Goal: Task Accomplishment & Management: Manage account settings

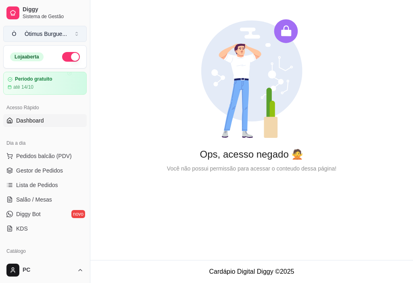
click at [60, 32] on div "Òtimus Burgue ..." at bounding box center [46, 34] width 42 height 8
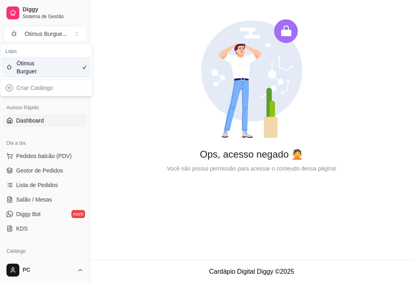
click at [48, 88] on div "Criar Catálogo" at bounding box center [46, 87] width 89 height 13
click at [8, 88] on div "Criar Catálogo" at bounding box center [46, 87] width 89 height 13
click at [119, 105] on div "Ops, acesso negado 🙅 Você não possui permissão para acessar o conteudo dessa pá…" at bounding box center [251, 96] width 322 height 192
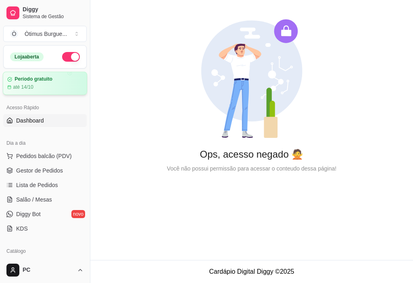
click at [39, 85] on div "até 14/10" at bounding box center [44, 87] width 75 height 6
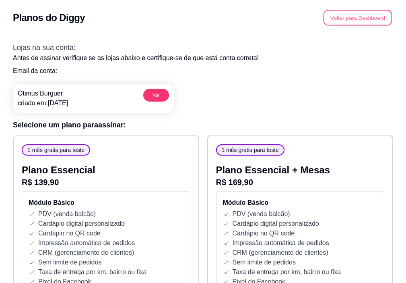
click at [347, 19] on button "Voltar para Dashboard" at bounding box center [358, 18] width 69 height 16
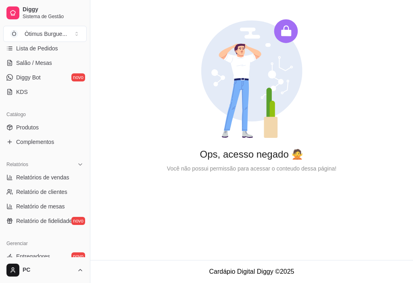
scroll to position [136, 0]
click at [41, 130] on link "Produtos" at bounding box center [44, 128] width 83 height 13
click at [37, 125] on span "Produtos" at bounding box center [27, 128] width 23 height 8
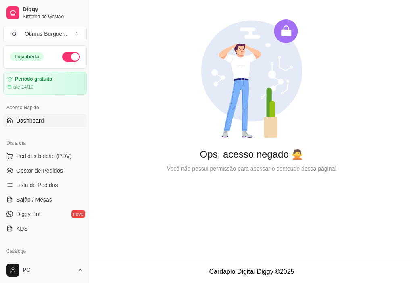
click at [42, 121] on span "Dashboard" at bounding box center [30, 120] width 28 height 8
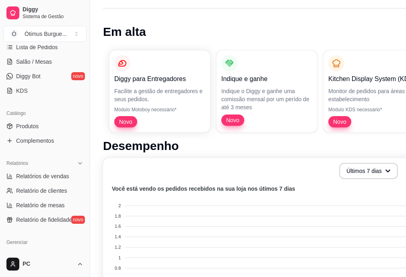
scroll to position [136, 0]
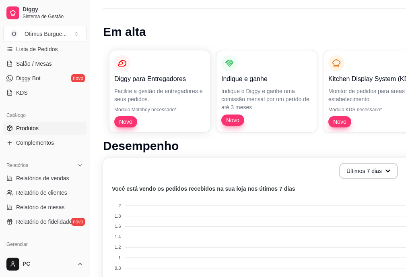
click at [31, 123] on link "Produtos" at bounding box center [44, 128] width 83 height 13
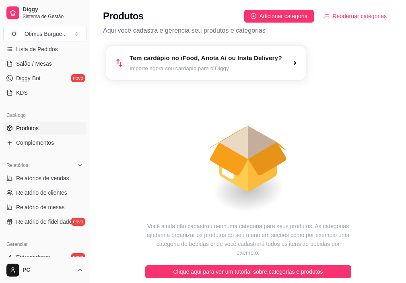
click at [194, 65] on article "Importe agora seu cardápio para o Diggy" at bounding box center [206, 68] width 153 height 8
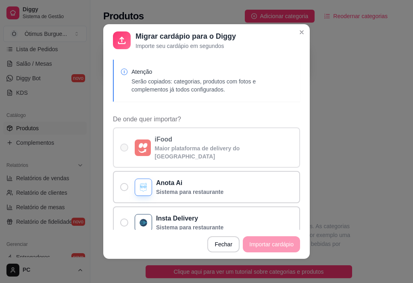
click at [122, 143] on span "De onde quer importar?" at bounding box center [124, 147] width 8 height 8
click at [122, 149] on input "iFood Maior plataforma de delivery do Brasil" at bounding box center [122, 151] width 5 height 5
radio input "true"
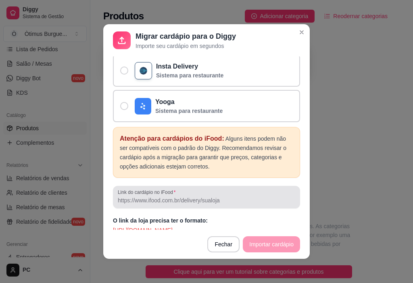
scroll to position [2, 0]
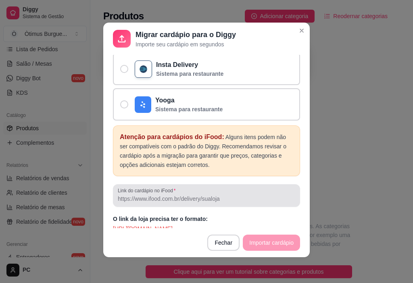
click at [176, 195] on input "Link do cardápio no iFood" at bounding box center [206, 199] width 177 height 8
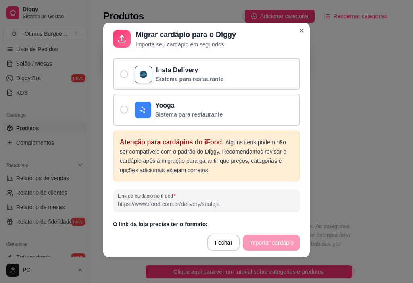
scroll to position [152, 0]
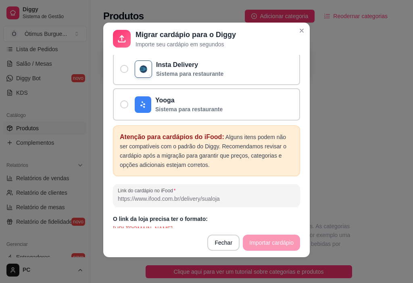
click at [224, 195] on input "Link do cardápio no iFood" at bounding box center [206, 199] width 177 height 8
paste input "https://www.ifood.com.br/delivery/contagem-mg/otimus-burguer---pedra-azul-pedra…"
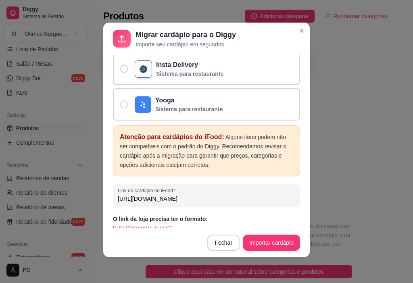
scroll to position [0, 158]
click at [284, 195] on input "https://www.ifood.com.br/delivery/contagem-mg/otimus-burguer---pedra-azul-pedra…" at bounding box center [206, 199] width 177 height 8
type input "https://www.ifood.com.br/delivery/contagem-mg/otimus-burguer---pedra-azul-pedra…"
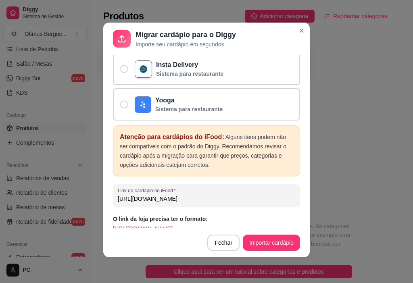
scroll to position [0, 125]
click at [276, 195] on input "https://www.ifood.com.br/delivery/contagem-mg/otimus-burguer---pedra-azul-pedra…" at bounding box center [206, 199] width 177 height 8
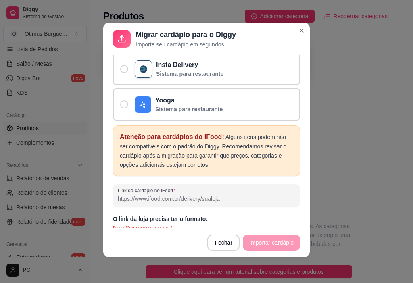
scroll to position [0, 0]
click at [261, 215] on div "O link da loja precisa ter o formato: https://www.ifood.com.br/delivery/comoham…" at bounding box center [206, 224] width 187 height 18
click at [271, 195] on input "https://www.ifood.com.br/delivery/otimusburguerpedraazul" at bounding box center [206, 199] width 177 height 8
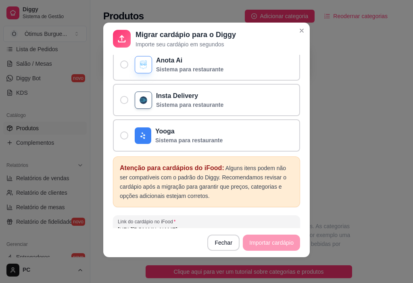
scroll to position [152, 0]
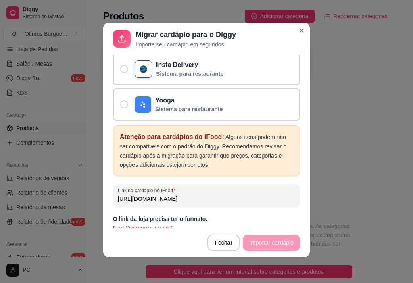
type input "https://www.ifood.com.br/delivery/otimusburguerpedraazul"
click at [262, 247] on footer "Fechar Importar cardápio" at bounding box center [206, 242] width 206 height 29
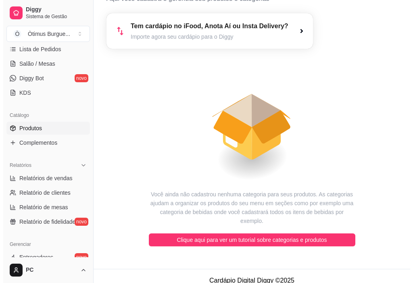
scroll to position [0, 0]
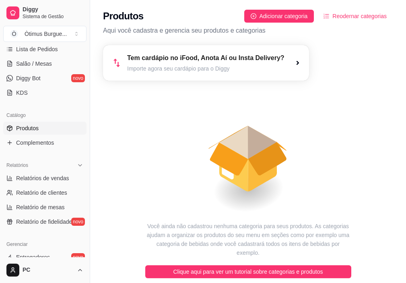
click at [222, 68] on article "Importe agora seu cardápio para o Diggy" at bounding box center [206, 68] width 158 height 8
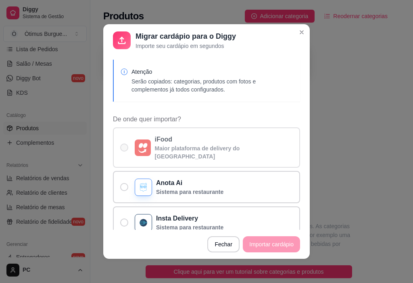
click at [167, 142] on p "iFood" at bounding box center [224, 140] width 138 height 10
click at [125, 149] on input "iFood Maior plataforma de delivery do Brasil" at bounding box center [122, 151] width 5 height 5
radio input "true"
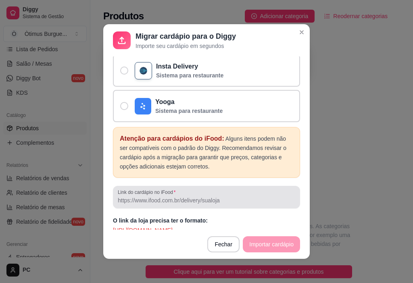
scroll to position [2, 0]
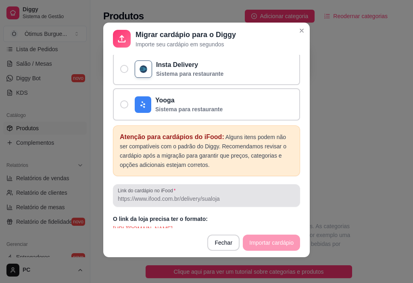
click at [158, 187] on div at bounding box center [206, 195] width 177 height 16
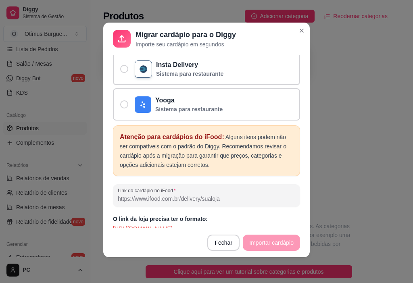
paste input "https://www.ifood.com.br/delivery/contagem-mg/otimus-burguer---pedra-azul-pedra…"
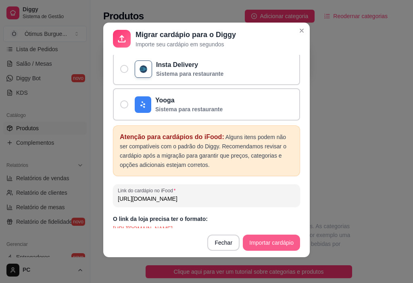
type input "https://www.ifood.com.br/delivery/contagem-mg/otimus-burguer---pedra-azul-pedra…"
click at [254, 237] on button "Importar cardápio" at bounding box center [271, 242] width 57 height 16
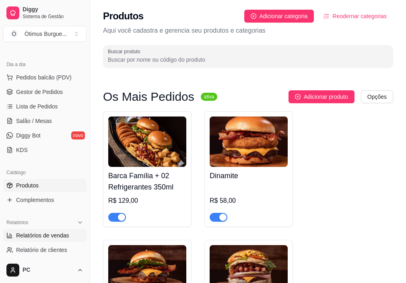
scroll to position [55, 0]
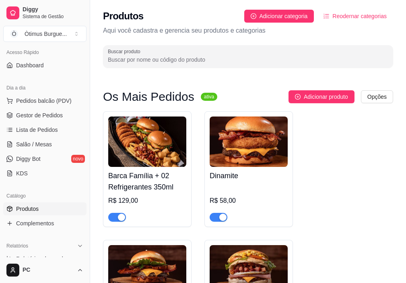
click at [56, 208] on link "Produtos" at bounding box center [44, 208] width 83 height 13
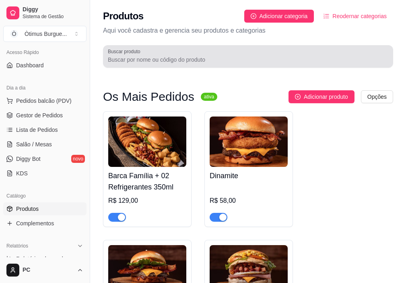
click at [207, 54] on div at bounding box center [248, 56] width 281 height 16
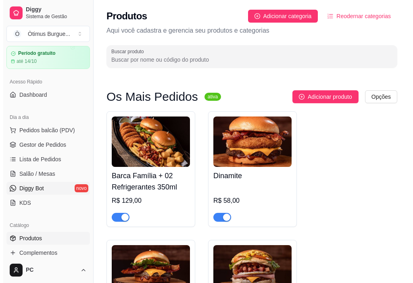
scroll to position [0, 0]
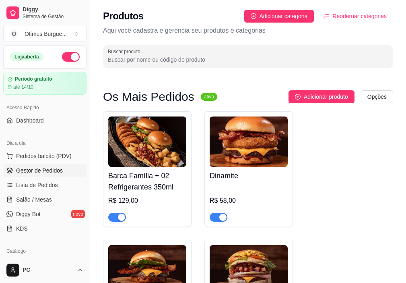
click at [54, 172] on span "Gestor de Pedidos" at bounding box center [39, 170] width 47 height 8
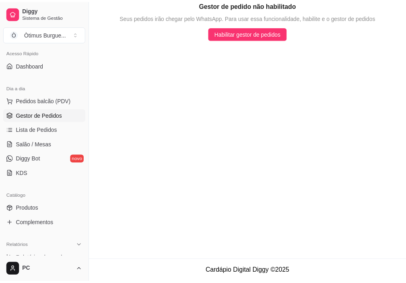
scroll to position [81, 0]
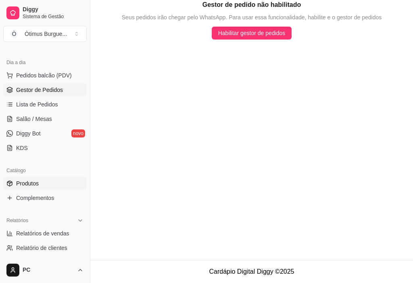
click at [52, 186] on link "Produtos" at bounding box center [44, 183] width 83 height 13
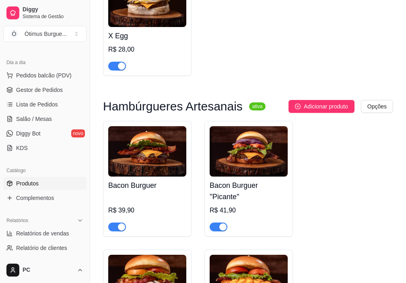
scroll to position [403, 0]
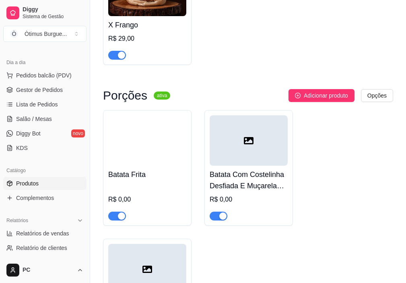
scroll to position [2055, 0]
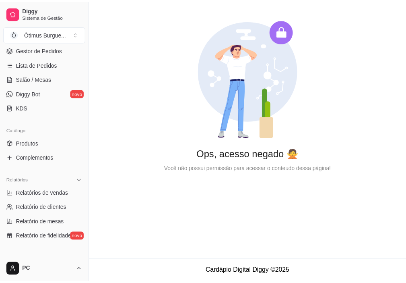
scroll to position [121, 0]
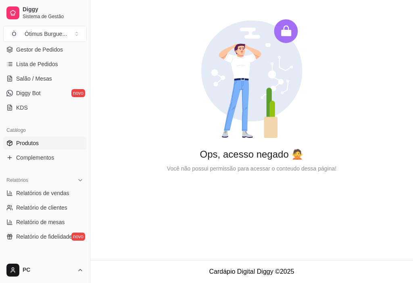
click at [39, 146] on link "Produtos" at bounding box center [44, 143] width 83 height 13
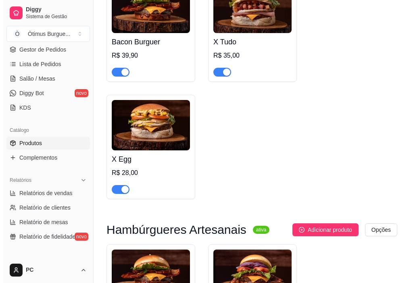
scroll to position [242, 0]
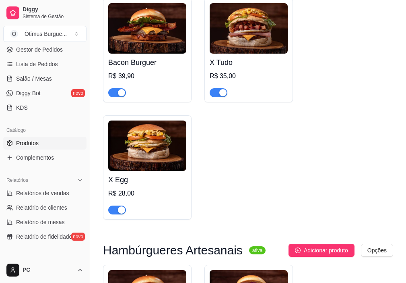
drag, startPoint x: 164, startPoint y: 159, endPoint x: 159, endPoint y: 151, distance: 9.2
click at [159, 151] on img at bounding box center [147, 145] width 78 height 50
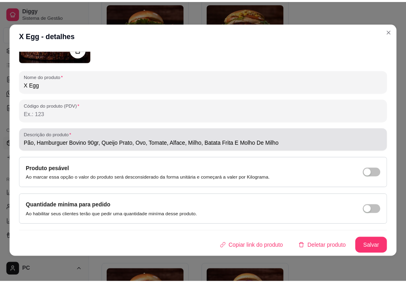
scroll to position [2, 0]
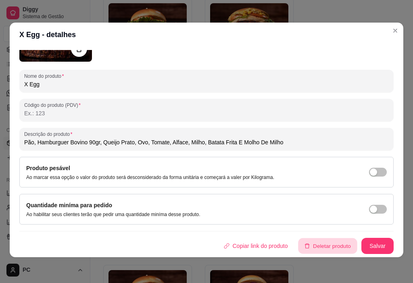
click at [315, 251] on button "Deletar produto" at bounding box center [327, 246] width 59 height 16
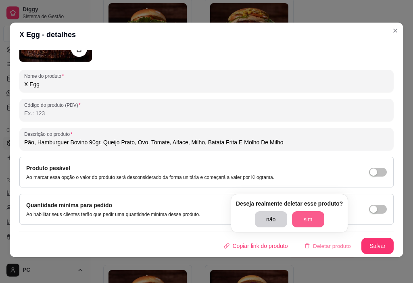
click at [311, 222] on button "sim" at bounding box center [308, 219] width 32 height 16
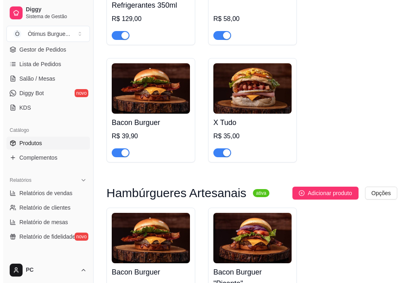
scroll to position [161, 0]
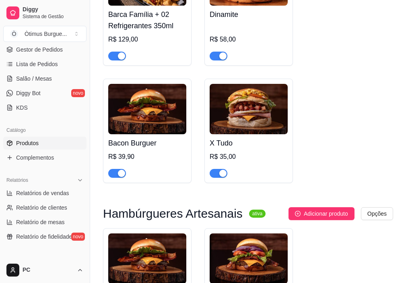
drag, startPoint x: 242, startPoint y: 118, endPoint x: 237, endPoint y: 120, distance: 5.6
click at [237, 120] on img at bounding box center [249, 109] width 78 height 50
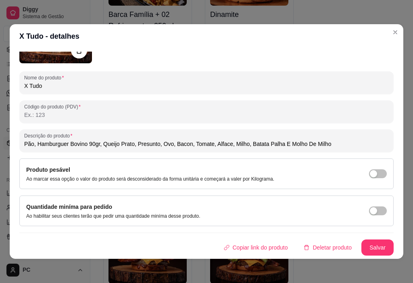
scroll to position [2, 0]
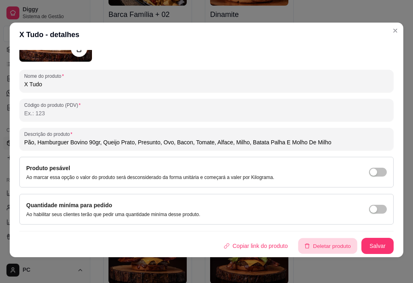
click at [317, 244] on button "Deletar produto" at bounding box center [327, 246] width 59 height 16
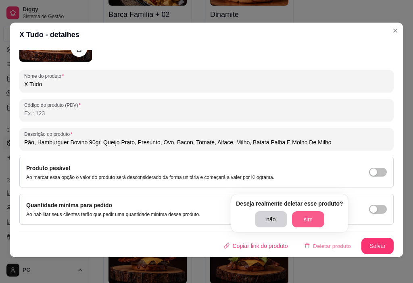
click at [311, 217] on button "sim" at bounding box center [308, 219] width 32 height 16
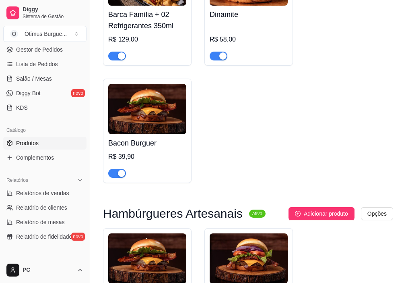
click at [161, 126] on img at bounding box center [147, 109] width 78 height 50
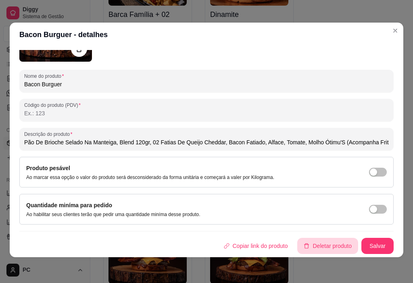
click at [310, 244] on button "Deletar produto" at bounding box center [327, 246] width 61 height 16
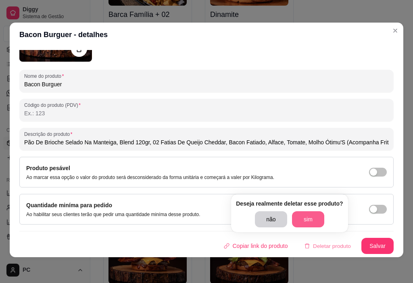
click at [303, 219] on button "sim" at bounding box center [308, 219] width 32 height 16
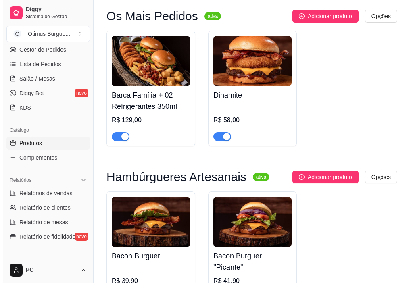
scroll to position [0, 0]
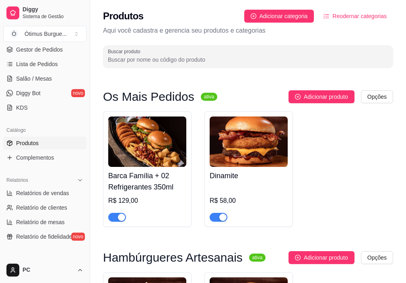
click at [249, 147] on img at bounding box center [249, 141] width 78 height 50
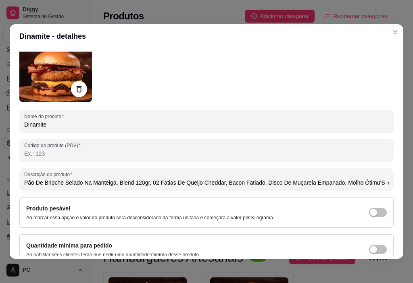
scroll to position [72, 0]
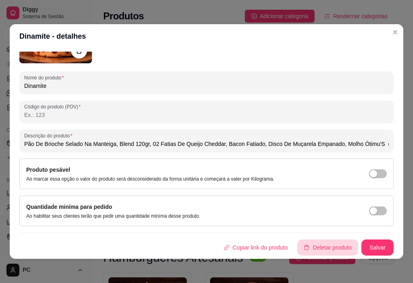
click at [309, 246] on button "Deletar produto" at bounding box center [327, 247] width 61 height 16
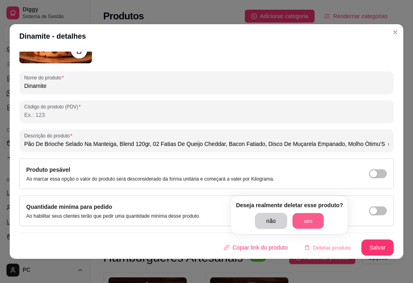
click at [307, 214] on button "sim" at bounding box center [307, 221] width 31 height 16
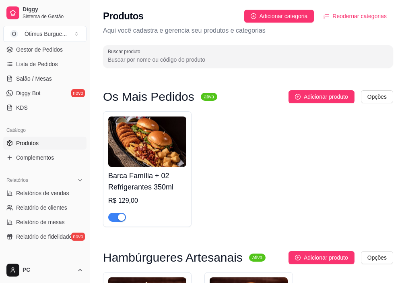
click at [139, 185] on h4 "Barca Família + 02 Refrigerantes 350ml" at bounding box center [147, 181] width 78 height 23
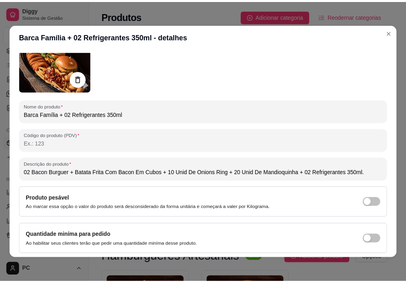
scroll to position [0, 0]
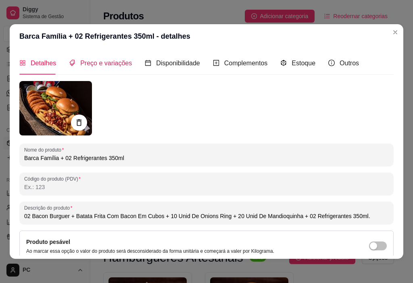
click at [113, 63] on span "Preço e variações" at bounding box center [106, 63] width 52 height 7
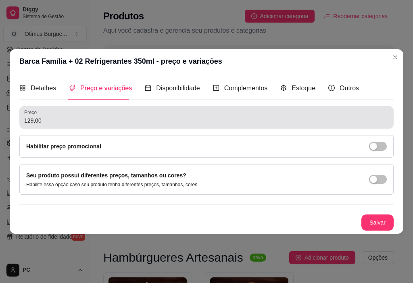
click at [70, 118] on input "129,00" at bounding box center [206, 120] width 364 height 8
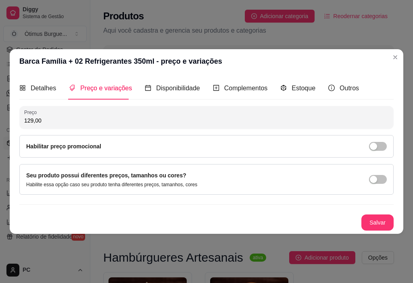
click at [70, 118] on input "129,00" at bounding box center [206, 120] width 364 height 8
type input "99,00"
click at [381, 227] on button "Salvar" at bounding box center [376, 223] width 31 height 16
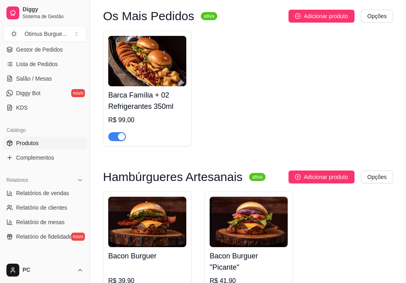
scroll to position [121, 0]
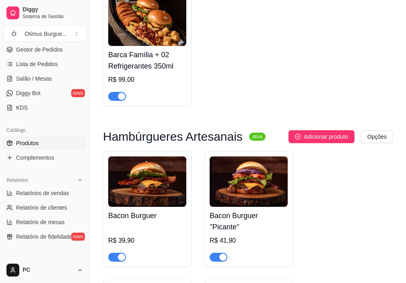
click at [133, 183] on img at bounding box center [147, 181] width 78 height 50
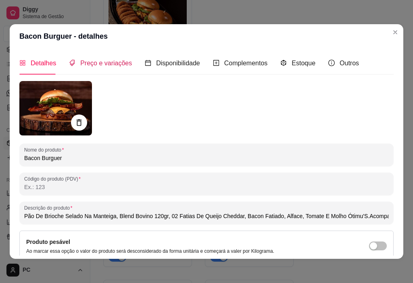
click at [113, 62] on span "Preço e variações" at bounding box center [106, 63] width 52 height 7
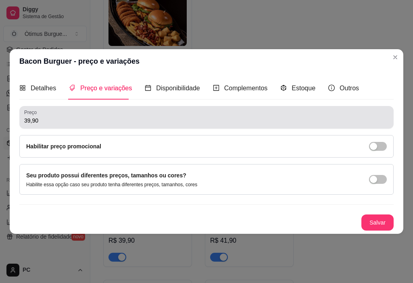
click at [54, 122] on input "39,90" at bounding box center [206, 120] width 364 height 8
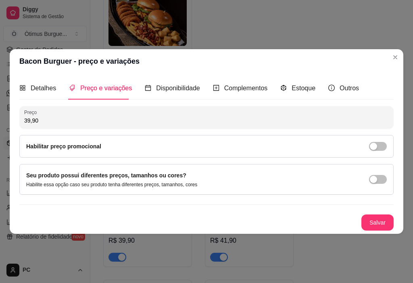
click at [54, 122] on input "39,90" at bounding box center [206, 120] width 364 height 8
type input "32,00"
click at [368, 222] on button "Salvar" at bounding box center [377, 222] width 32 height 16
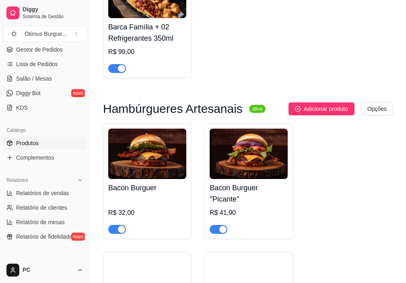
scroll to position [161, 0]
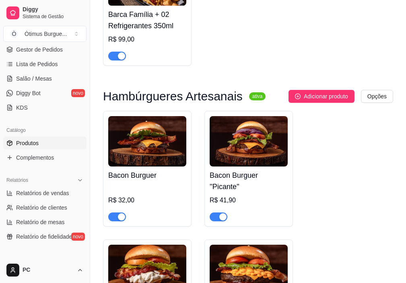
click at [258, 153] on img at bounding box center [249, 141] width 78 height 50
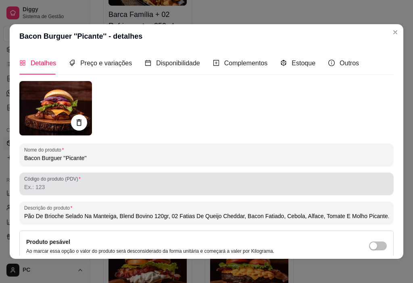
type input "Pão De Brioche Selado Na Manteiga, Blend Bovino 120gr, 02 Fatias De Queijo Ched…"
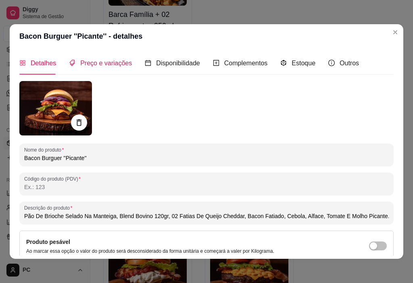
click at [104, 62] on span "Preço e variações" at bounding box center [106, 63] width 52 height 7
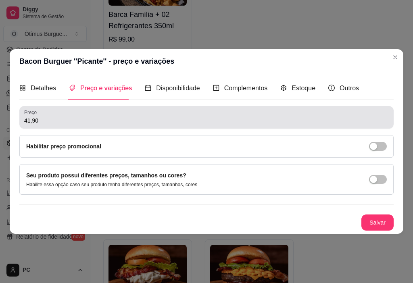
click at [98, 126] on div "Preço 41,90" at bounding box center [206, 117] width 374 height 23
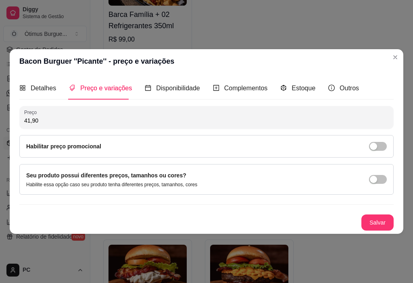
click at [98, 126] on div "Preço 41,90" at bounding box center [206, 117] width 374 height 23
drag, startPoint x: 43, startPoint y: 119, endPoint x: 2, endPoint y: 122, distance: 40.8
click at [2, 122] on div "Bacon Burguer ''Picante'' - preço e variações Detalhes Preço e variações Dispon…" at bounding box center [206, 141] width 413 height 283
type input "34,00"
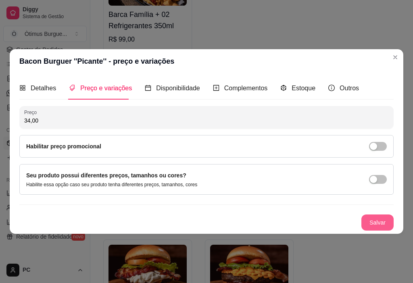
click at [381, 225] on button "Salvar" at bounding box center [377, 222] width 32 height 16
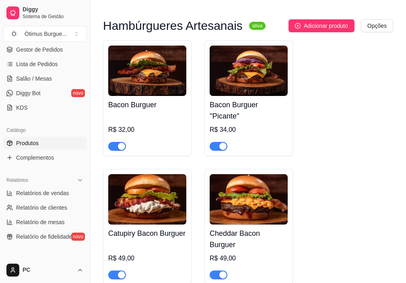
scroll to position [282, 0]
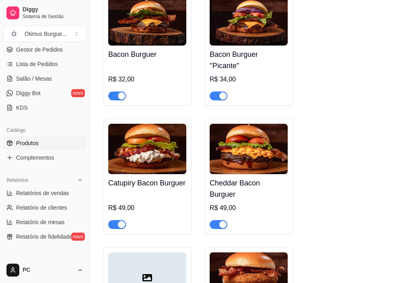
click at [145, 170] on img at bounding box center [147, 149] width 78 height 50
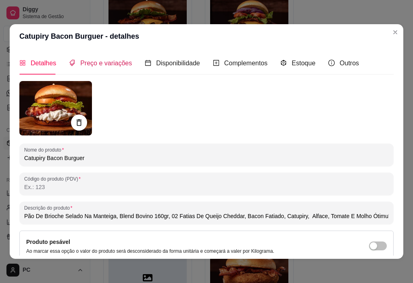
click at [95, 64] on span "Preço e variações" at bounding box center [106, 63] width 52 height 7
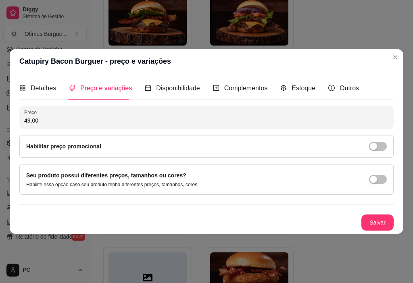
drag, startPoint x: 39, startPoint y: 121, endPoint x: 13, endPoint y: 112, distance: 27.9
click at [8, 120] on div "Catupiry Bacon Burguer - preço e variações Detalhes Preço e variações Disponibi…" at bounding box center [206, 141] width 413 height 283
type input "37,00"
click at [384, 225] on button "Salvar" at bounding box center [376, 223] width 31 height 16
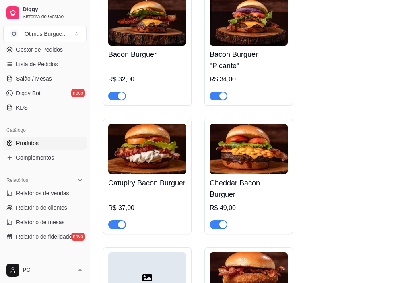
click at [232, 165] on img at bounding box center [249, 149] width 78 height 50
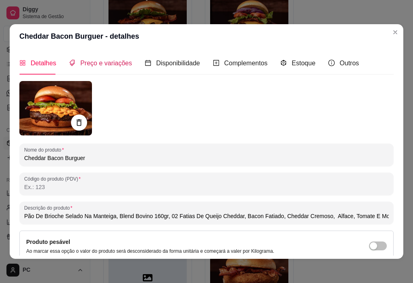
click at [95, 65] on span "Preço e variações" at bounding box center [106, 63] width 52 height 7
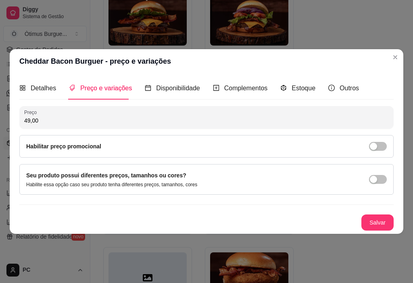
drag, startPoint x: 40, startPoint y: 122, endPoint x: 1, endPoint y: 124, distance: 39.1
click at [1, 124] on div "Cheddar Bacon Burguer - preço e variações Detalhes Preço e variações Disponibil…" at bounding box center [206, 141] width 413 height 283
type input "37,00"
click at [383, 220] on button "Salvar" at bounding box center [377, 222] width 32 height 16
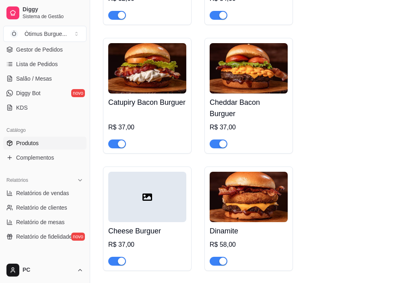
scroll to position [403, 0]
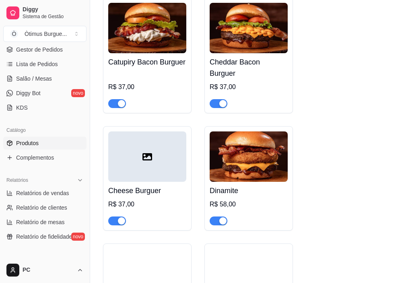
click at [245, 154] on img at bounding box center [249, 156] width 78 height 50
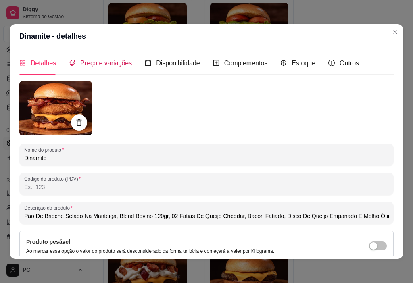
click at [110, 63] on span "Preço e variações" at bounding box center [106, 63] width 52 height 7
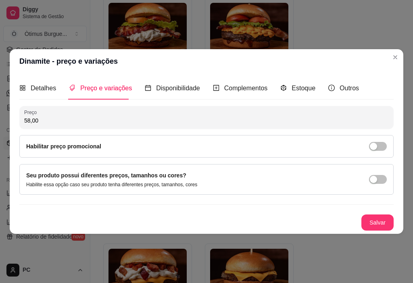
drag, startPoint x: 51, startPoint y: 120, endPoint x: 10, endPoint y: 126, distance: 40.9
click at [10, 126] on div "Detalhes Preço e variações Disponibilidade Complementos Estoque Outros Nome do …" at bounding box center [206, 153] width 393 height 160
type input "45,00"
click at [370, 219] on button "Salvar" at bounding box center [376, 223] width 31 height 16
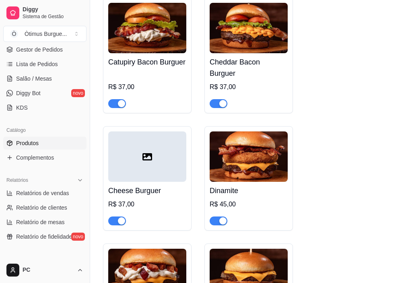
click at [138, 155] on div at bounding box center [147, 156] width 78 height 50
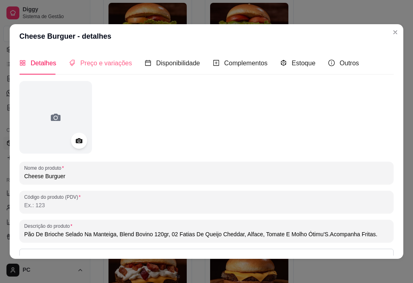
click at [83, 54] on div "Preço e variações" at bounding box center [100, 63] width 63 height 23
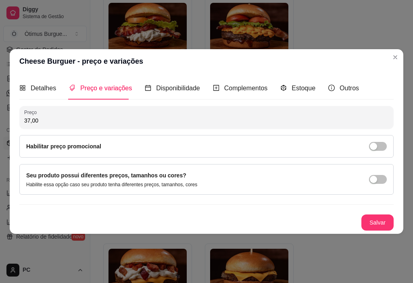
drag, startPoint x: 74, startPoint y: 119, endPoint x: 2, endPoint y: 119, distance: 71.7
click at [2, 119] on div "Cheese Burguer - preço e variações Detalhes Preço e variações Disponibilidade C…" at bounding box center [206, 141] width 413 height 283
type input "29,00"
click at [378, 225] on button "Salvar" at bounding box center [376, 223] width 31 height 16
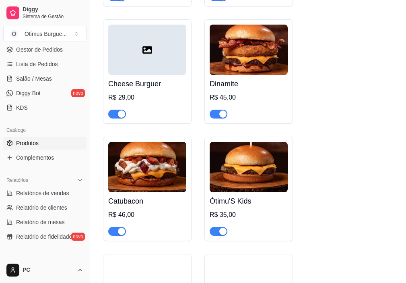
scroll to position [524, 0]
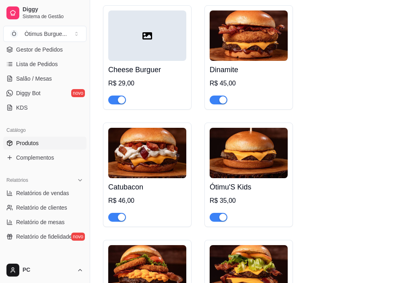
click at [126, 150] on img at bounding box center [147, 153] width 78 height 50
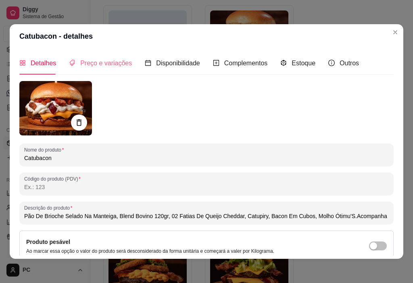
click at [108, 68] on div "Preço e variações" at bounding box center [100, 63] width 63 height 23
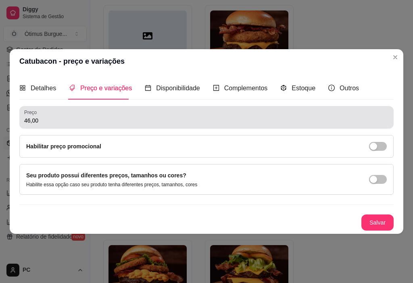
click at [53, 129] on div "Preço 46,00" at bounding box center [206, 117] width 374 height 23
click at [58, 126] on div "Preço 46,00" at bounding box center [206, 117] width 374 height 23
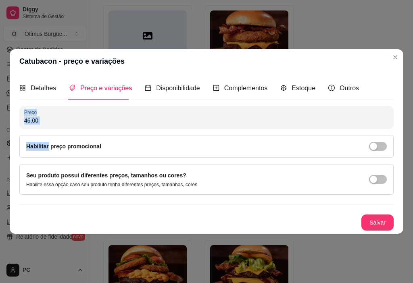
drag, startPoint x: 58, startPoint y: 126, endPoint x: 12, endPoint y: 127, distance: 46.7
click at [10, 131] on div "Detalhes Preço e variações Disponibilidade Complementos Estoque Outros Nome do …" at bounding box center [206, 153] width 393 height 160
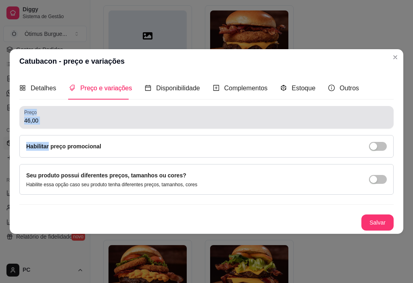
click at [37, 114] on label "Preço" at bounding box center [31, 112] width 15 height 7
click at [37, 116] on input "46,00" at bounding box center [206, 120] width 364 height 8
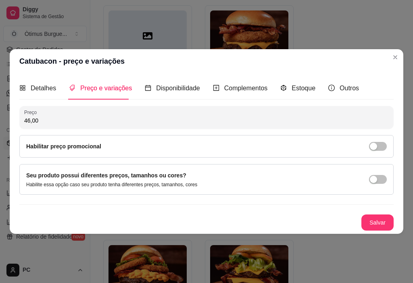
drag, startPoint x: 29, startPoint y: 120, endPoint x: 23, endPoint y: 122, distance: 6.2
click at [24, 122] on div "Preço 46,00" at bounding box center [206, 117] width 374 height 23
type input "35,00"
click at [362, 220] on button "Salvar" at bounding box center [377, 222] width 32 height 16
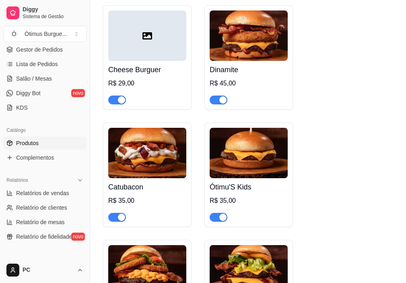
click at [235, 152] on img at bounding box center [249, 153] width 78 height 50
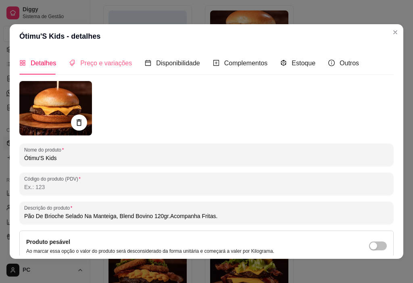
click at [109, 73] on div "Preço e variações" at bounding box center [100, 63] width 63 height 23
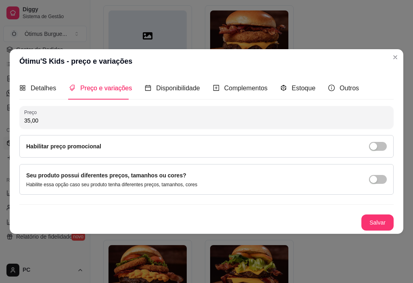
drag, startPoint x: 45, startPoint y: 124, endPoint x: 0, endPoint y: 117, distance: 45.2
click at [0, 117] on div "Ótimu'S Kids - preço e variações Detalhes Preço e variações Disponibilidade Com…" at bounding box center [206, 141] width 413 height 283
type input "27,00"
click at [372, 222] on button "Salvar" at bounding box center [377, 222] width 32 height 16
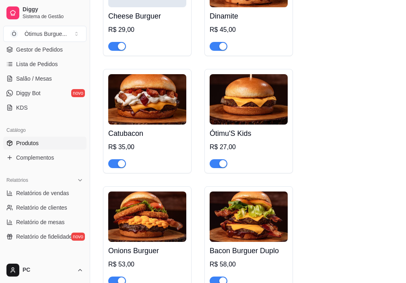
scroll to position [645, 0]
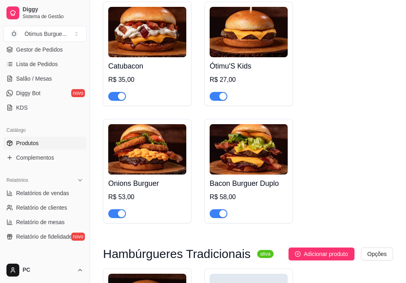
click at [132, 160] on img at bounding box center [147, 149] width 78 height 50
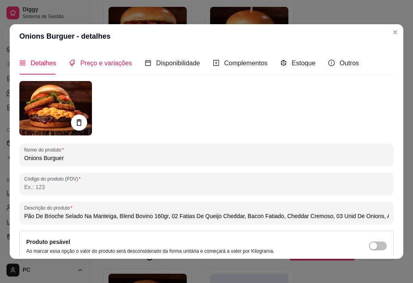
click at [89, 65] on span "Preço e variações" at bounding box center [106, 63] width 52 height 7
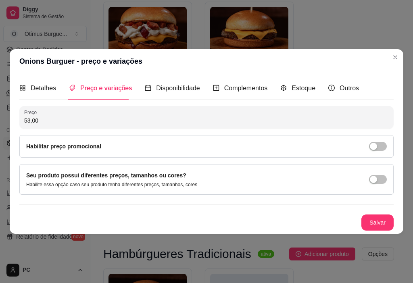
click at [15, 122] on div "Detalhes Preço e variações Disponibilidade Complementos Estoque Outros Nome do …" at bounding box center [206, 153] width 393 height 160
type input "40,00"
click at [378, 221] on button "Salvar" at bounding box center [377, 222] width 32 height 16
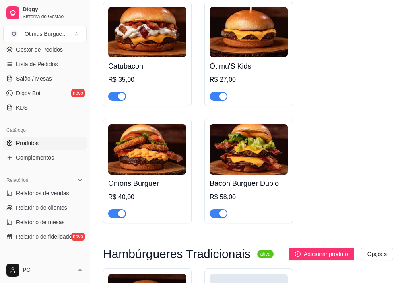
click at [249, 168] on img at bounding box center [249, 149] width 78 height 50
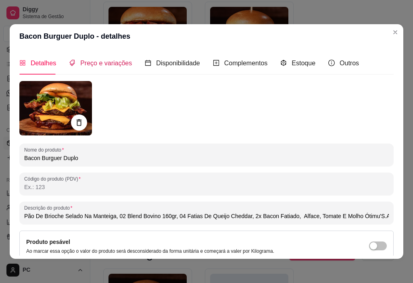
click at [102, 64] on span "Preço e variações" at bounding box center [106, 63] width 52 height 7
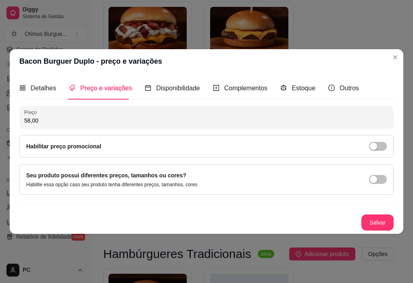
drag, startPoint x: 34, startPoint y: 125, endPoint x: 0, endPoint y: 127, distance: 33.9
click at [0, 128] on div "Bacon Burguer Duplo - preço e variações Detalhes Preço e variações Disponibilid…" at bounding box center [206, 141] width 413 height 283
type input "45,00"
click at [373, 220] on button "Salvar" at bounding box center [376, 223] width 31 height 16
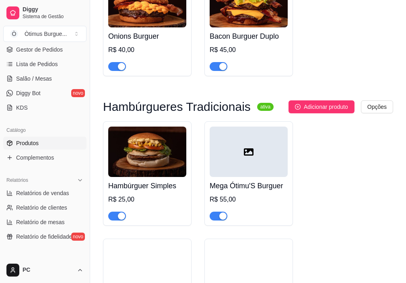
scroll to position [806, 0]
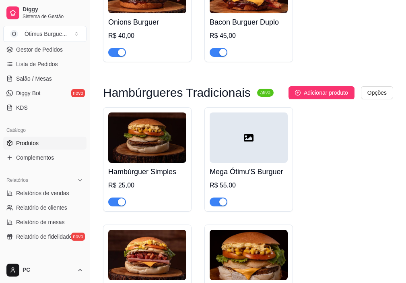
click at [151, 148] on img at bounding box center [147, 137] width 78 height 50
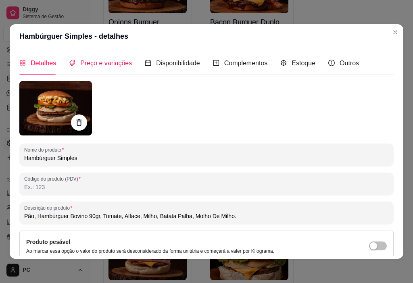
click at [106, 66] on span "Preço e variações" at bounding box center [106, 63] width 52 height 7
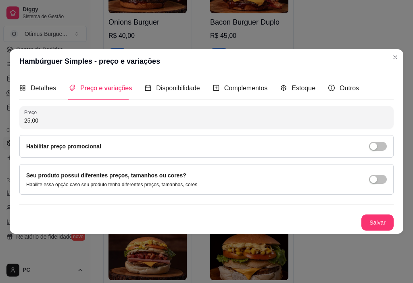
drag, startPoint x: 46, startPoint y: 121, endPoint x: 0, endPoint y: 114, distance: 46.6
click at [0, 114] on div "Hambúrguer Simples - preço e variações Detalhes Preço e variações Disponibilida…" at bounding box center [206, 141] width 413 height 283
type input "17,00"
click at [383, 225] on button "Salvar" at bounding box center [377, 222] width 32 height 16
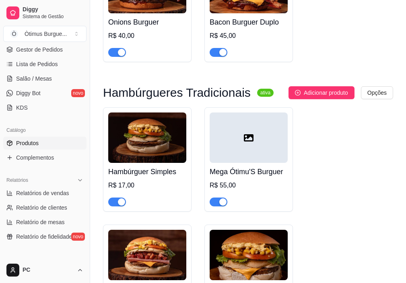
click at [257, 147] on div at bounding box center [249, 137] width 78 height 50
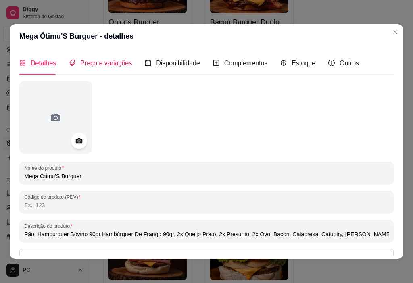
click at [97, 68] on div "Preço e variações" at bounding box center [100, 63] width 63 height 10
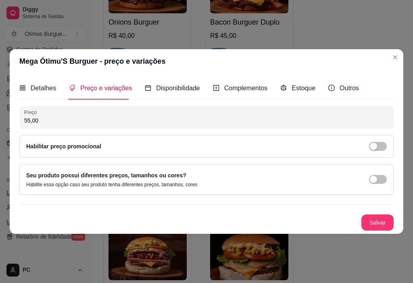
drag, startPoint x: 53, startPoint y: 121, endPoint x: 0, endPoint y: 123, distance: 53.2
click at [0, 124] on div "Mega Ótimu'S Burguer - preço e variações Detalhes Preço e variações Disponibili…" at bounding box center [206, 141] width 413 height 283
type input "41,00"
click at [377, 221] on button "Salvar" at bounding box center [377, 222] width 32 height 16
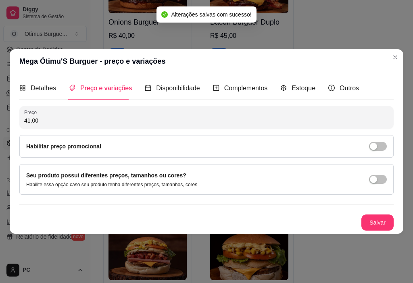
click at [394, 49] on header "Mega Ótimu'S Burguer - preço e variações" at bounding box center [206, 61] width 393 height 24
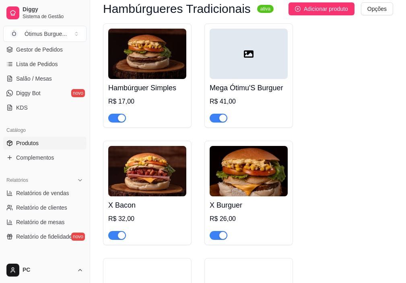
scroll to position [927, 0]
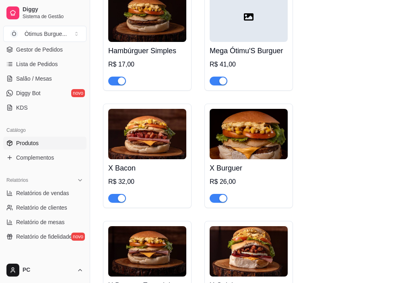
click at [159, 155] on img at bounding box center [147, 134] width 78 height 50
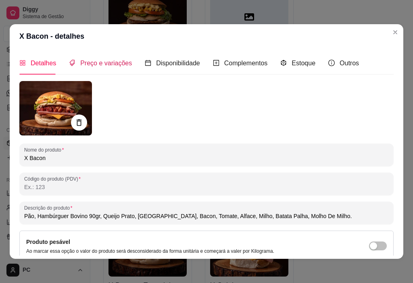
click at [101, 66] on span "Preço e variações" at bounding box center [106, 63] width 52 height 7
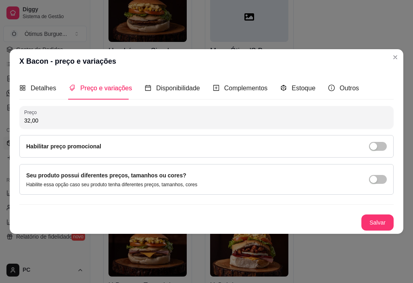
drag, startPoint x: 40, startPoint y: 124, endPoint x: 15, endPoint y: 129, distance: 25.9
click at [15, 129] on div "Detalhes Preço e variações Disponibilidade Complementos Estoque Outros Nome do …" at bounding box center [206, 153] width 393 height 160
type input "23,00"
click at [371, 219] on button "Salvar" at bounding box center [377, 222] width 32 height 16
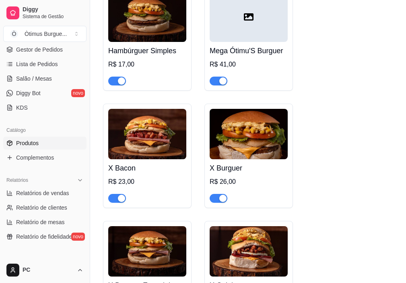
click at [246, 143] on img at bounding box center [249, 134] width 78 height 50
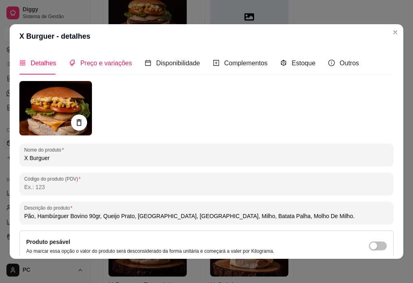
click at [83, 60] on span "Preço e variações" at bounding box center [106, 63] width 52 height 7
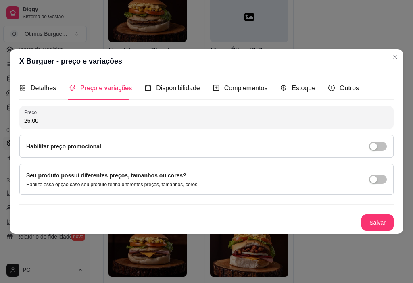
drag, startPoint x: 44, startPoint y: 120, endPoint x: 0, endPoint y: 111, distance: 44.8
click at [0, 112] on div "X Burguer - preço e variações Detalhes Preço e variações Disponibilidade Comple…" at bounding box center [206, 141] width 413 height 283
type input "18,00"
click at [374, 220] on button "Salvar" at bounding box center [377, 222] width 32 height 16
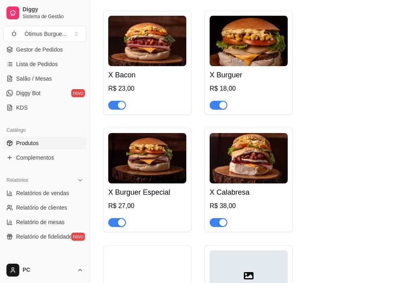
scroll to position [1047, 0]
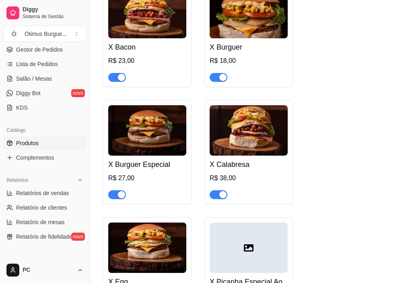
click at [137, 129] on img at bounding box center [147, 130] width 78 height 50
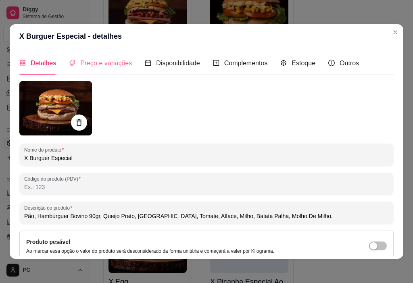
click at [98, 58] on div "Preço e variações" at bounding box center [100, 63] width 63 height 23
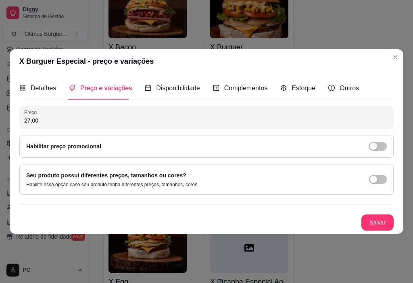
drag, startPoint x: 11, startPoint y: 124, endPoint x: 0, endPoint y: 119, distance: 11.9
click at [0, 120] on div "X Burguer Especial - preço e variações Detalhes Preço e variações Disponibilida…" at bounding box center [206, 141] width 413 height 283
type input "19,00"
click at [377, 225] on button "Salvar" at bounding box center [377, 222] width 32 height 16
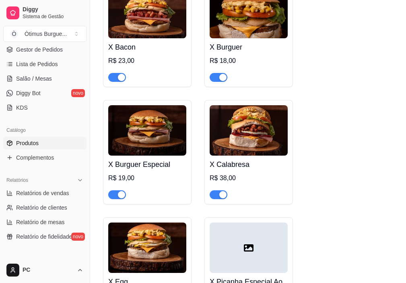
click at [233, 140] on img at bounding box center [249, 130] width 78 height 50
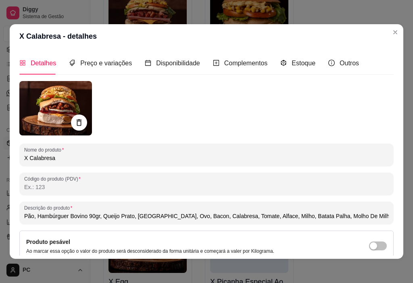
click at [129, 64] on div "Detalhes Preço e variações Disponibilidade Complementos Estoque Outros" at bounding box center [188, 63] width 339 height 23
click at [126, 66] on span "Preço e variações" at bounding box center [106, 63] width 52 height 7
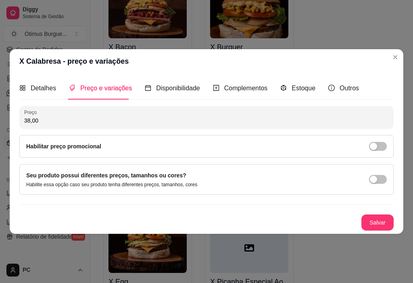
drag, startPoint x: 31, startPoint y: 123, endPoint x: 9, endPoint y: 123, distance: 22.2
click at [9, 123] on div "X Calabresa - preço e variações Detalhes Preço e variações Disponibilidade Comp…" at bounding box center [206, 141] width 413 height 283
type input "27,00"
click at [385, 221] on button "Salvar" at bounding box center [377, 222] width 32 height 16
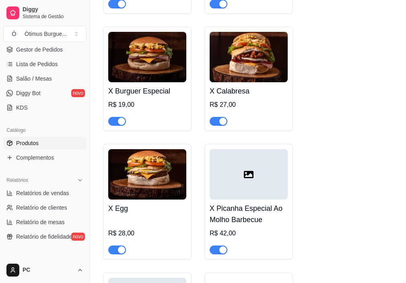
scroll to position [1128, 0]
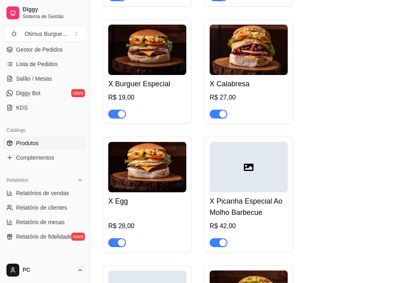
click at [160, 182] on img at bounding box center [147, 167] width 78 height 50
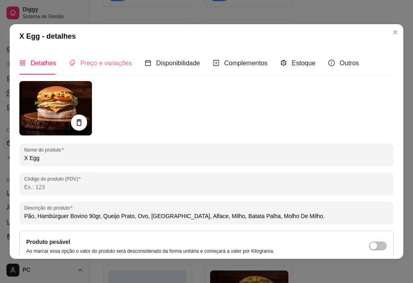
click at [88, 70] on div "Preço e variações" at bounding box center [100, 63] width 63 height 23
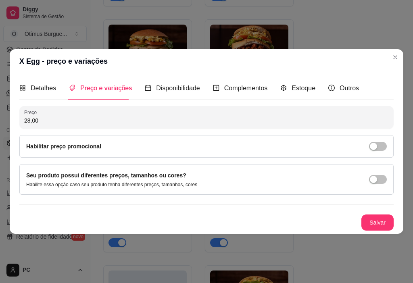
drag, startPoint x: 36, startPoint y: 120, endPoint x: 11, endPoint y: 123, distance: 24.7
click at [11, 123] on div "Detalhes Preço e variações Disponibilidade Complementos Estoque Outros Nome do …" at bounding box center [206, 153] width 393 height 160
type input "19,00"
click at [369, 220] on button "Salvar" at bounding box center [377, 222] width 32 height 16
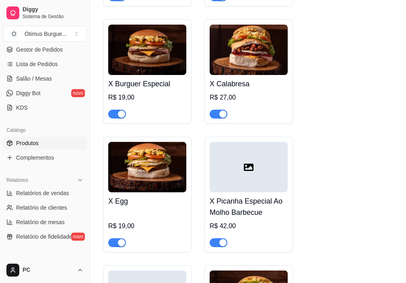
click at [270, 157] on div at bounding box center [249, 167] width 78 height 50
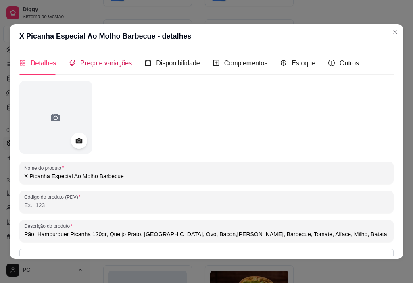
click at [118, 64] on span "Preço e variações" at bounding box center [106, 63] width 52 height 7
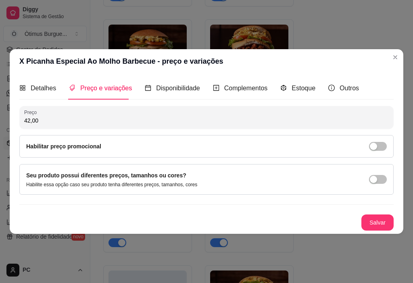
click at [57, 118] on input "42,00" at bounding box center [206, 120] width 364 height 8
type input "33,00"
click at [377, 225] on button "Salvar" at bounding box center [376, 223] width 31 height 16
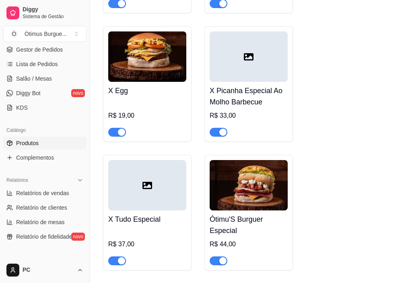
scroll to position [1249, 0]
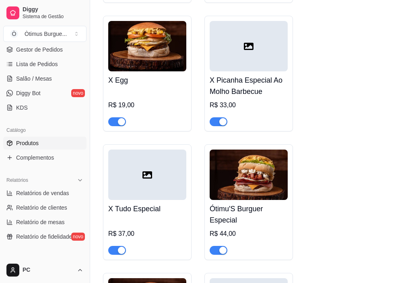
click at [145, 185] on div at bounding box center [147, 174] width 78 height 50
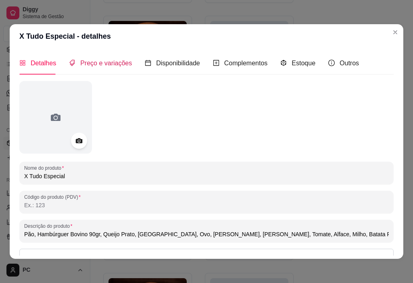
click at [116, 68] on div "Preço e variações" at bounding box center [100, 63] width 63 height 10
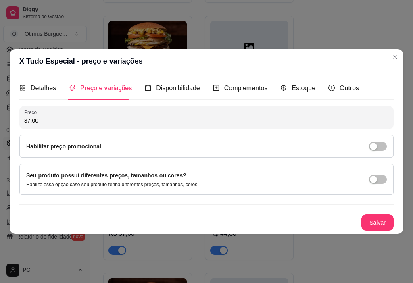
click at [57, 119] on input "37,00" at bounding box center [206, 120] width 364 height 8
click at [55, 118] on input "37,00" at bounding box center [206, 120] width 364 height 8
drag, startPoint x: 38, startPoint y: 122, endPoint x: 59, endPoint y: 128, distance: 22.0
click at [15, 123] on div "Detalhes Preço e variações Disponibilidade Complementos Estoque Outros Nome do …" at bounding box center [206, 153] width 393 height 160
type input "27,00"
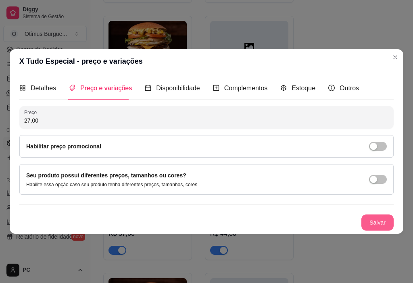
click at [380, 226] on button "Salvar" at bounding box center [377, 222] width 32 height 16
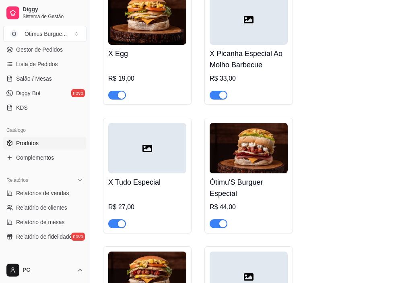
scroll to position [1289, 0]
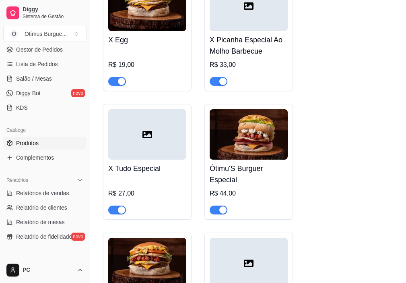
click at [261, 142] on img at bounding box center [249, 134] width 78 height 50
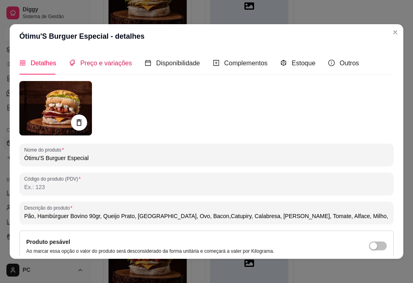
click at [113, 66] on span "Preço e variações" at bounding box center [106, 63] width 52 height 7
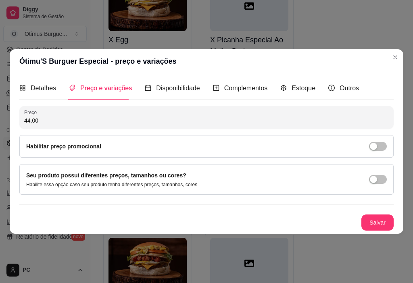
click at [49, 120] on input "44,00" at bounding box center [206, 120] width 364 height 8
type input "32,00"
click at [384, 223] on button "Salvar" at bounding box center [376, 223] width 31 height 16
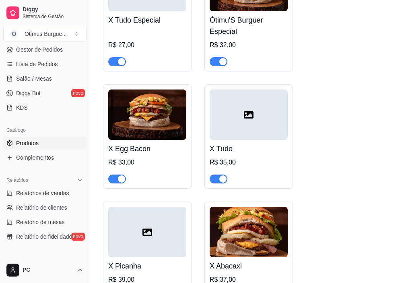
scroll to position [1450, 0]
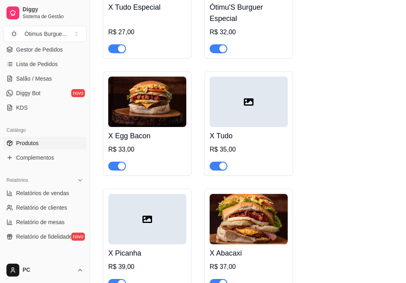
click at [145, 111] on img at bounding box center [147, 102] width 78 height 50
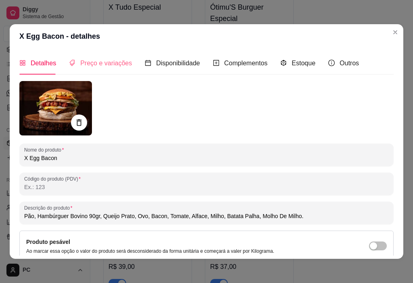
click at [94, 52] on div "Preço e variações" at bounding box center [100, 63] width 63 height 23
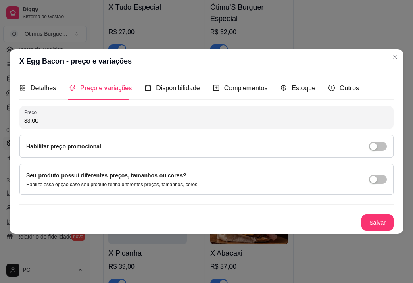
click at [68, 115] on div "33,00" at bounding box center [206, 117] width 364 height 16
drag, startPoint x: 66, startPoint y: 122, endPoint x: 8, endPoint y: 126, distance: 58.6
click at [8, 126] on div "X Egg Bacon - preço e variações Detalhes Preço e variações Disponibilidade Comp…" at bounding box center [206, 141] width 413 height 283
type input "24,00"
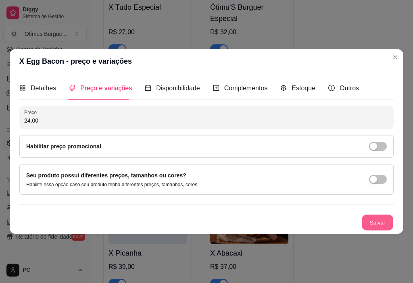
click at [381, 221] on button "Salvar" at bounding box center [376, 223] width 31 height 16
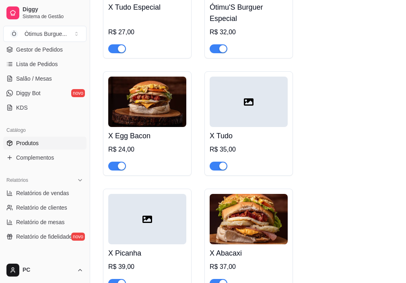
click at [246, 107] on icon at bounding box center [249, 102] width 10 height 10
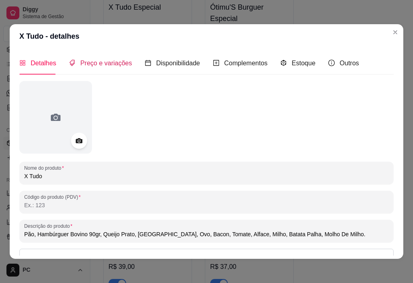
click at [123, 65] on span "Preço e variações" at bounding box center [106, 63] width 52 height 7
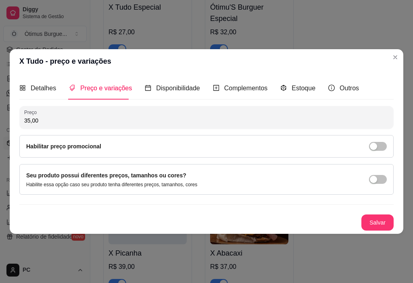
drag, startPoint x: 60, startPoint y: 124, endPoint x: 0, endPoint y: 126, distance: 59.7
click at [0, 126] on div "X Tudo - preço e variações Detalhes Preço e variações Disponibilidade Complemen…" at bounding box center [206, 141] width 413 height 283
type input "25,00"
click at [368, 220] on button "Salvar" at bounding box center [376, 223] width 31 height 16
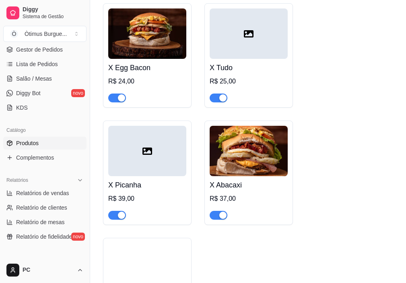
scroll to position [1531, 0]
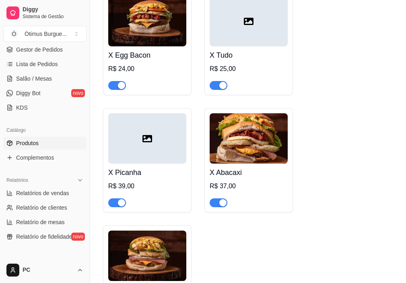
click at [134, 151] on div at bounding box center [147, 138] width 78 height 50
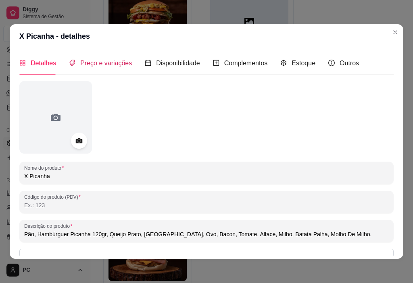
click at [115, 68] on div "Preço e variações" at bounding box center [100, 63] width 63 height 10
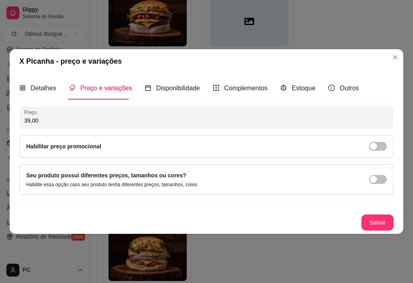
drag, startPoint x: 42, startPoint y: 123, endPoint x: 8, endPoint y: 128, distance: 34.6
click at [8, 127] on div "X Picanha - preço e variações Detalhes Preço e variações Disponibilidade Comple…" at bounding box center [206, 141] width 413 height 283
type input "30,00"
click at [369, 218] on button "Salvar" at bounding box center [377, 222] width 32 height 16
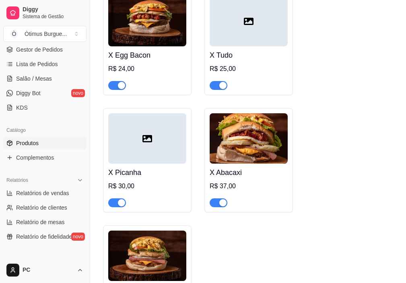
click at [234, 162] on img at bounding box center [249, 138] width 78 height 50
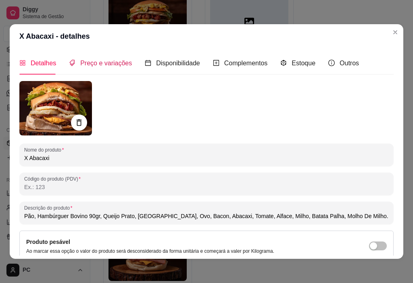
click at [83, 66] on span "Preço e variações" at bounding box center [106, 63] width 52 height 7
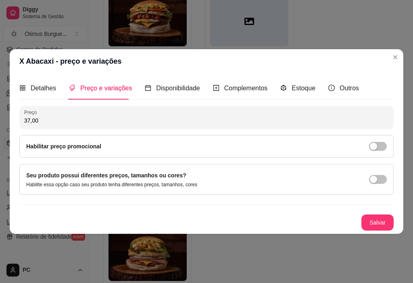
drag, startPoint x: 38, startPoint y: 122, endPoint x: 19, endPoint y: 138, distance: 24.0
click at [3, 124] on div "X Abacaxi - preço e variações Detalhes Preço e variações Disponibilidade Comple…" at bounding box center [206, 141] width 413 height 283
type input "27,00"
click at [372, 225] on button "Salvar" at bounding box center [376, 223] width 31 height 16
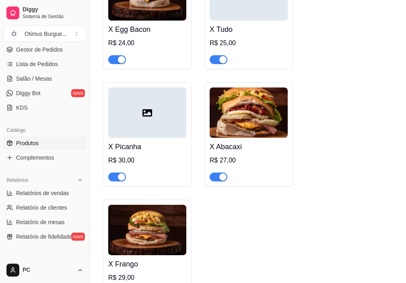
scroll to position [1571, 0]
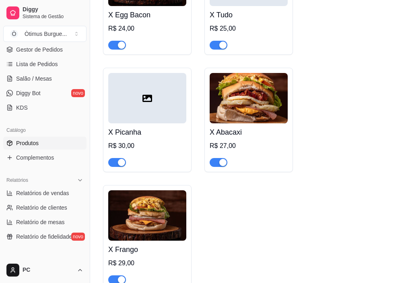
click at [173, 212] on img at bounding box center [147, 215] width 78 height 50
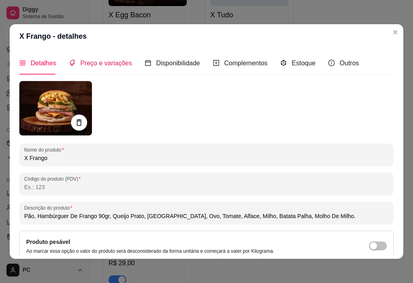
click at [92, 65] on span "Preço e variações" at bounding box center [106, 63] width 52 height 7
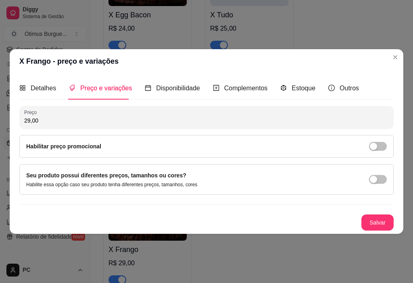
drag, startPoint x: 42, startPoint y: 118, endPoint x: 14, endPoint y: 126, distance: 29.2
click at [17, 126] on div "Detalhes Preço e variações Disponibilidade Complementos Estoque Outros Nome do …" at bounding box center [206, 153] width 393 height 160
type input "20,00"
click at [376, 224] on button "Salvar" at bounding box center [377, 222] width 32 height 16
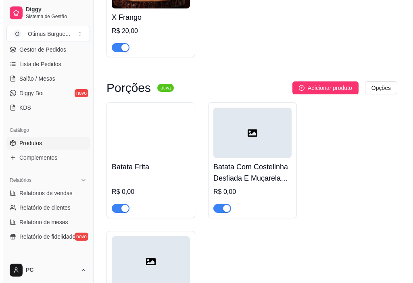
scroll to position [1813, 0]
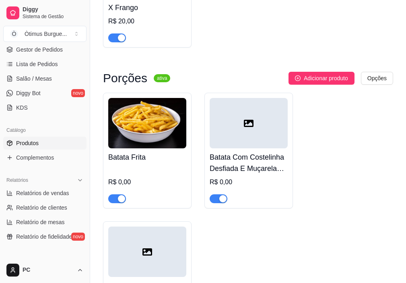
click at [125, 135] on img at bounding box center [147, 123] width 78 height 50
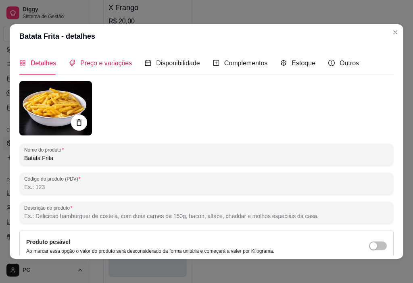
click at [105, 66] on span "Preço e variações" at bounding box center [106, 63] width 52 height 7
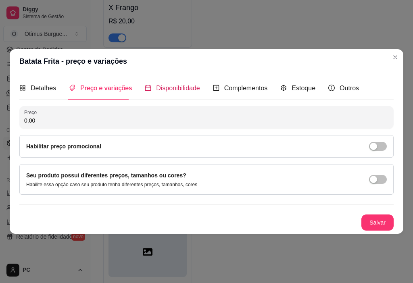
click at [176, 91] on span "Disponibilidade" at bounding box center [178, 88] width 44 height 7
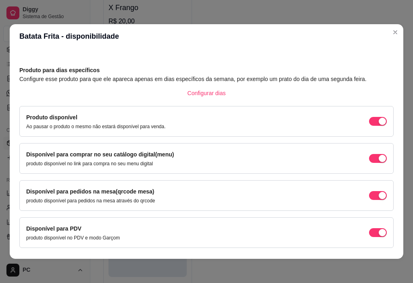
scroll to position [0, 0]
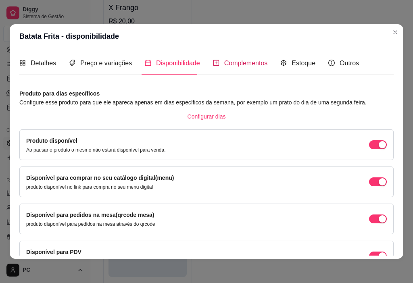
click at [224, 65] on span "Complementos" at bounding box center [246, 63] width 44 height 7
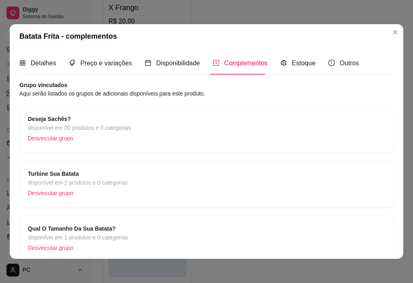
click at [146, 238] on div "Qual O Tamanho Da Sua Batata? disponível em 1 produtos e 0 categorias Desvincul…" at bounding box center [206, 239] width 357 height 30
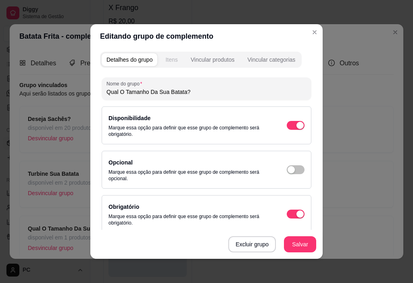
click at [162, 63] on button "Itens" at bounding box center [171, 59] width 22 height 13
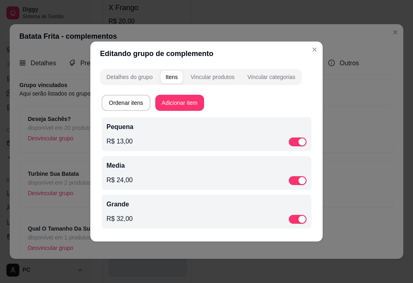
click at [135, 140] on div "R$ 13,00" at bounding box center [206, 142] width 200 height 10
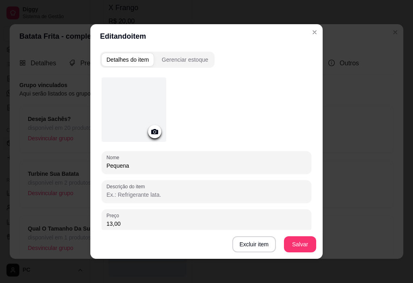
click at [147, 221] on input "13,00" at bounding box center [206, 224] width 200 height 8
type input "10,00"
click at [304, 245] on button "Salvar" at bounding box center [300, 244] width 32 height 16
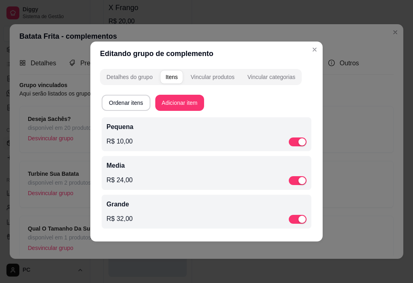
click at [145, 171] on div "Media R$ 24,00" at bounding box center [206, 173] width 200 height 24
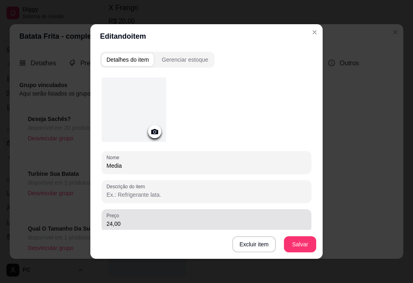
click at [134, 222] on input "24,00" at bounding box center [206, 224] width 200 height 8
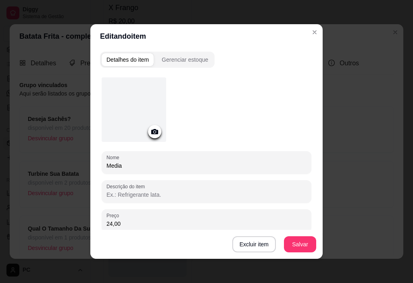
click at [134, 222] on input "24,00" at bounding box center [206, 224] width 200 height 8
type input "18,00"
click at [292, 239] on button "Salvar" at bounding box center [300, 244] width 32 height 16
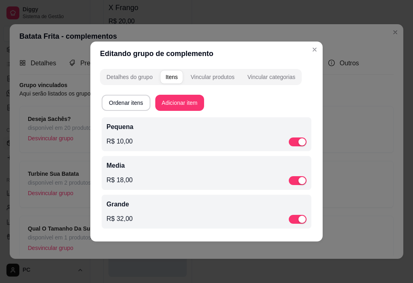
click at [137, 218] on div "R$ 32,00" at bounding box center [206, 219] width 200 height 10
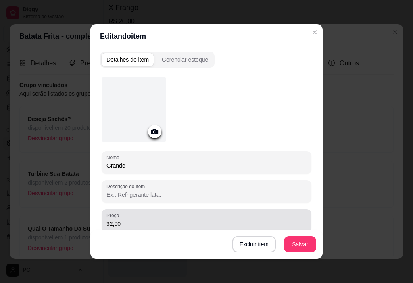
click at [129, 222] on input "32,00" at bounding box center [206, 224] width 200 height 8
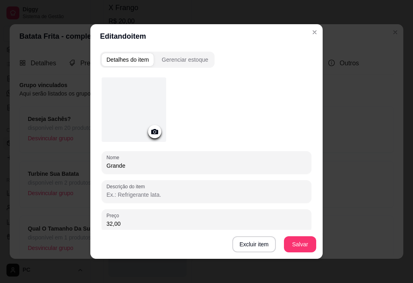
click at [129, 222] on input "32,00" at bounding box center [206, 224] width 200 height 8
type input "25,00"
click at [291, 245] on button "Salvar" at bounding box center [300, 244] width 32 height 16
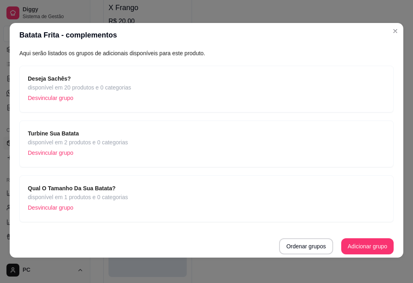
scroll to position [2, 0]
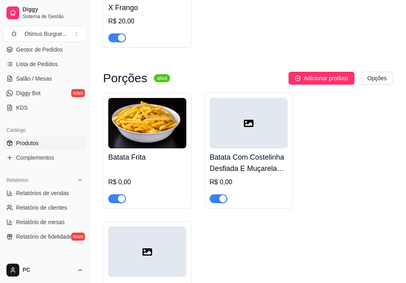
click at [257, 147] on div at bounding box center [249, 123] width 78 height 50
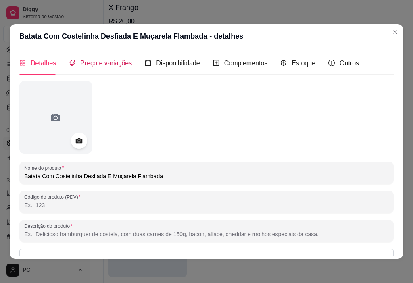
click at [119, 64] on span "Preço e variações" at bounding box center [106, 63] width 52 height 7
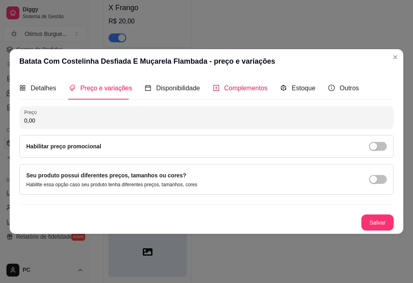
click at [224, 89] on span "Complementos" at bounding box center [246, 88] width 44 height 7
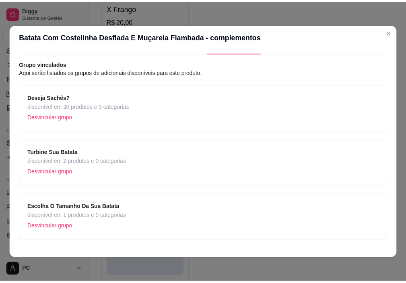
scroll to position [39, 0]
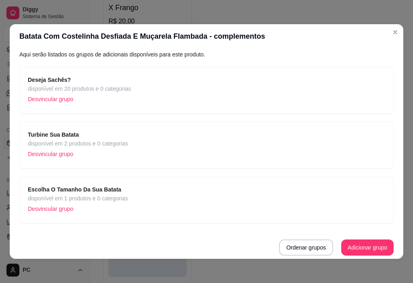
click at [105, 194] on span "disponível em 1 produtos e 0 categorias" at bounding box center [78, 198] width 100 height 9
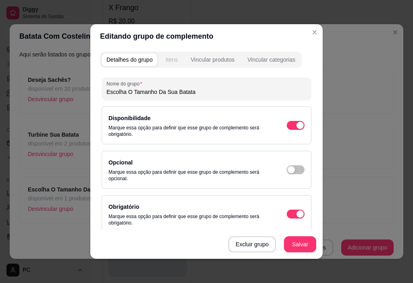
click at [170, 64] on button "Itens" at bounding box center [171, 59] width 22 height 13
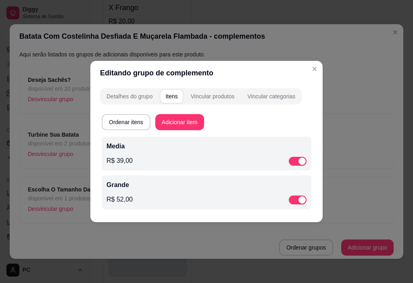
click at [141, 155] on div "Media R$ 39,00" at bounding box center [206, 153] width 200 height 24
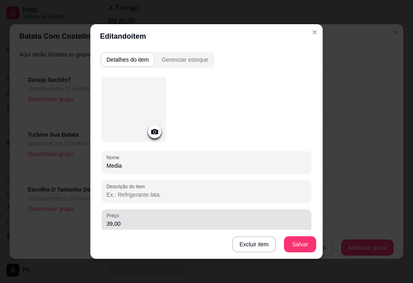
click at [137, 228] on div "Preço 39,00" at bounding box center [206, 220] width 209 height 23
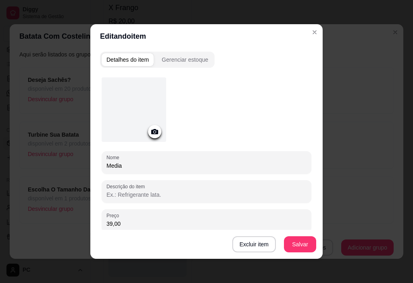
drag, startPoint x: 92, startPoint y: 226, endPoint x: 74, endPoint y: 226, distance: 18.5
click at [74, 226] on div "Editando item Detalhes do item Gerenciar estoque Nome Media Descrição do item P…" at bounding box center [206, 141] width 413 height 283
type input "30,00"
click at [296, 247] on button "Salvar" at bounding box center [299, 244] width 31 height 16
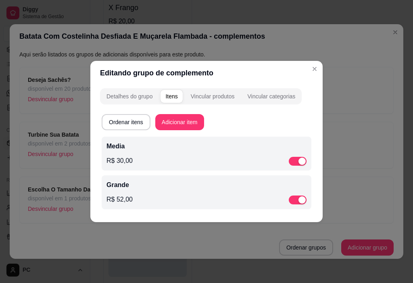
click at [141, 192] on div "Grande R$ 52,00" at bounding box center [206, 192] width 200 height 24
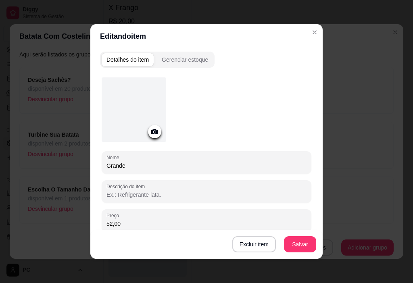
drag, startPoint x: 119, startPoint y: 227, endPoint x: 92, endPoint y: 225, distance: 26.7
click at [92, 225] on div "Detalhes do item Gerenciar estoque Nome Grande Descrição do item Preço 52,00 Po…" at bounding box center [206, 153] width 232 height 210
type input "40,00"
click at [299, 245] on button "Salvar" at bounding box center [300, 244] width 32 height 16
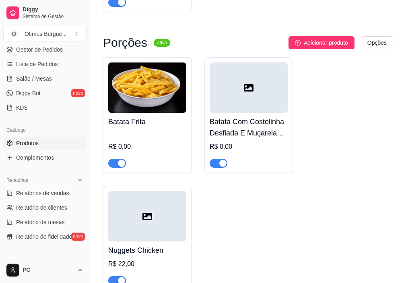
scroll to position [1934, 0]
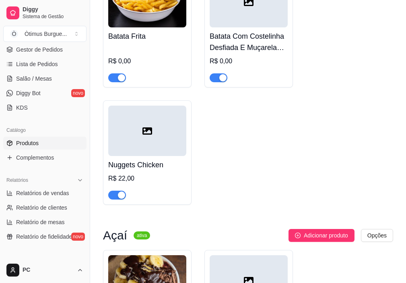
click at [157, 150] on div at bounding box center [147, 131] width 78 height 50
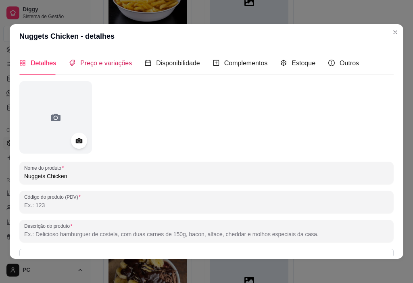
click at [111, 61] on span "Preço e variações" at bounding box center [106, 63] width 52 height 7
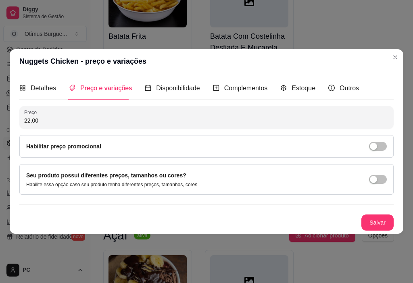
drag, startPoint x: 37, startPoint y: 120, endPoint x: 11, endPoint y: 121, distance: 25.8
click at [5, 122] on div "Nuggets Chicken - preço e variações Detalhes Preço e variações Disponibilidade …" at bounding box center [206, 141] width 413 height 283
type input "20,00"
click at [379, 219] on button "Salvar" at bounding box center [377, 222] width 32 height 16
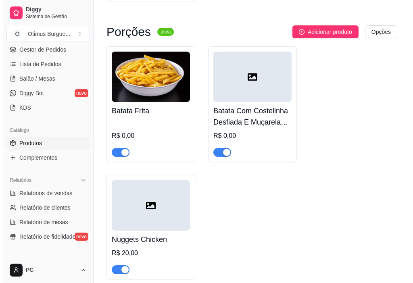
scroll to position [1853, 0]
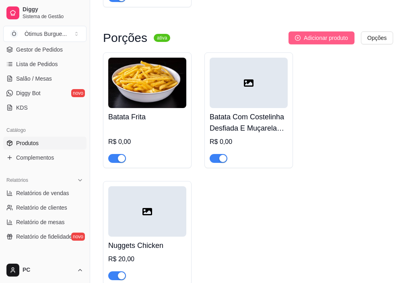
click at [331, 42] on span "Adicionar produto" at bounding box center [326, 37] width 44 height 9
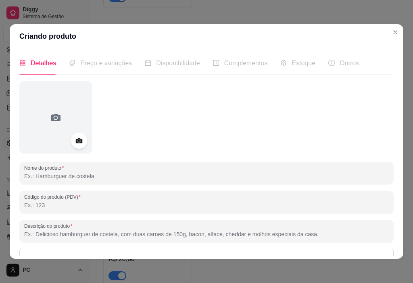
click at [48, 177] on input "Nome do produto" at bounding box center [206, 176] width 364 height 8
type input "b"
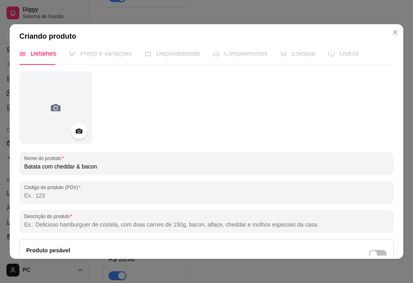
scroll to position [0, 0]
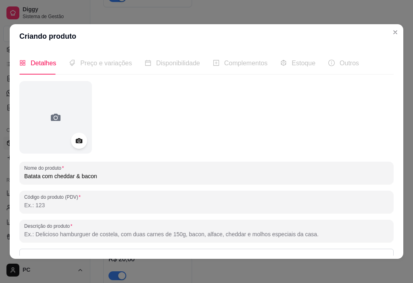
type input "Batata com cheddar & bacon"
click at [102, 68] on div "Preço e variações" at bounding box center [100, 63] width 63 height 23
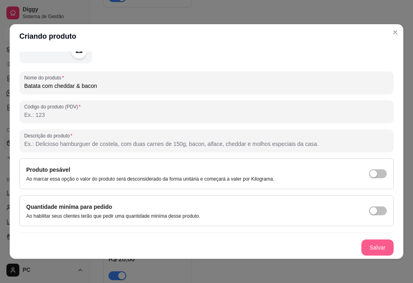
click at [362, 245] on button "Salvar" at bounding box center [377, 247] width 32 height 16
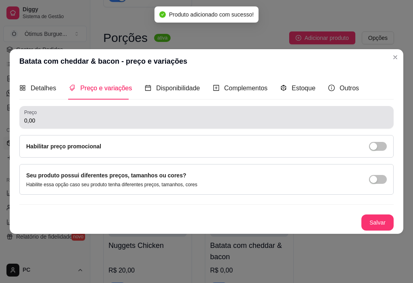
click at [63, 127] on div "Preço 0,00" at bounding box center [206, 117] width 374 height 23
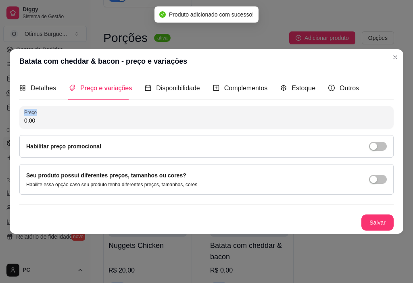
click at [63, 127] on div "Preço 0,00" at bounding box center [206, 117] width 374 height 23
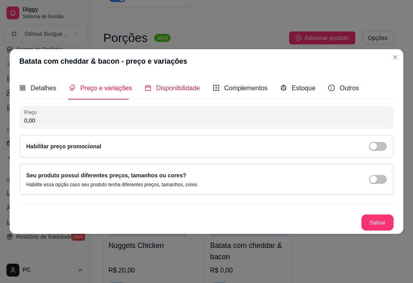
click at [168, 89] on span "Disponibilidade" at bounding box center [178, 88] width 44 height 7
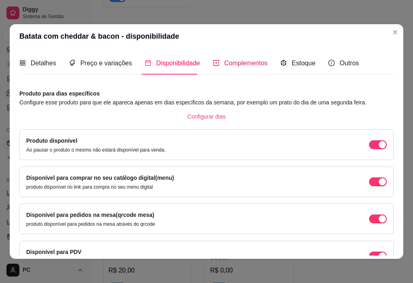
click at [224, 66] on span "Complementos" at bounding box center [246, 63] width 44 height 7
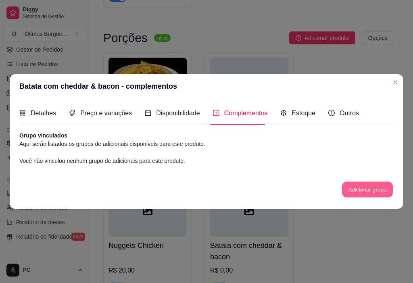
click at [368, 189] on button "Adicionar grupo" at bounding box center [367, 189] width 51 height 16
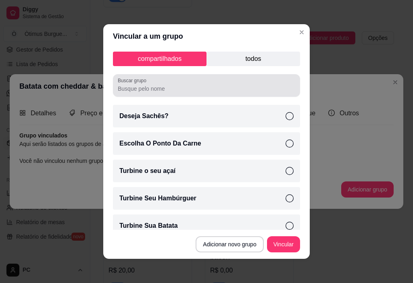
click at [205, 85] on input "Buscar grupo" at bounding box center [206, 89] width 177 height 8
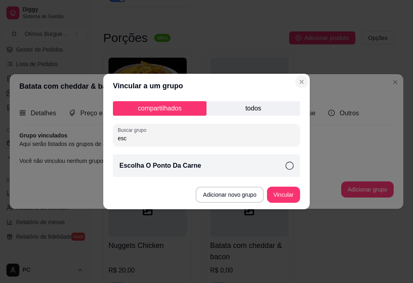
type input "esc"
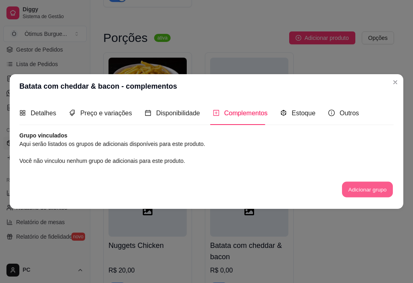
click at [370, 191] on button "Adicionar grupo" at bounding box center [367, 189] width 51 height 16
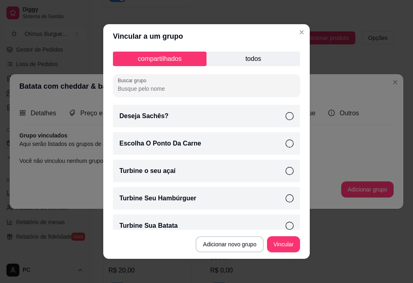
click at [231, 58] on p "todos" at bounding box center [252, 59] width 93 height 15
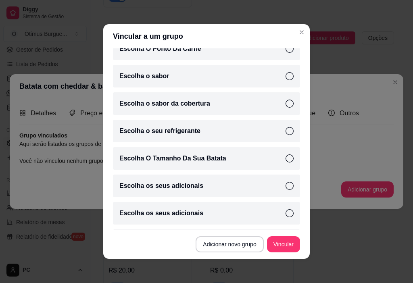
scroll to position [161, 0]
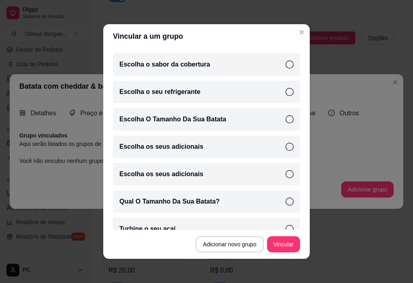
click at [196, 119] on p "Escolha O Tamanho Da Sua Batata" at bounding box center [172, 119] width 107 height 10
click at [279, 244] on button "Vincular" at bounding box center [283, 244] width 33 height 16
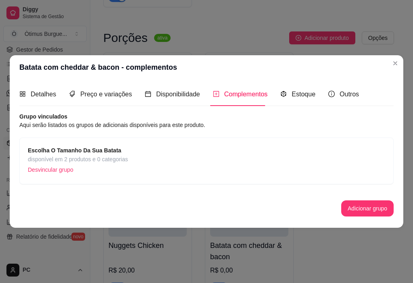
click at [132, 166] on div "Escolha O Tamanho Da Sua Batata disponível em 2 produtos e 0 categorias Desvinc…" at bounding box center [206, 161] width 357 height 30
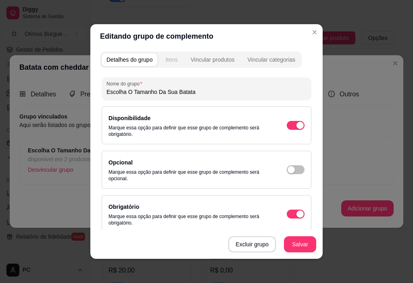
click at [161, 61] on button "Itens" at bounding box center [171, 59] width 22 height 13
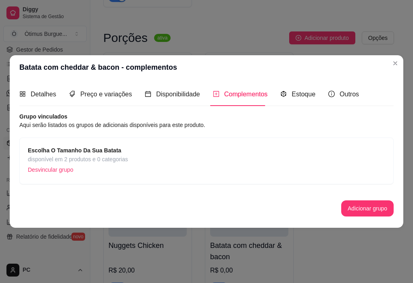
drag, startPoint x: 98, startPoint y: 157, endPoint x: 93, endPoint y: 159, distance: 5.6
click at [93, 159] on span "disponível em 2 produtos e 0 categorias" at bounding box center [78, 159] width 100 height 9
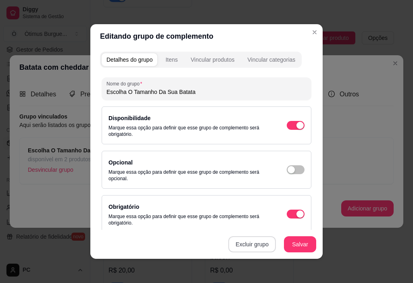
click at [252, 247] on button "Excluir grupo" at bounding box center [252, 244] width 48 height 16
click at [282, 226] on button "Sim" at bounding box center [283, 226] width 25 height 12
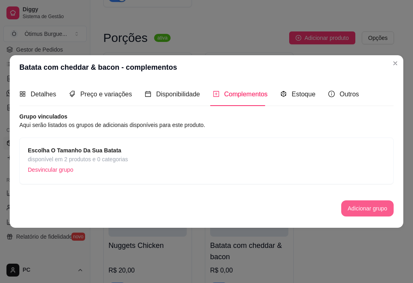
click at [371, 215] on button "Adicionar grupo" at bounding box center [367, 208] width 52 height 16
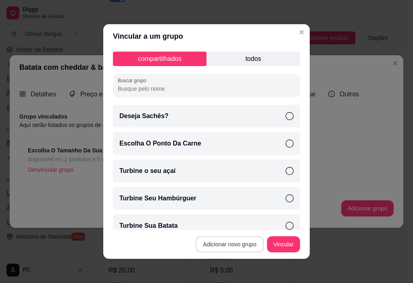
click at [224, 243] on button "Adicionar novo grupo" at bounding box center [229, 244] width 68 height 16
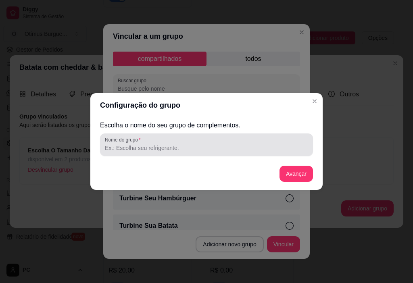
click at [213, 146] on input "Nome do grupo" at bounding box center [206, 148] width 203 height 8
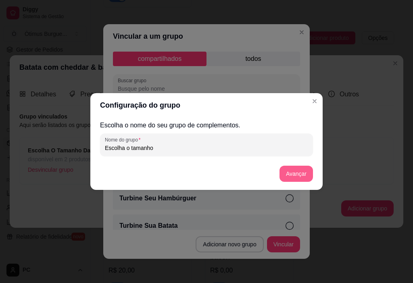
type input "Escolha o tamanho"
click at [292, 177] on button "Avançar" at bounding box center [295, 174] width 33 height 16
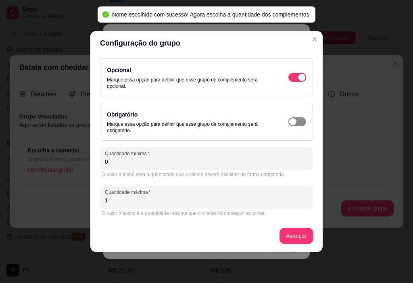
click at [303, 123] on span "button" at bounding box center [297, 121] width 18 height 9
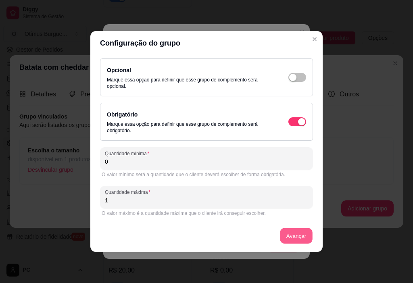
click at [295, 242] on button "Avançar" at bounding box center [296, 236] width 33 height 16
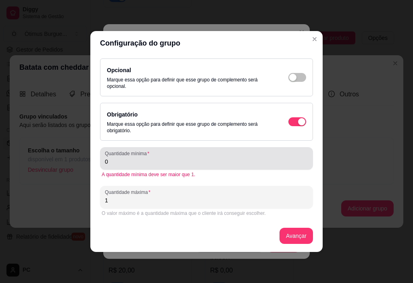
click at [174, 165] on input "0" at bounding box center [206, 162] width 203 height 8
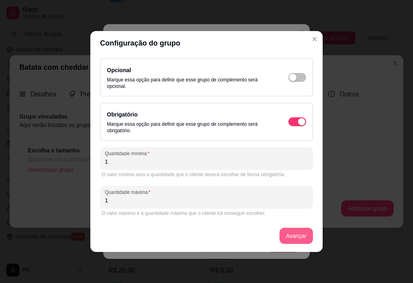
type input "1"
click at [303, 238] on button "Avançar" at bounding box center [295, 236] width 33 height 16
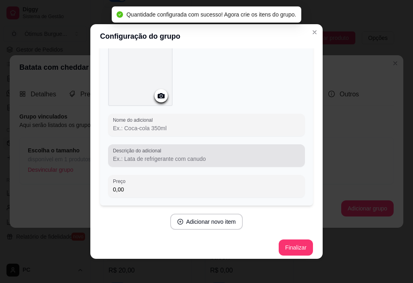
scroll to position [50, 0]
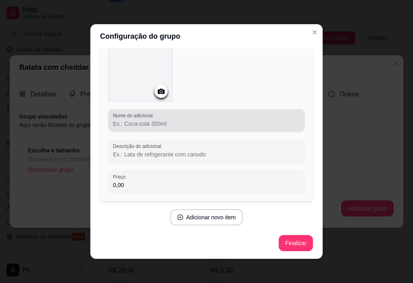
click at [141, 122] on input "Nome do adicional" at bounding box center [206, 124] width 187 height 8
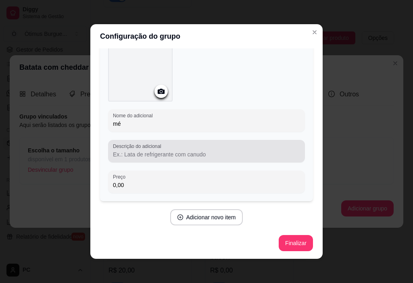
type input "m"
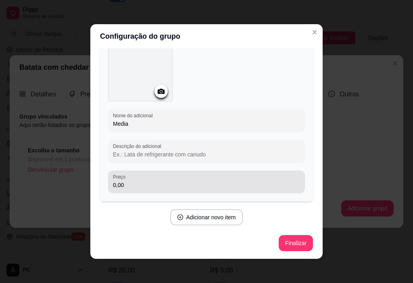
type input "Media"
click at [128, 185] on input "0,00" at bounding box center [206, 185] width 187 height 8
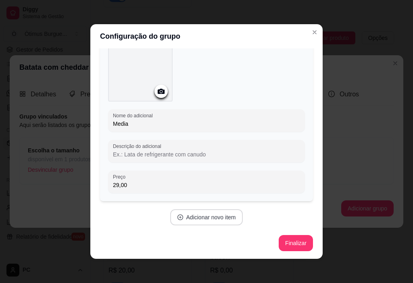
type input "29,00"
click at [190, 212] on button "Adicionar novo item" at bounding box center [206, 217] width 73 height 16
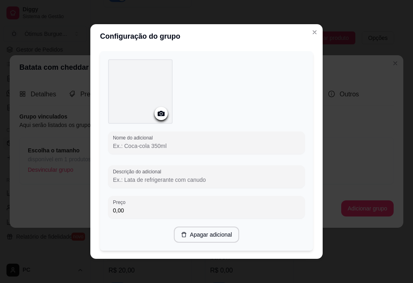
scroll to position [251, 0]
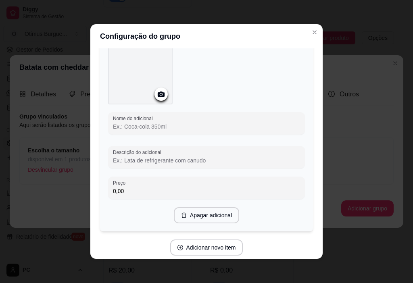
click at [169, 124] on input "Nome do adicional" at bounding box center [206, 126] width 187 height 8
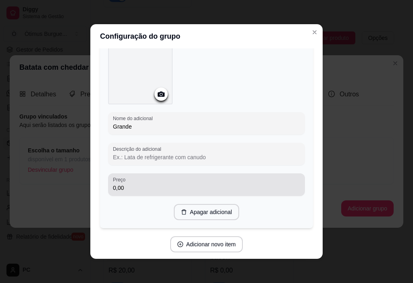
type input "Grande"
click at [126, 179] on div "0,00" at bounding box center [206, 184] width 187 height 16
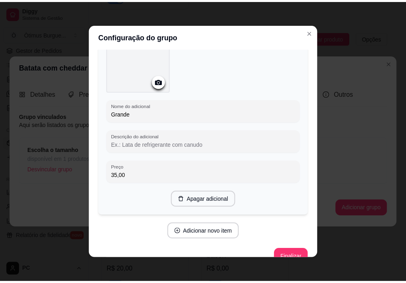
scroll to position [278, 0]
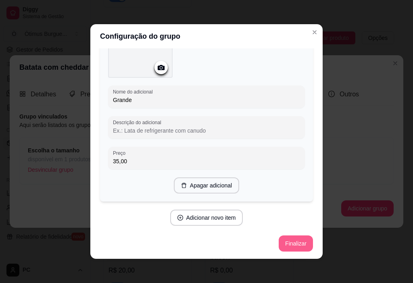
type input "35,00"
click at [297, 242] on button "Finalizar" at bounding box center [295, 244] width 33 height 16
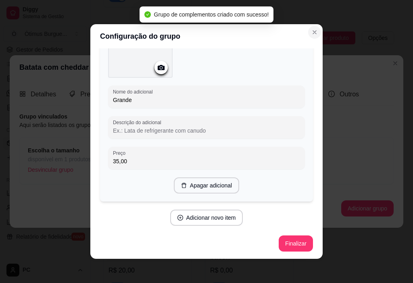
click at [314, 30] on icon "Close" at bounding box center [314, 32] width 6 height 6
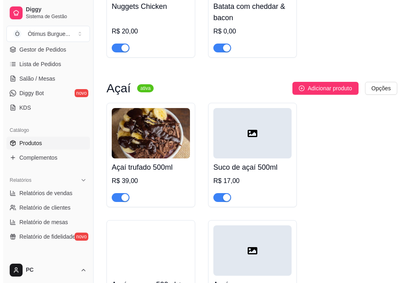
scroll to position [2095, 0]
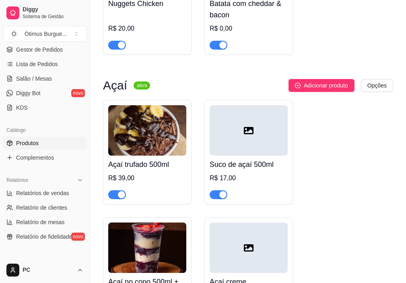
click at [127, 141] on img at bounding box center [147, 130] width 78 height 50
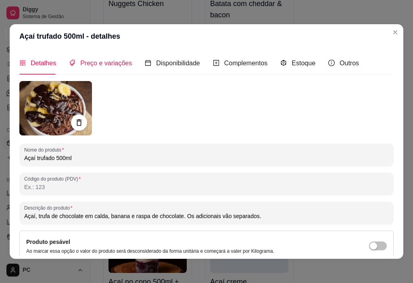
click at [101, 60] on span "Preço e variações" at bounding box center [106, 63] width 52 height 7
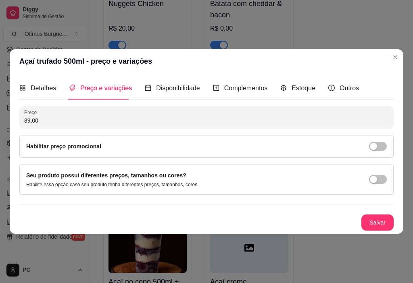
drag, startPoint x: 38, startPoint y: 121, endPoint x: 8, endPoint y: 124, distance: 30.8
click at [8, 124] on div "Açaí trufado 500ml - preço e variações Detalhes Preço e variações Disponibilida…" at bounding box center [206, 141] width 413 height 283
type input "30,00"
click at [370, 220] on button "Salvar" at bounding box center [376, 223] width 31 height 16
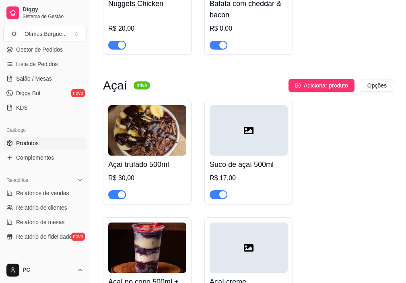
click at [232, 132] on div at bounding box center [249, 130] width 78 height 50
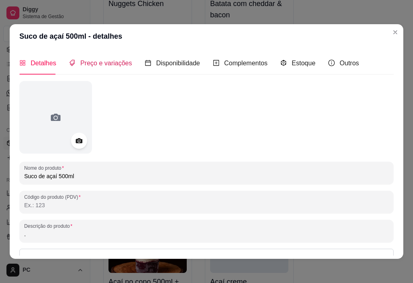
click at [106, 63] on span "Preço e variações" at bounding box center [106, 63] width 52 height 7
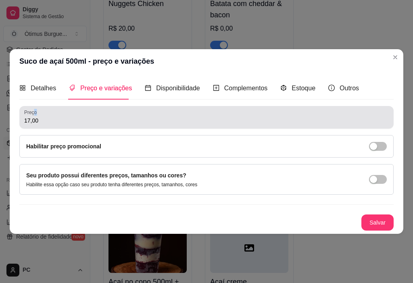
drag, startPoint x: 42, startPoint y: 114, endPoint x: 35, endPoint y: 115, distance: 7.4
click at [35, 115] on div "Preço 17,00" at bounding box center [206, 117] width 374 height 23
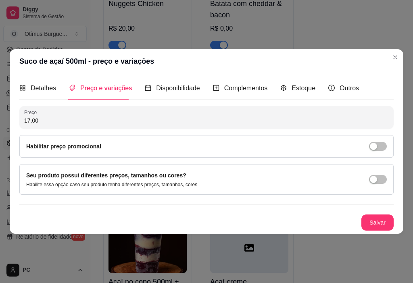
drag, startPoint x: 38, startPoint y: 126, endPoint x: 12, endPoint y: 124, distance: 26.3
click at [12, 124] on div "Detalhes Preço e variações Disponibilidade Complementos Estoque Outros Nome do …" at bounding box center [206, 153] width 393 height 160
drag, startPoint x: 50, startPoint y: 119, endPoint x: 9, endPoint y: 122, distance: 40.8
click at [9, 122] on div "Suco de açaí 500ml - preço e variações Detalhes Preço e variações Disponibilida…" at bounding box center [206, 141] width 413 height 283
type input "0,00"
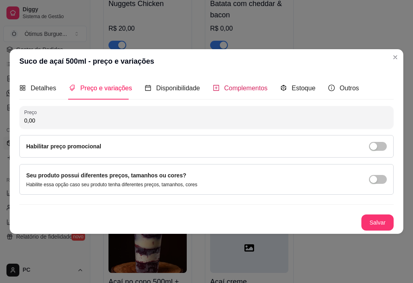
click at [239, 86] on span "Complementos" at bounding box center [246, 88] width 44 height 7
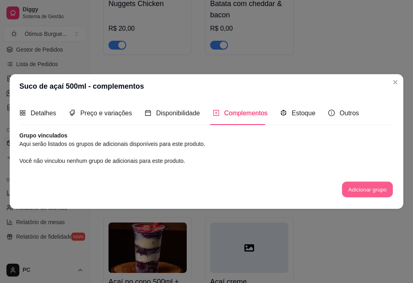
click at [355, 190] on button "Adicionar grupo" at bounding box center [367, 189] width 51 height 16
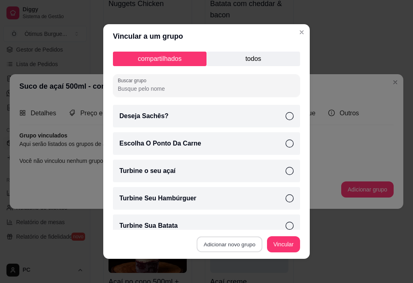
click at [209, 248] on button "Adicionar novo grupo" at bounding box center [230, 244] width 66 height 16
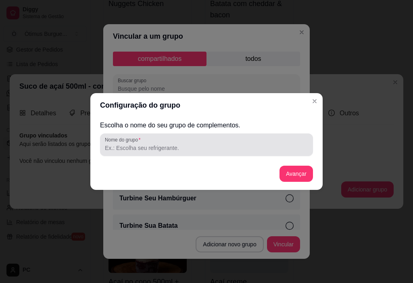
click at [141, 146] on input "Nome do grupo" at bounding box center [206, 148] width 203 height 8
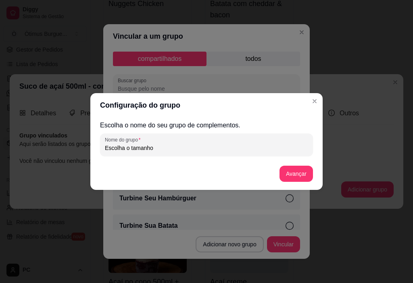
type input "Escolha o tamanho"
click at [286, 178] on button "Avançar" at bounding box center [296, 174] width 33 height 16
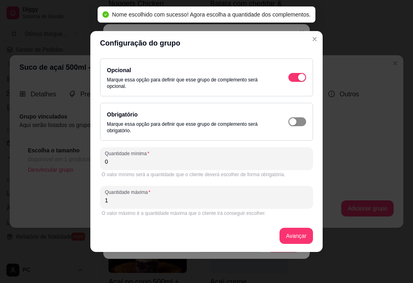
click at [301, 119] on span "button" at bounding box center [297, 121] width 18 height 9
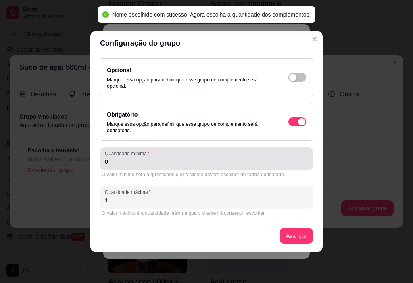
click at [115, 161] on input "0" at bounding box center [206, 162] width 203 height 8
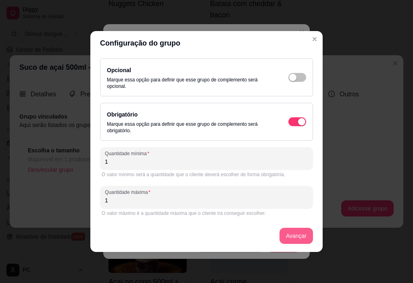
type input "1"
click at [296, 237] on button "Avançar" at bounding box center [295, 236] width 33 height 16
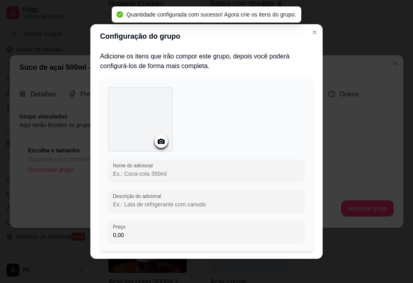
click at [168, 175] on input "Nome do adicional" at bounding box center [206, 174] width 187 height 8
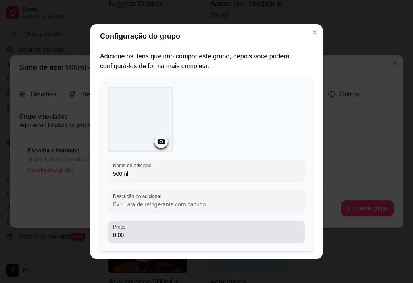
type input "500ml"
click at [135, 239] on div "Preço 0,00" at bounding box center [206, 231] width 197 height 23
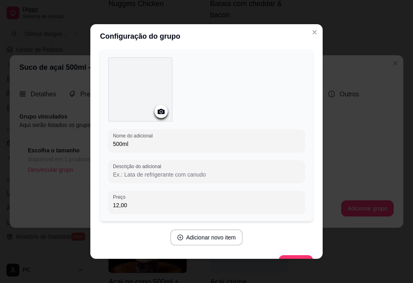
scroll to position [50, 0]
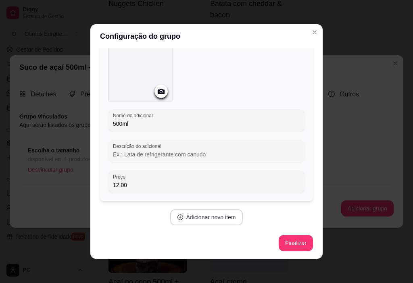
type input "12,00"
click at [178, 208] on div "Adicione os itens que irão compor este grupo, depois você poderá configurá-los …" at bounding box center [206, 129] width 213 height 254
click at [179, 214] on button "Adicionar novo item" at bounding box center [206, 217] width 73 height 16
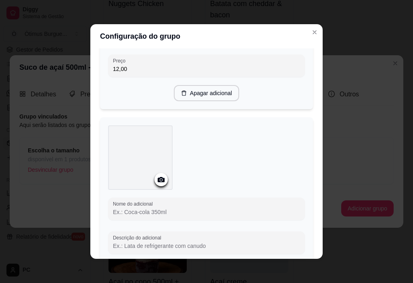
scroll to position [171, 0]
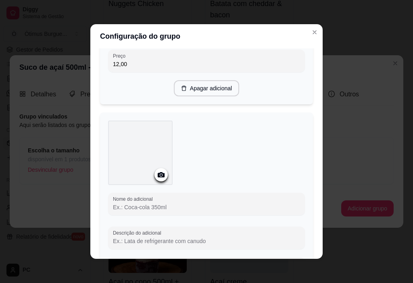
click at [135, 205] on input "Nome do adicional" at bounding box center [206, 207] width 187 height 8
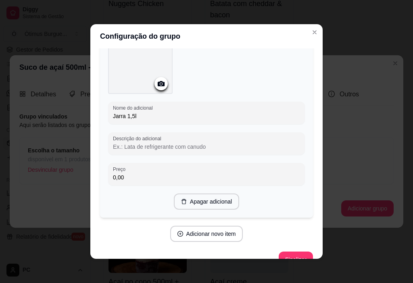
scroll to position [278, 0]
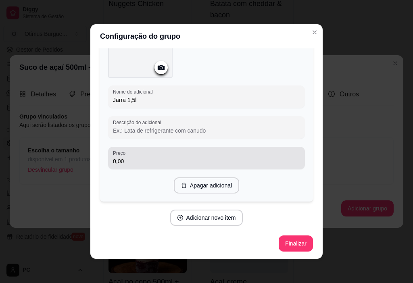
type input "Jarra 1,5l"
click at [129, 160] on input "0,00" at bounding box center [206, 161] width 187 height 8
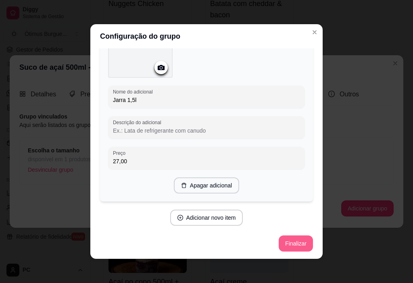
type input "27,00"
click at [295, 243] on button "Finalizar" at bounding box center [295, 244] width 33 height 16
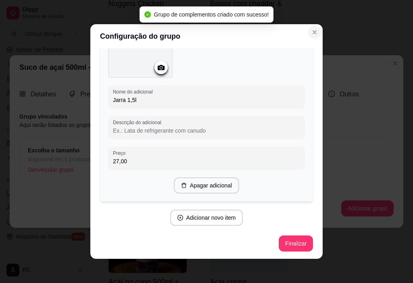
click at [311, 33] on icon "Close" at bounding box center [314, 32] width 6 height 6
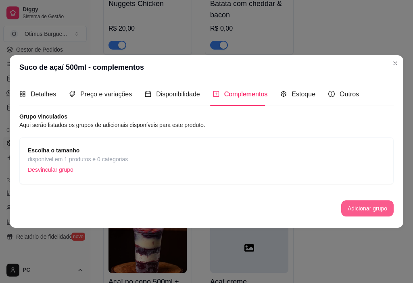
click at [351, 211] on button "Adicionar grupo" at bounding box center [367, 208] width 52 height 16
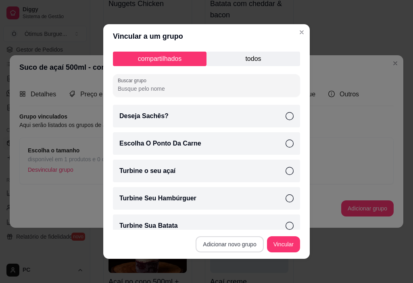
click at [228, 245] on button "Adicionar novo grupo" at bounding box center [229, 244] width 68 height 16
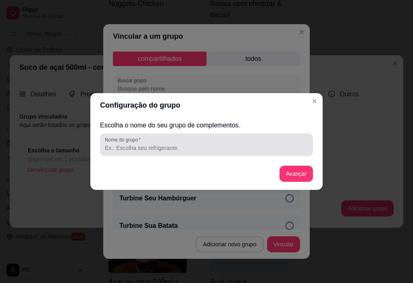
click at [138, 143] on div at bounding box center [206, 145] width 203 height 16
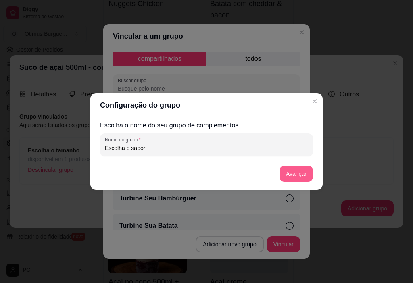
type input "Escolha o sabor"
click at [285, 176] on button "Avançar" at bounding box center [295, 174] width 33 height 16
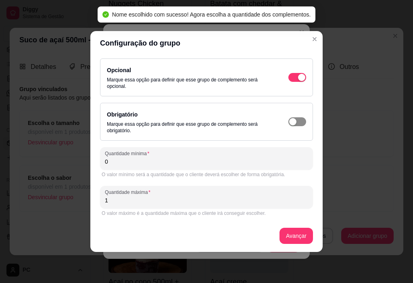
click at [298, 125] on span "button" at bounding box center [297, 121] width 18 height 9
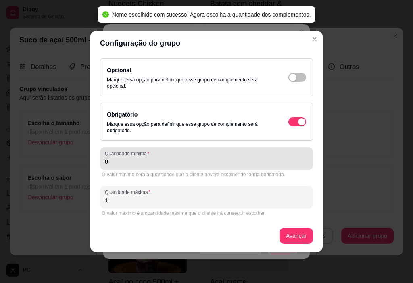
click at [170, 153] on div "0" at bounding box center [206, 158] width 203 height 16
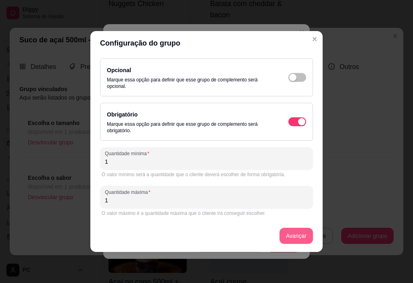
type input "1"
click at [290, 235] on button "Avançar" at bounding box center [295, 236] width 33 height 16
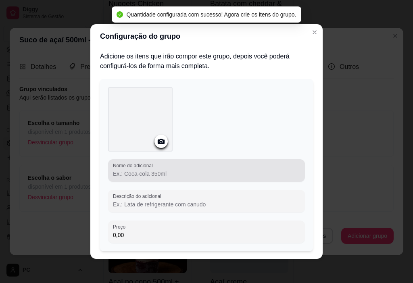
click at [135, 172] on input "Nome do adicional" at bounding box center [206, 174] width 187 height 8
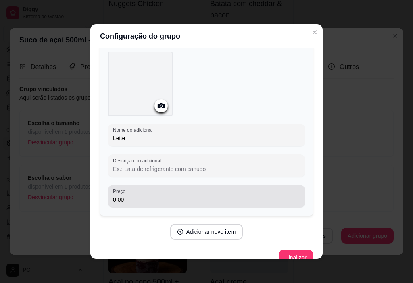
scroll to position [50, 0]
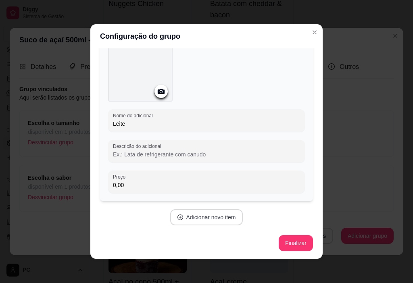
type input "Leite"
click at [203, 214] on button "Adicionar novo item" at bounding box center [206, 217] width 73 height 16
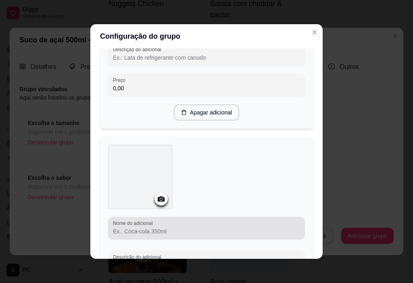
scroll to position [211, 0]
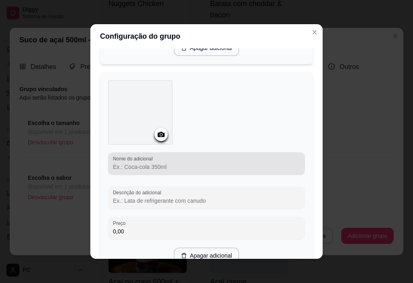
click at [147, 170] on div at bounding box center [206, 163] width 187 height 16
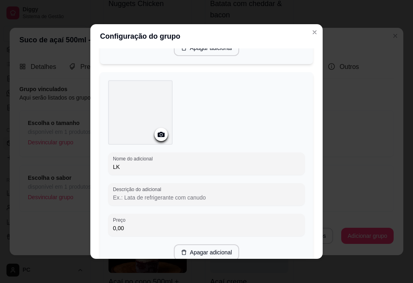
type input "L"
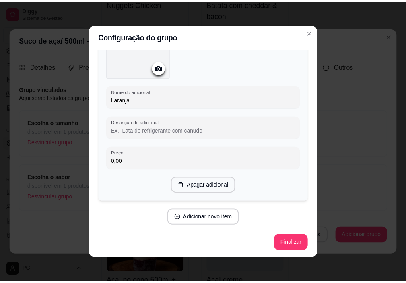
scroll to position [2, 0]
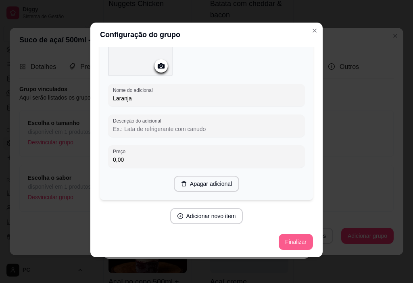
type input "Laranja"
click at [279, 238] on button "Finalizar" at bounding box center [295, 242] width 33 height 16
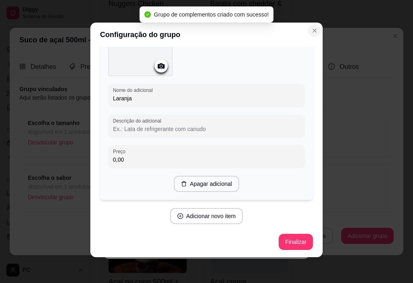
click at [311, 33] on icon "Close" at bounding box center [314, 30] width 6 height 6
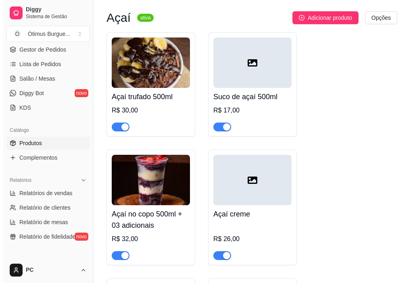
scroll to position [2175, 0]
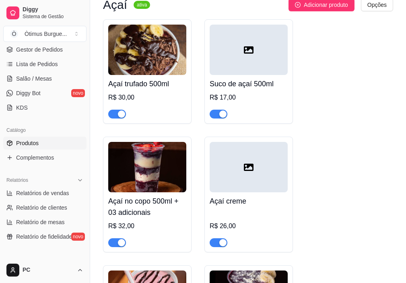
click at [267, 75] on div at bounding box center [249, 50] width 78 height 50
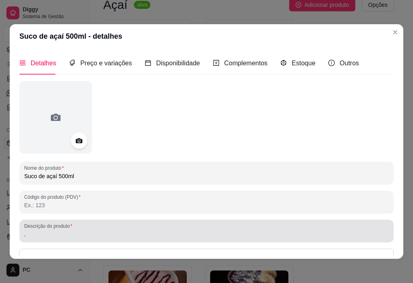
scroll to position [0, 0]
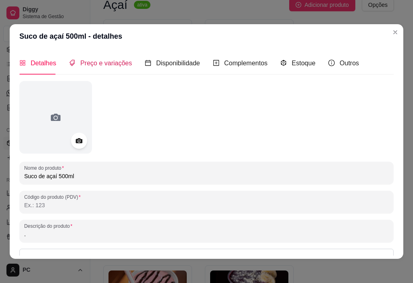
click at [110, 63] on span "Preço e variações" at bounding box center [106, 63] width 52 height 7
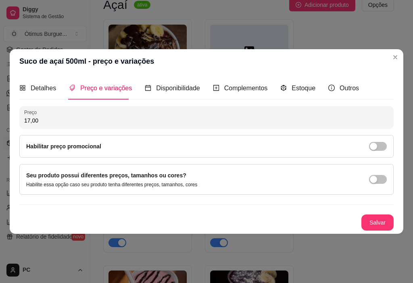
drag, startPoint x: 40, startPoint y: 122, endPoint x: 15, endPoint y: 127, distance: 25.4
click at [15, 127] on div "Detalhes Preço e variações Disponibilidade Complementos Estoque Outros Nome do …" at bounding box center [206, 153] width 393 height 160
type input "0,00"
click at [378, 222] on button "Salvar" at bounding box center [377, 222] width 32 height 16
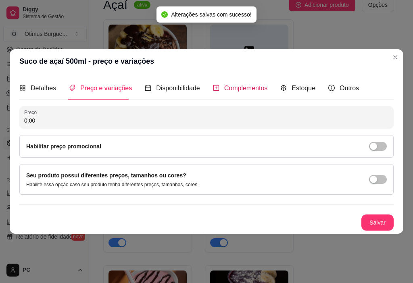
click at [245, 90] on span "Complementos" at bounding box center [246, 88] width 44 height 7
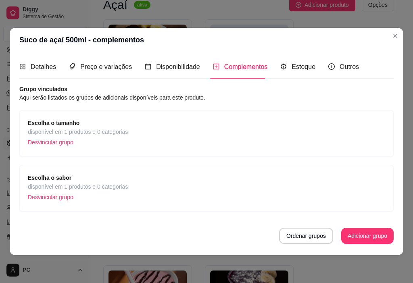
click at [88, 131] on span "disponível em 1 produtos e 0 categorias" at bounding box center [78, 131] width 100 height 9
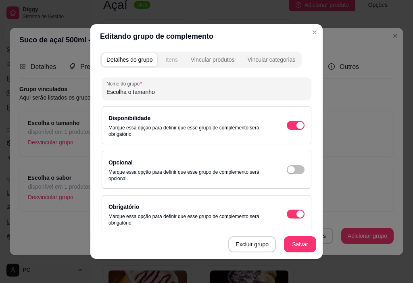
click at [165, 61] on div "Itens" at bounding box center [171, 60] width 12 height 8
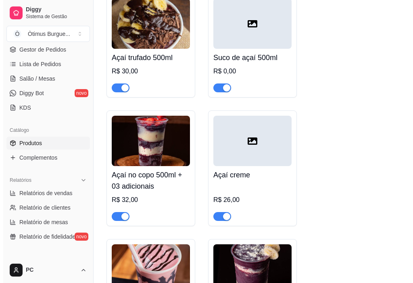
scroll to position [2222, 0]
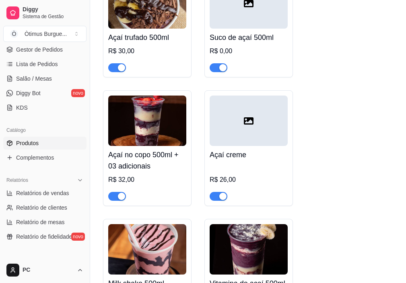
click at [122, 127] on img at bounding box center [147, 120] width 78 height 50
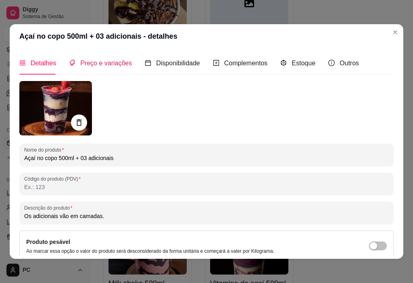
click at [112, 60] on span "Preço e variações" at bounding box center [106, 63] width 52 height 7
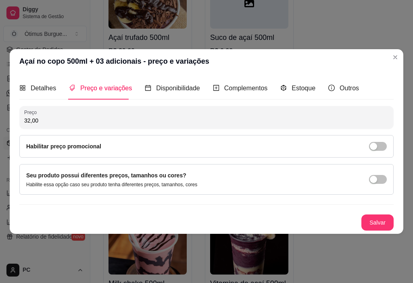
click at [0, 120] on div "Açaí no copo 500ml + 03 adicionais - preço e variações Detalhes Preço e variaçõ…" at bounding box center [206, 141] width 413 height 283
drag, startPoint x: 16, startPoint y: 126, endPoint x: 0, endPoint y: 126, distance: 15.7
click at [0, 126] on div "Açaí no copo 500ml + 03 adicionais - preço e variações Detalhes Preço e variaçõ…" at bounding box center [206, 141] width 413 height 283
type input "24,00"
click at [383, 224] on button "Salvar" at bounding box center [377, 222] width 32 height 16
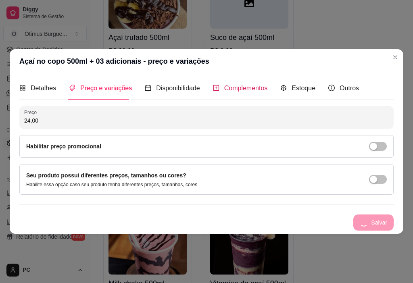
click at [224, 91] on span "Complementos" at bounding box center [246, 88] width 44 height 7
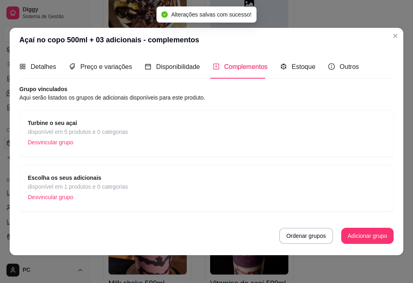
click at [97, 129] on span "disponível em 5 produtos e 0 categorias" at bounding box center [78, 131] width 100 height 9
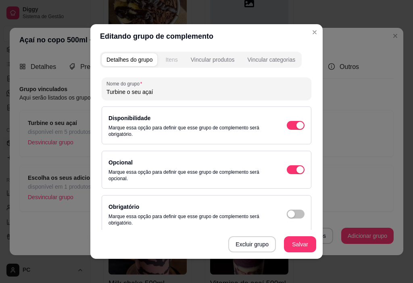
click at [168, 54] on button "Itens" at bounding box center [171, 59] width 22 height 13
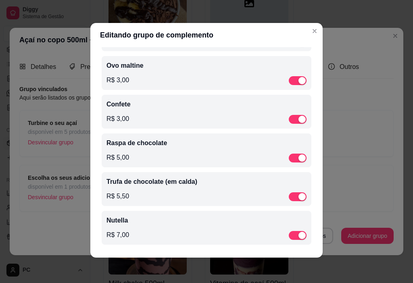
scroll to position [2, 0]
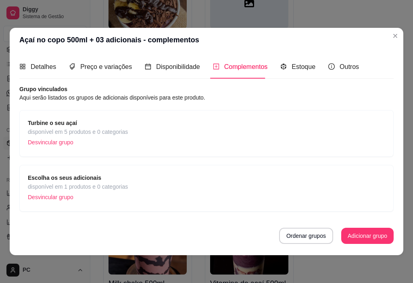
click at [106, 185] on span "disponível em 1 produtos e 0 categorias" at bounding box center [78, 186] width 100 height 9
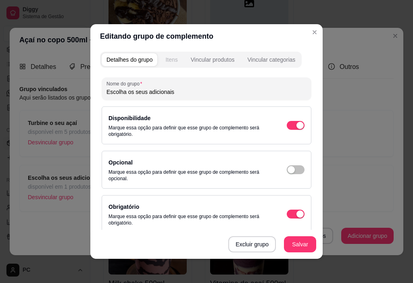
click at [171, 58] on div "Itens" at bounding box center [171, 60] width 12 height 8
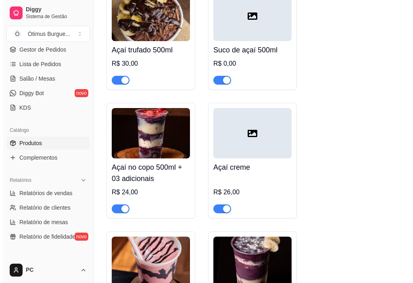
scroll to position [2222, 0]
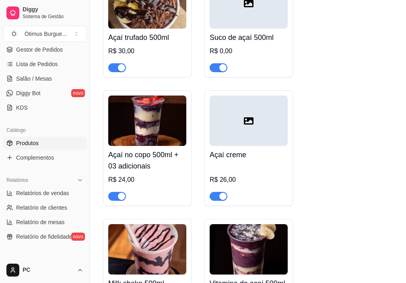
click at [266, 136] on div at bounding box center [249, 120] width 78 height 50
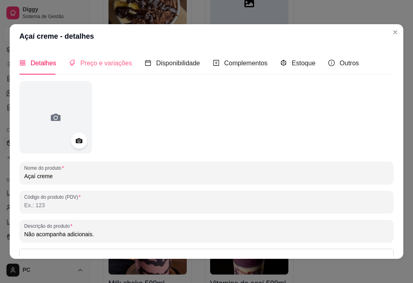
click at [94, 71] on div "Preço e variações" at bounding box center [100, 63] width 63 height 23
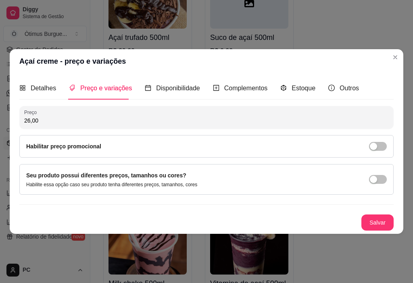
drag, startPoint x: 39, startPoint y: 123, endPoint x: 18, endPoint y: 126, distance: 20.9
click at [18, 126] on div "Detalhes Preço e variações Disponibilidade Complementos Estoque Outros Nome do …" at bounding box center [206, 153] width 393 height 160
type input "0,00"
click at [257, 88] on span "Complementos" at bounding box center [246, 88] width 44 height 7
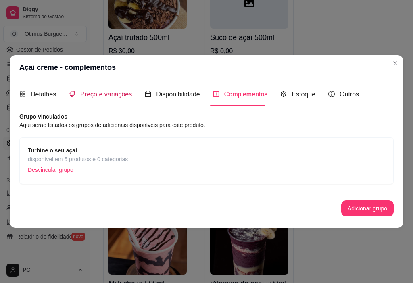
click at [89, 92] on span "Preço e variações" at bounding box center [106, 94] width 52 height 7
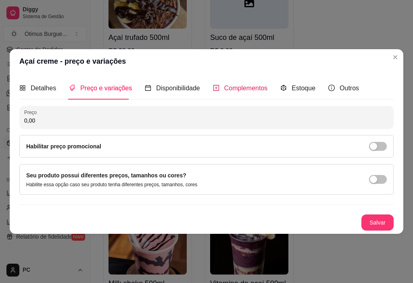
click at [241, 93] on div "Complementos" at bounding box center [240, 88] width 55 height 10
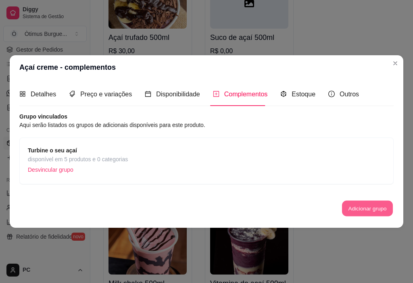
click at [373, 211] on button "Adicionar grupo" at bounding box center [367, 208] width 51 height 16
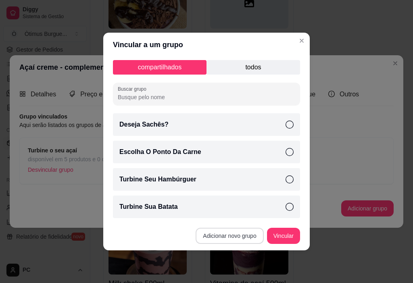
click at [218, 238] on button "Adicionar novo grupo" at bounding box center [229, 236] width 68 height 16
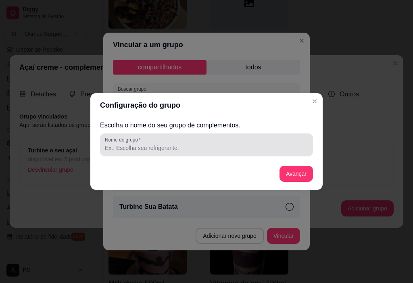
click at [190, 148] on input "Nome do grupo" at bounding box center [206, 148] width 203 height 8
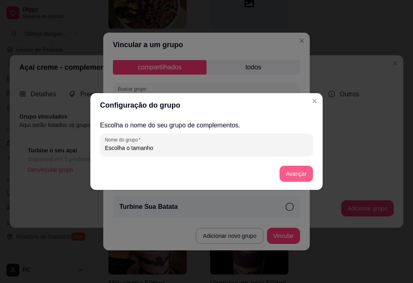
type input "Escolha o tamanho"
click at [301, 172] on button "Avançar" at bounding box center [296, 174] width 33 height 16
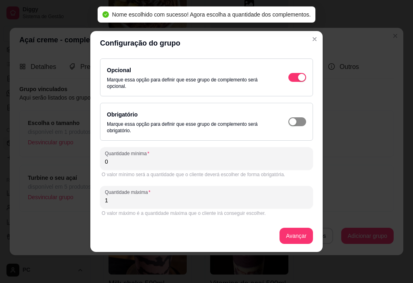
click at [300, 122] on span "button" at bounding box center [297, 121] width 18 height 9
click at [135, 165] on input "0" at bounding box center [206, 162] width 203 height 8
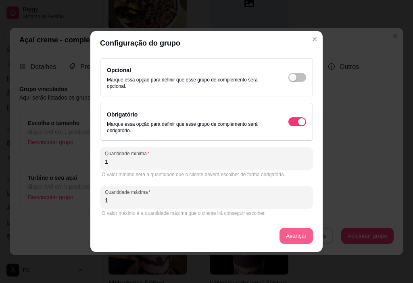
type input "1"
click at [299, 238] on button "Avançar" at bounding box center [296, 236] width 33 height 16
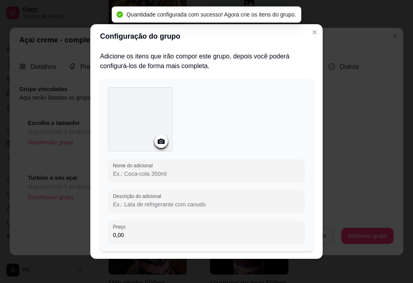
click at [155, 174] on input "Nome do adicional" at bounding box center [206, 174] width 187 height 8
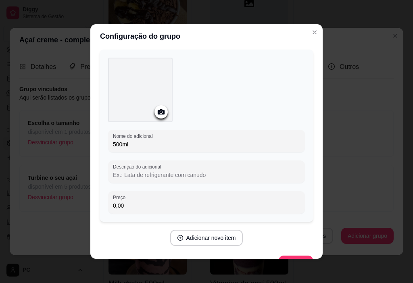
scroll to position [40, 0]
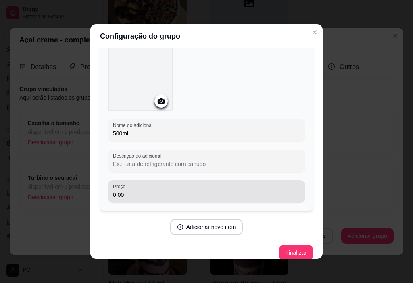
type input "500ml"
click at [123, 189] on div "0,00" at bounding box center [206, 191] width 187 height 16
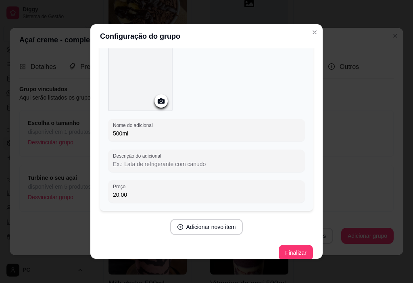
scroll to position [50, 0]
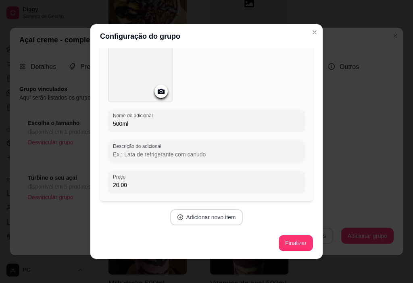
type input "20,00"
click at [208, 220] on button "Adicionar novo item" at bounding box center [206, 217] width 73 height 16
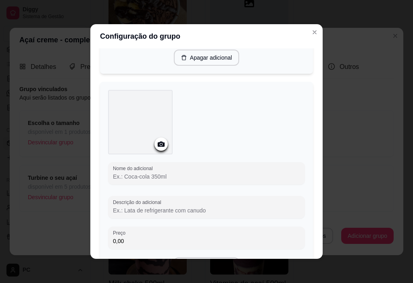
scroll to position [211, 0]
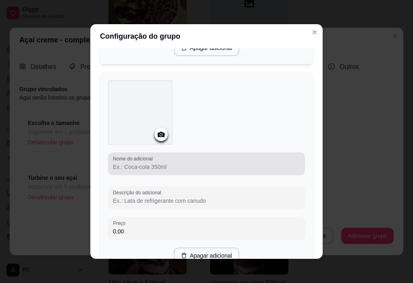
click at [135, 170] on div at bounding box center [206, 163] width 187 height 16
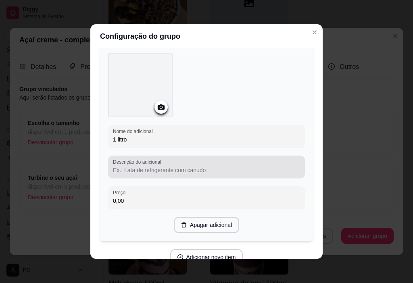
scroll to position [251, 0]
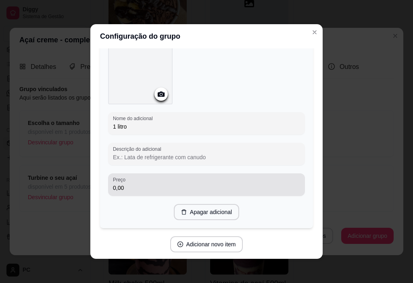
type input "1 litro"
click at [134, 188] on input "0,00" at bounding box center [206, 188] width 187 height 8
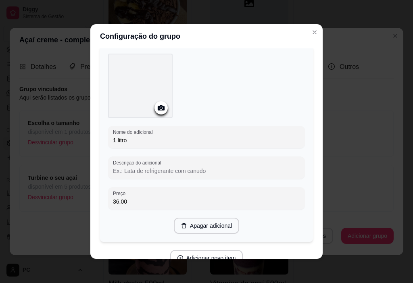
scroll to position [278, 0]
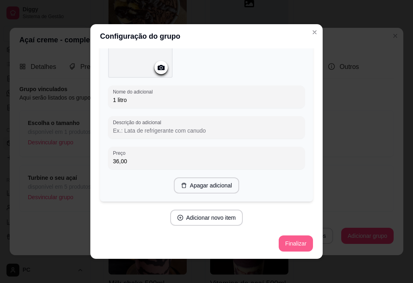
type input "36,00"
click at [290, 240] on button "Finalizar" at bounding box center [295, 243] width 34 height 16
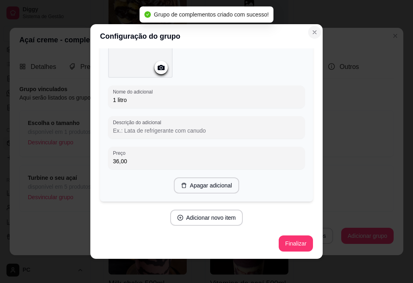
click at [311, 32] on icon "Close" at bounding box center [314, 32] width 6 height 6
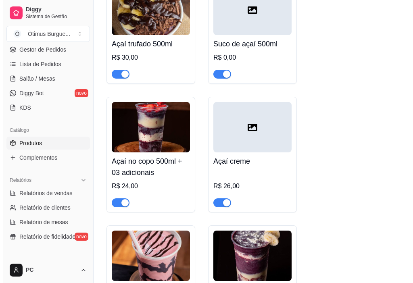
scroll to position [2222, 0]
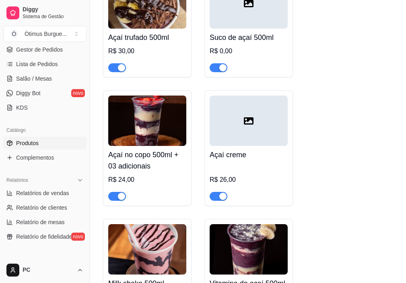
click at [240, 137] on div at bounding box center [249, 120] width 78 height 50
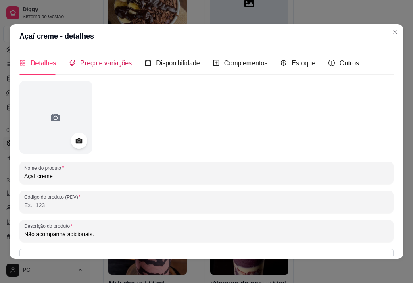
click at [85, 64] on span "Preço e variações" at bounding box center [106, 63] width 52 height 7
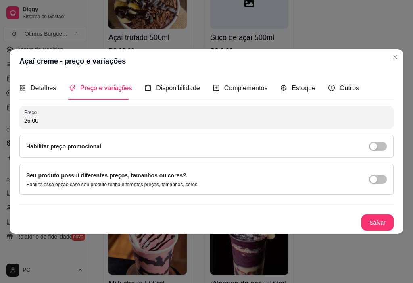
drag, startPoint x: 56, startPoint y: 120, endPoint x: 52, endPoint y: 119, distance: 4.5
click at [53, 119] on input "26,00" at bounding box center [206, 120] width 364 height 8
click at [52, 119] on input "26,00" at bounding box center [206, 120] width 364 height 8
type input "0,00"
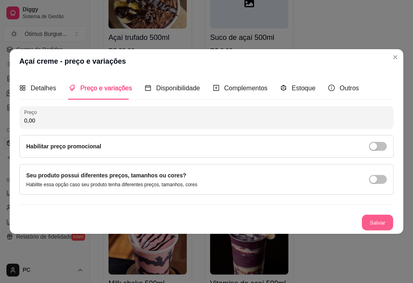
click at [378, 216] on button "Salvar" at bounding box center [376, 223] width 31 height 16
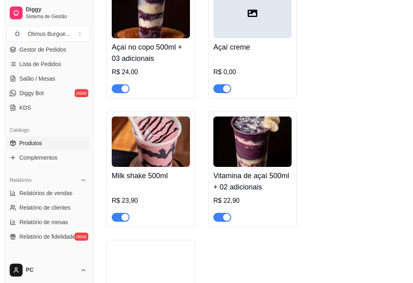
scroll to position [2343, 0]
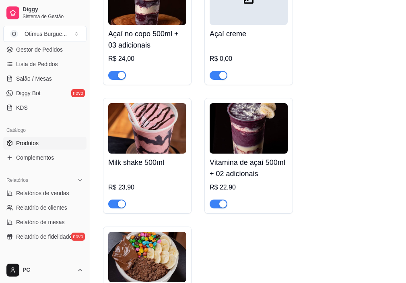
click at [159, 146] on img at bounding box center [147, 128] width 78 height 50
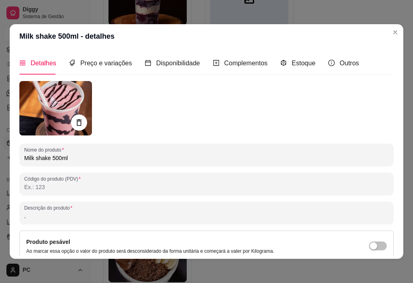
click at [130, 64] on div "Detalhes Preço e variações Disponibilidade Complementos Estoque Outros" at bounding box center [188, 63] width 339 height 23
drag, startPoint x: 127, startPoint y: 66, endPoint x: 135, endPoint y: 75, distance: 11.1
click at [127, 66] on span "Preço e variações" at bounding box center [106, 63] width 52 height 7
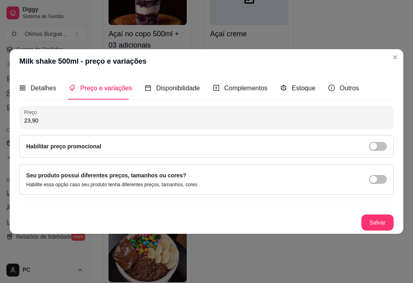
drag, startPoint x: 40, startPoint y: 121, endPoint x: 0, endPoint y: 121, distance: 39.9
click at [0, 121] on div "Milk shake 500ml - preço e variações Detalhes Preço e variações Disponibilidade…" at bounding box center [206, 141] width 413 height 283
type input "18,00"
click at [228, 91] on span "Complementos" at bounding box center [246, 88] width 44 height 7
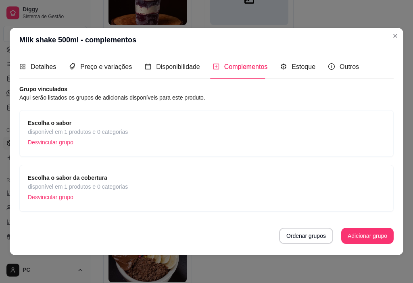
click at [117, 135] on span "disponível em 1 produtos e 0 categorias" at bounding box center [78, 131] width 100 height 9
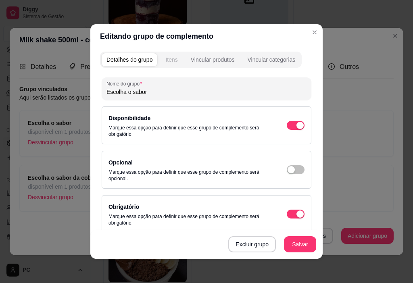
click at [168, 63] on div "Itens" at bounding box center [171, 60] width 12 height 8
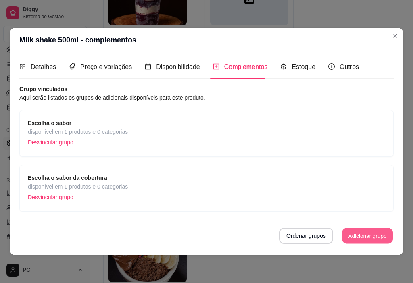
click at [379, 240] on button "Adicionar grupo" at bounding box center [367, 236] width 51 height 16
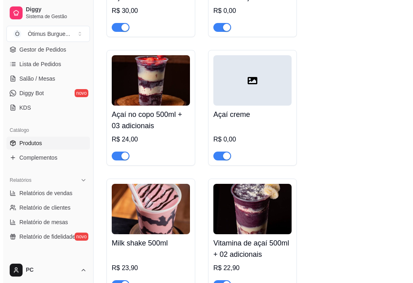
scroll to position [2302, 0]
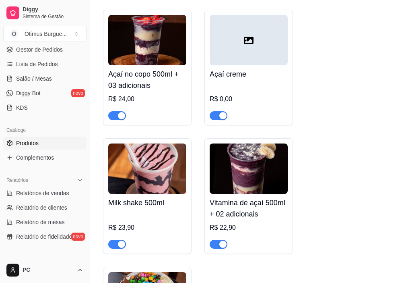
click at [135, 176] on img at bounding box center [147, 168] width 78 height 50
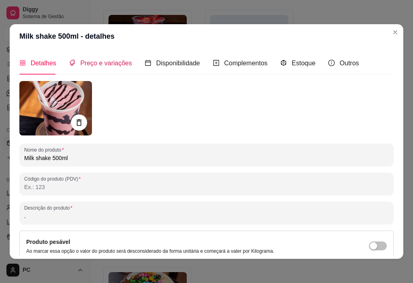
click at [108, 66] on span "Preço e variações" at bounding box center [106, 63] width 52 height 7
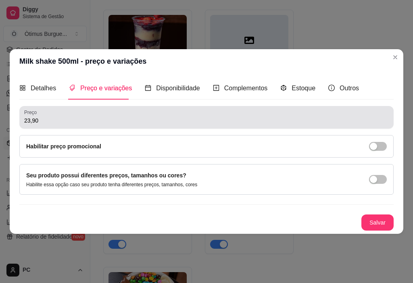
click at [45, 110] on div "23,90" at bounding box center [206, 117] width 364 height 16
click at [44, 110] on div "23,90" at bounding box center [206, 117] width 364 height 16
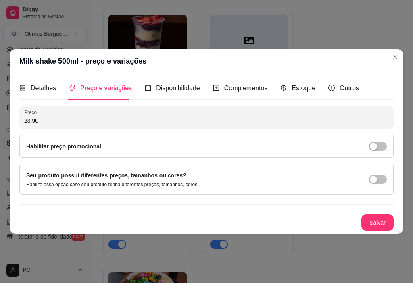
drag, startPoint x: 39, startPoint y: 119, endPoint x: 18, endPoint y: 124, distance: 21.9
click at [18, 124] on div "Detalhes Preço e variações Disponibilidade Complementos Estoque Outros Nome do …" at bounding box center [206, 153] width 393 height 160
type input "18,00"
click at [375, 220] on button "Salvar" at bounding box center [376, 223] width 31 height 16
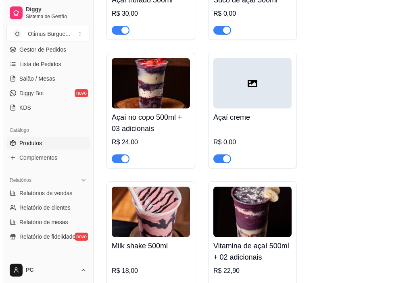
scroll to position [2343, 0]
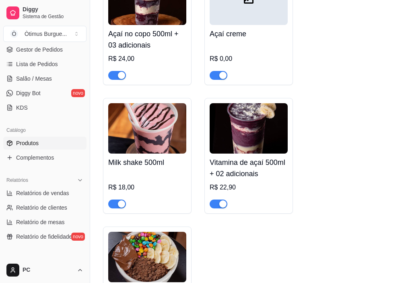
click at [259, 137] on img at bounding box center [249, 128] width 78 height 50
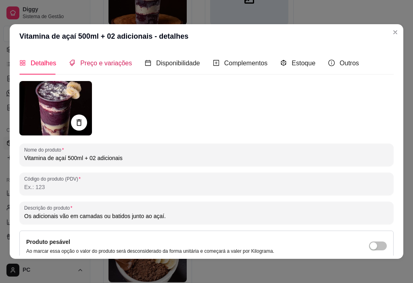
click at [119, 63] on span "Preço e variações" at bounding box center [106, 63] width 52 height 7
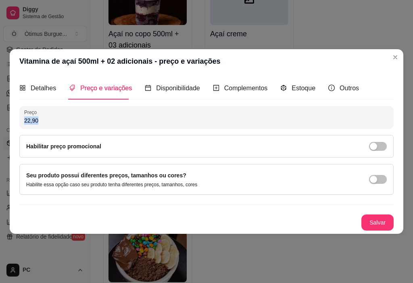
drag, startPoint x: 21, startPoint y: 129, endPoint x: 0, endPoint y: 130, distance: 21.4
click at [0, 130] on div "Vitamina de açaí 500ml + 02 adicionais - preço e variações Detalhes Preço e var…" at bounding box center [206, 141] width 413 height 283
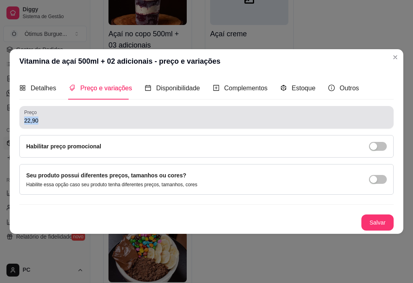
click at [40, 121] on input "22,90" at bounding box center [206, 120] width 364 height 8
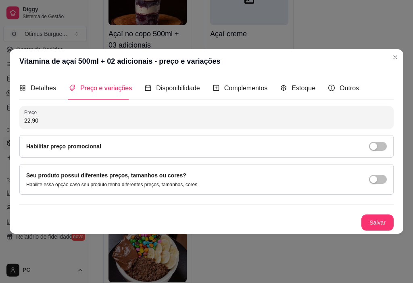
click at [40, 121] on input "22,90" at bounding box center [206, 120] width 364 height 8
type input "16,00"
click at [381, 226] on button "Salvar" at bounding box center [376, 223] width 31 height 16
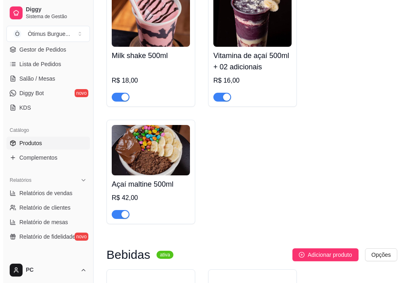
scroll to position [2463, 0]
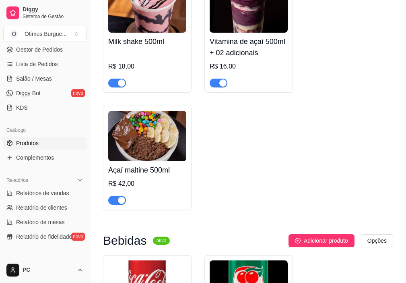
click at [119, 150] on img at bounding box center [147, 136] width 78 height 50
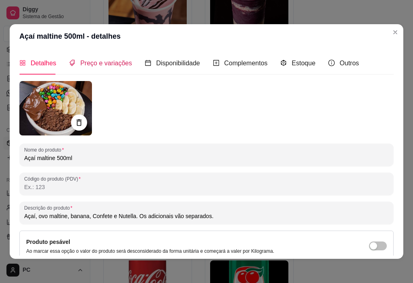
click at [116, 60] on span "Preço e variações" at bounding box center [106, 63] width 52 height 7
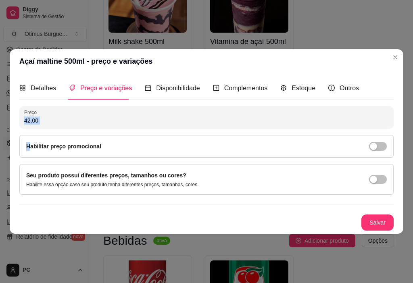
drag, startPoint x: 50, startPoint y: 126, endPoint x: 28, endPoint y: 133, distance: 22.4
click at [28, 133] on div "Preço 42,00 Habilitar preço promocional" at bounding box center [206, 132] width 374 height 52
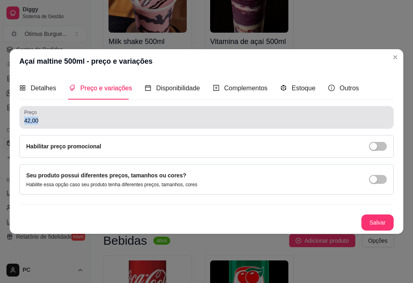
click at [51, 120] on input "42,00" at bounding box center [206, 120] width 364 height 8
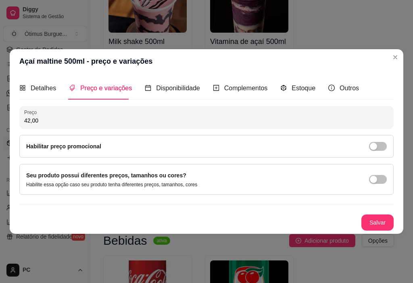
click at [51, 120] on input "42,00" at bounding box center [206, 120] width 364 height 8
type input "32,00"
click at [382, 219] on button "Salvar" at bounding box center [377, 222] width 32 height 16
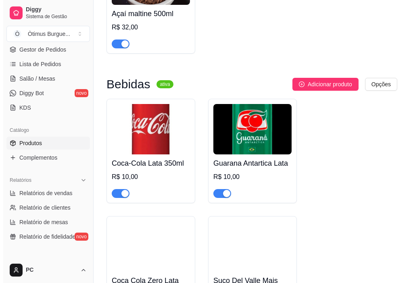
scroll to position [2625, 0]
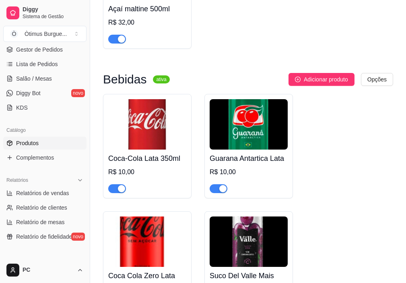
click at [145, 139] on img at bounding box center [147, 124] width 78 height 50
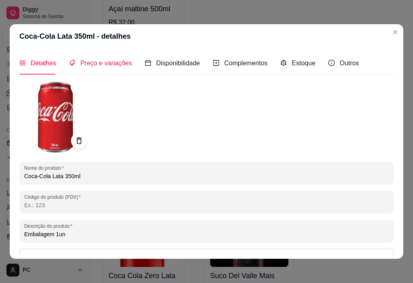
click at [82, 65] on span "Preço e variações" at bounding box center [106, 63] width 52 height 7
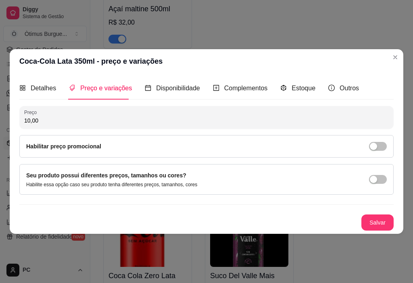
drag, startPoint x: 39, startPoint y: 124, endPoint x: 7, endPoint y: 125, distance: 31.4
click at [7, 125] on div "Coca-Cola Lata 350ml - preço e variações Detalhes Preço e variações Disponibili…" at bounding box center [206, 141] width 413 height 283
type input "8,00"
click at [368, 221] on button "Salvar" at bounding box center [376, 223] width 31 height 16
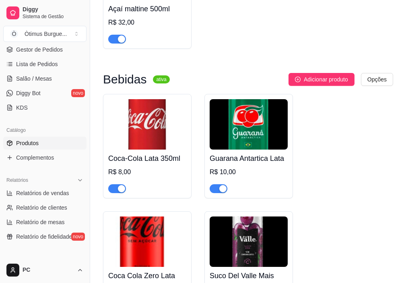
click at [257, 147] on img at bounding box center [249, 124] width 78 height 50
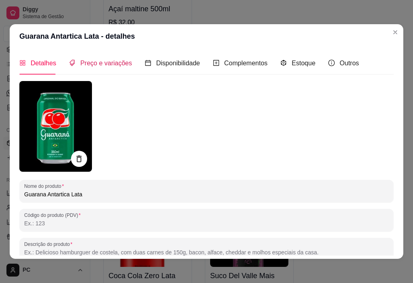
click at [109, 67] on div "Preço e variações" at bounding box center [100, 63] width 63 height 10
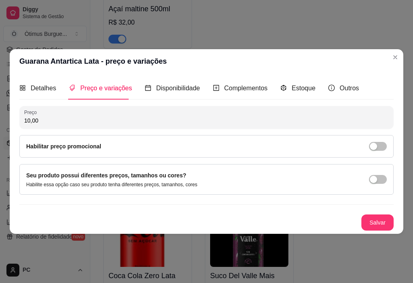
click at [88, 122] on input "10,00" at bounding box center [206, 120] width 364 height 8
type input "8,00"
click at [373, 224] on button "Salvar" at bounding box center [376, 223] width 31 height 16
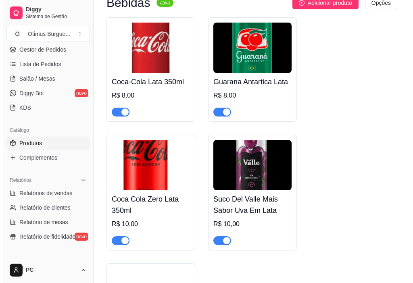
scroll to position [2705, 0]
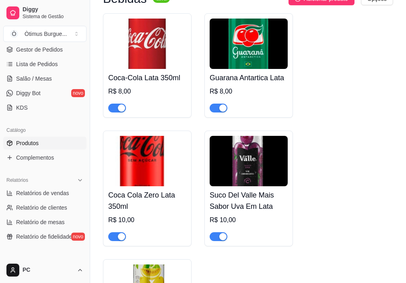
click at [143, 186] on img at bounding box center [147, 161] width 78 height 50
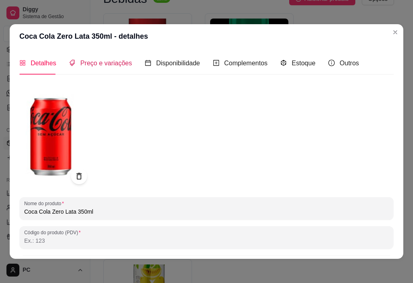
click at [97, 60] on span "Preço e variações" at bounding box center [106, 63] width 52 height 7
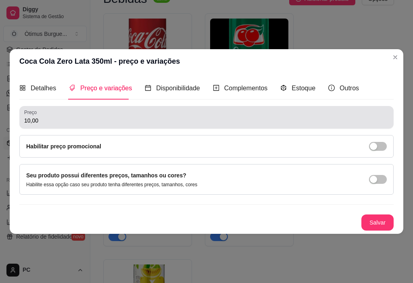
click at [38, 116] on div "10,00" at bounding box center [206, 117] width 364 height 16
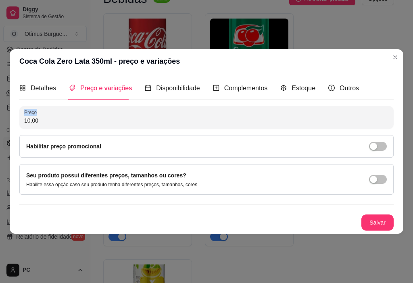
click at [37, 116] on div "10,00" at bounding box center [206, 117] width 364 height 16
type input "8,00"
click at [374, 220] on button "Salvar" at bounding box center [377, 222] width 32 height 16
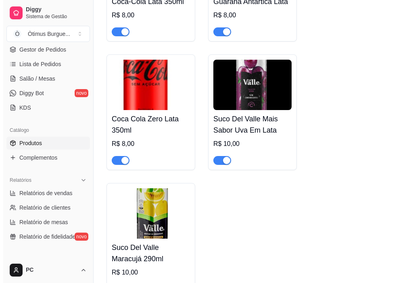
scroll to position [2786, 0]
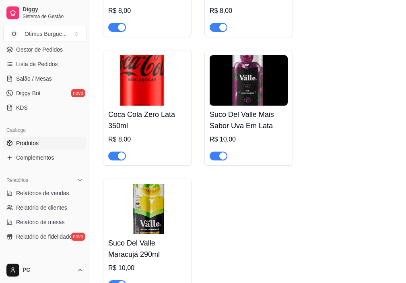
click at [233, 94] on img at bounding box center [249, 80] width 78 height 50
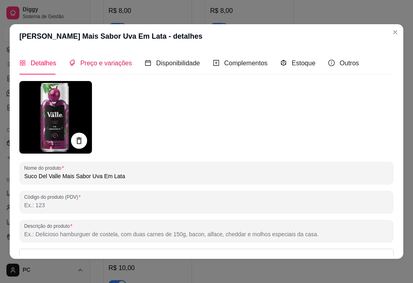
click at [114, 66] on span "Preço e variações" at bounding box center [106, 63] width 52 height 7
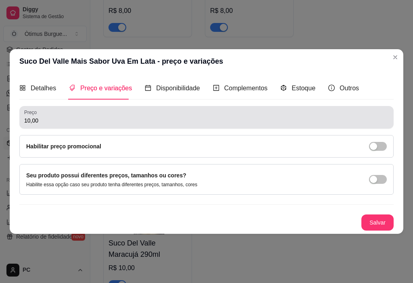
click at [73, 124] on input "10,00" at bounding box center [206, 120] width 364 height 8
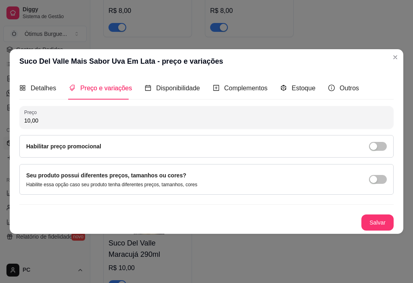
click at [73, 124] on input "10,00" at bounding box center [206, 120] width 364 height 8
type input "8,00"
click at [381, 220] on button "Salvar" at bounding box center [377, 222] width 32 height 16
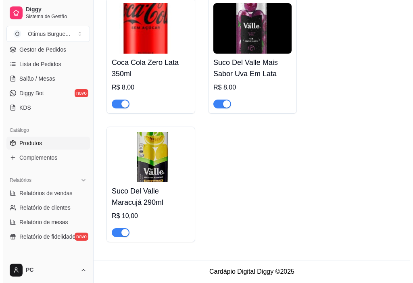
scroll to position [2847, 0]
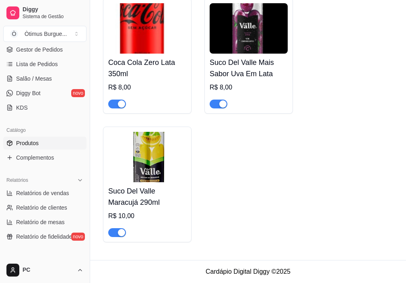
click at [169, 176] on img at bounding box center [147, 157] width 78 height 50
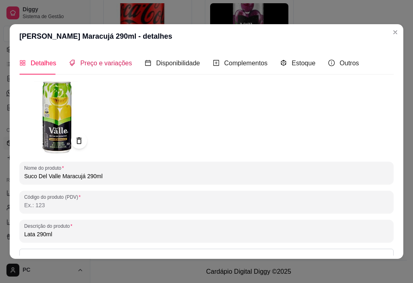
click at [124, 65] on span "Preço e variações" at bounding box center [106, 63] width 52 height 7
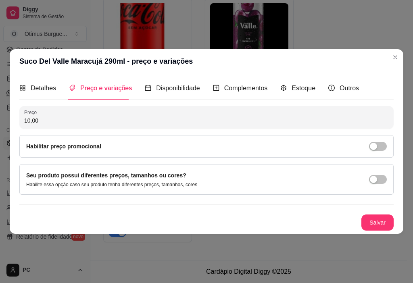
click at [48, 121] on input "10,00" at bounding box center [206, 120] width 364 height 8
click at [47, 121] on input "10,00" at bounding box center [206, 120] width 364 height 8
type input "8,00"
click at [386, 224] on button "Salvar" at bounding box center [376, 223] width 31 height 16
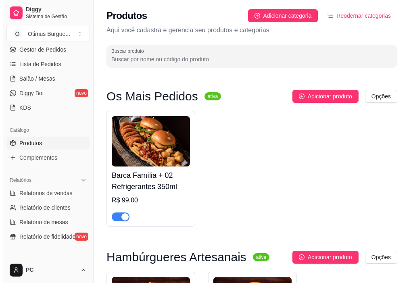
scroll to position [0, 0]
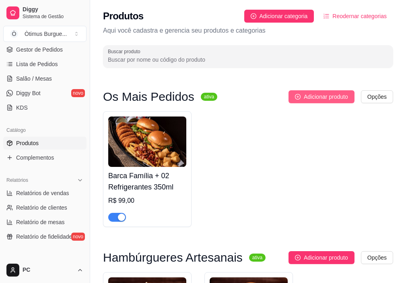
click at [339, 93] on span "Adicionar produto" at bounding box center [326, 96] width 44 height 9
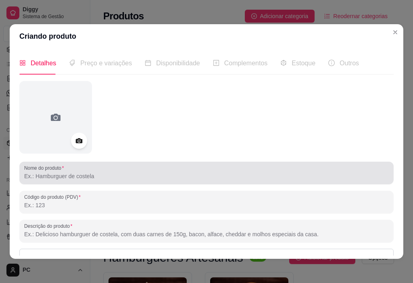
click at [72, 178] on input "Nome do produto" at bounding box center [206, 176] width 364 height 8
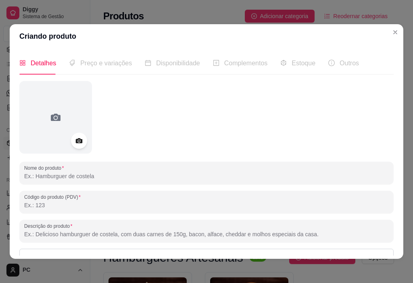
type input "x"
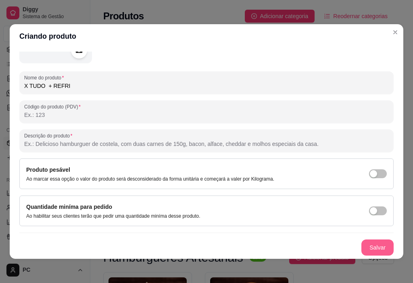
type input "X TUDO + REFRI"
click at [365, 250] on button "Salvar" at bounding box center [377, 247] width 32 height 16
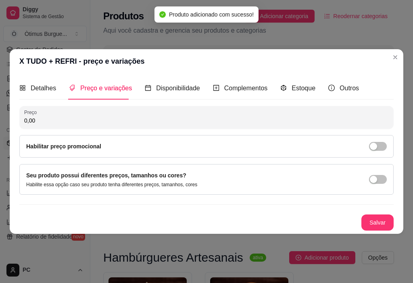
click at [56, 124] on input "0,00" at bounding box center [206, 120] width 364 height 8
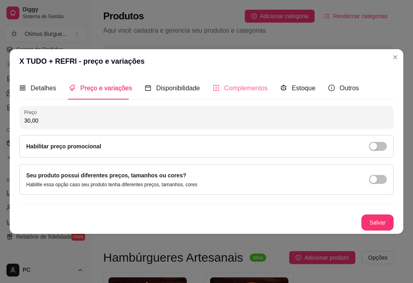
type input "30,00"
click at [232, 89] on span "Complementos" at bounding box center [246, 88] width 44 height 7
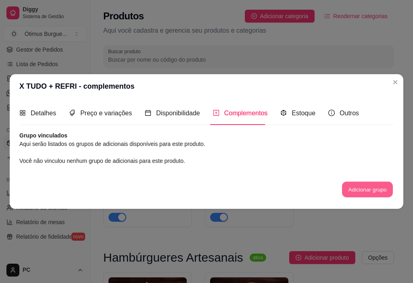
click at [369, 189] on button "Adicionar grupo" at bounding box center [367, 189] width 51 height 16
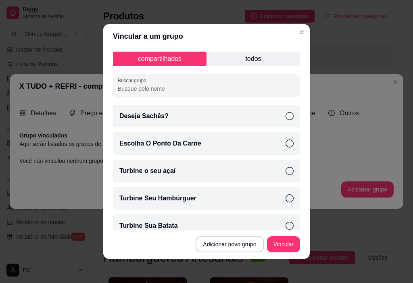
click at [245, 251] on button "Adicionar novo grupo" at bounding box center [229, 244] width 68 height 16
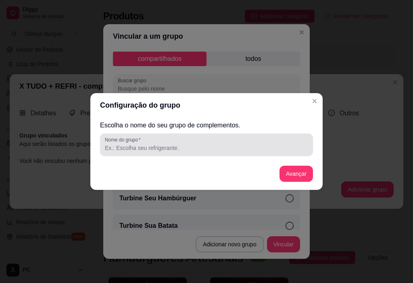
click at [120, 149] on input "Nome do grupo" at bounding box center [206, 148] width 203 height 8
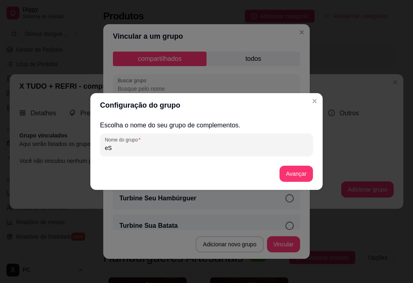
type input "e"
type input "Escolha a bebida"
click at [292, 174] on button "Avançar" at bounding box center [295, 174] width 33 height 16
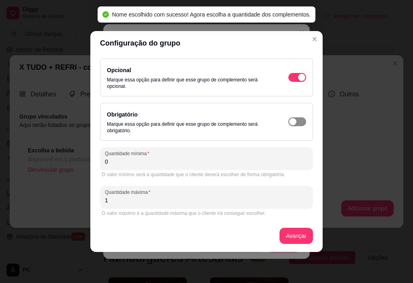
click at [289, 122] on div "button" at bounding box center [292, 121] width 7 height 7
click at [142, 160] on input "0" at bounding box center [206, 162] width 203 height 8
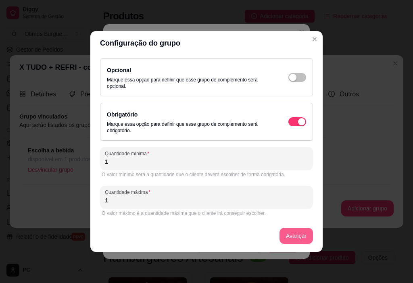
type input "1"
click at [290, 231] on button "Avançar" at bounding box center [296, 236] width 33 height 16
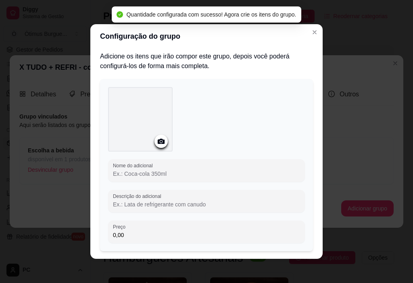
click at [141, 176] on input "Nome do adicional" at bounding box center [206, 174] width 187 height 8
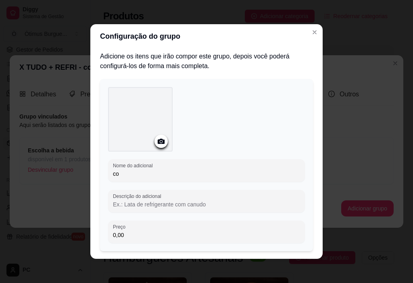
type input "c"
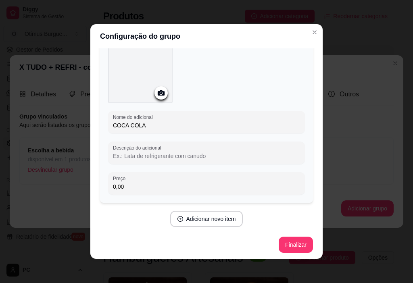
scroll to position [50, 0]
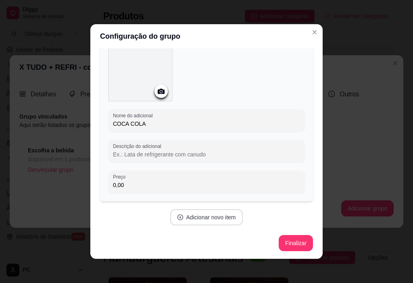
type input "COCA COLA"
click at [225, 222] on button "Adicionar novo item" at bounding box center [206, 217] width 71 height 16
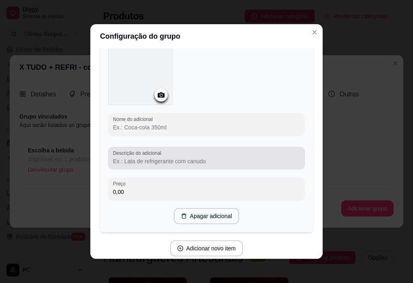
scroll to position [281, 0]
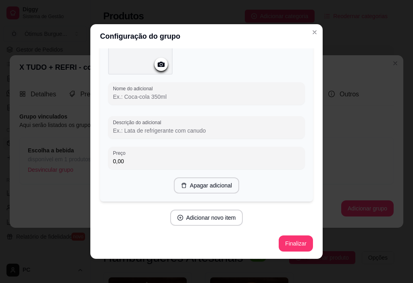
click at [141, 95] on input "Nome do adicional" at bounding box center [206, 97] width 187 height 8
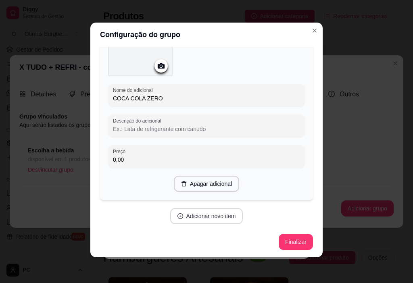
type input "COCA COLA ZERO"
click at [207, 216] on button "Adicionar novo item" at bounding box center [206, 216] width 71 height 16
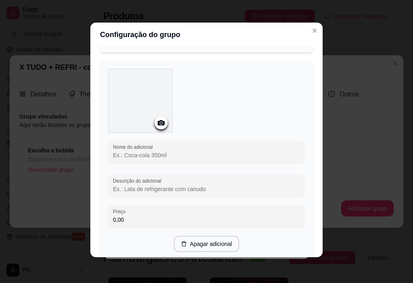
scroll to position [439, 0]
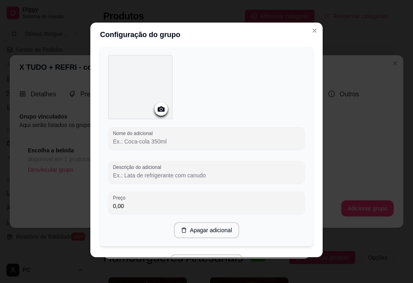
click at [136, 142] on input "Nome do adicional" at bounding box center [206, 141] width 187 height 8
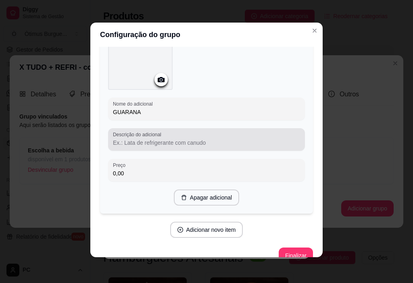
scroll to position [482, 0]
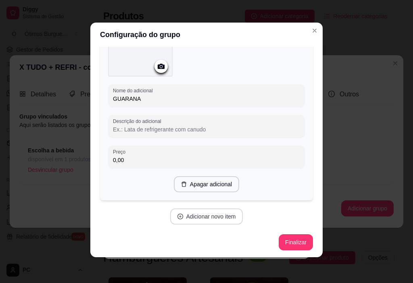
type input "GUARANA"
click at [211, 218] on button "Adicionar novo item" at bounding box center [206, 216] width 73 height 16
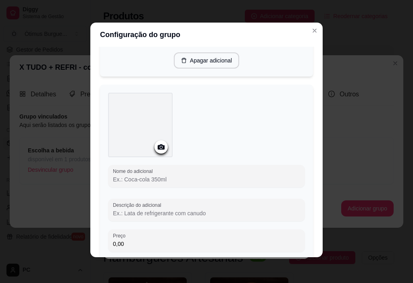
scroll to position [643, 0]
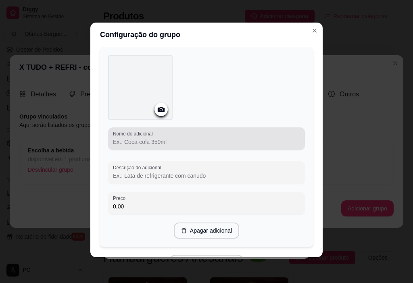
click at [147, 138] on input "Nome do adicional" at bounding box center [206, 142] width 187 height 8
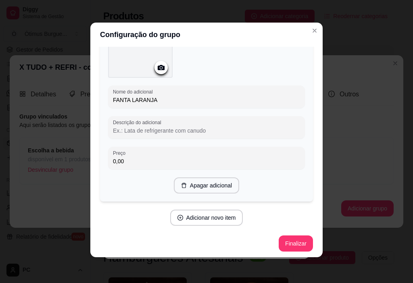
scroll to position [686, 0]
type input "FANTA LARANJA"
click at [193, 214] on button "Adicionar novo item" at bounding box center [206, 217] width 73 height 16
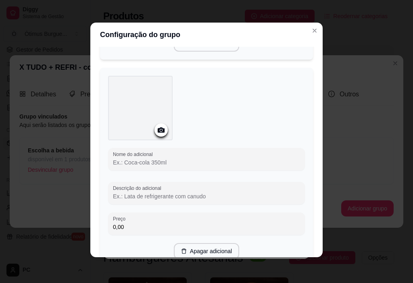
scroll to position [847, 0]
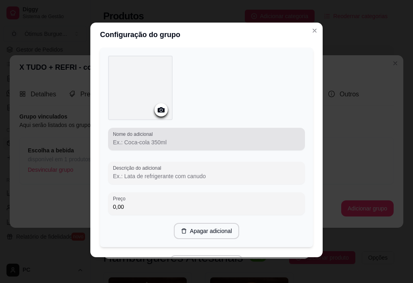
click at [125, 141] on input "Nome do adicional" at bounding box center [206, 142] width 187 height 8
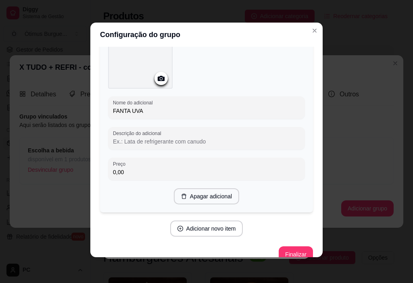
scroll to position [889, 0]
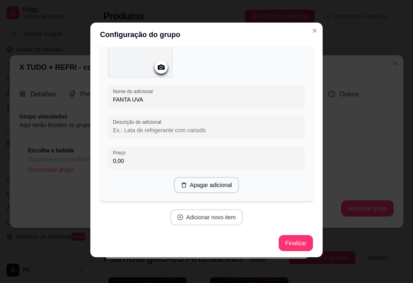
type input "FANTA UVA"
click at [191, 216] on button "Adicionar novo item" at bounding box center [206, 217] width 73 height 16
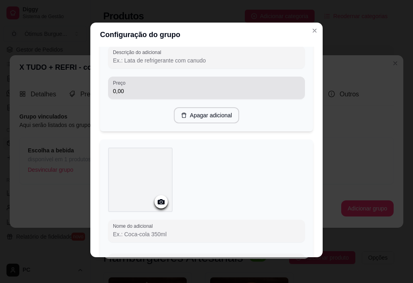
scroll to position [1051, 0]
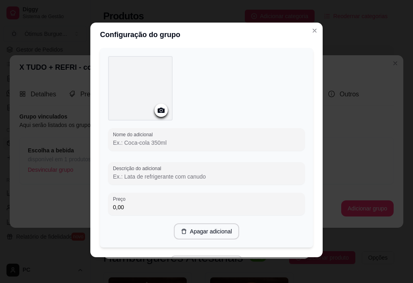
click at [136, 148] on div "Nome do adicional" at bounding box center [206, 139] width 197 height 23
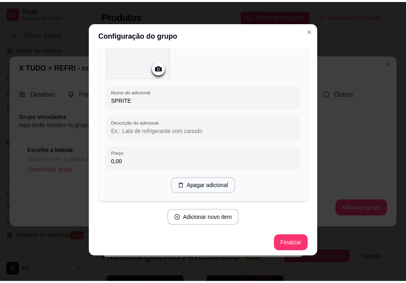
scroll to position [1093, 0]
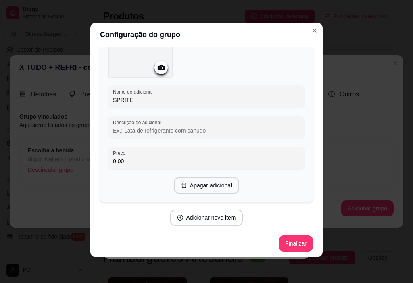
type input "SPRITE"
click at [287, 243] on button "Finalizar" at bounding box center [295, 243] width 34 height 16
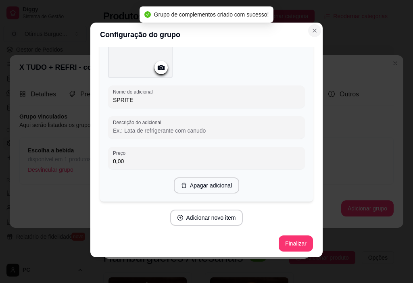
click at [312, 27] on button "Close" at bounding box center [314, 30] width 13 height 13
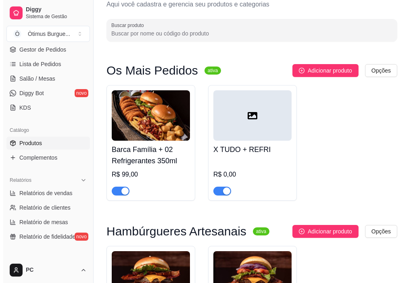
scroll to position [40, 0]
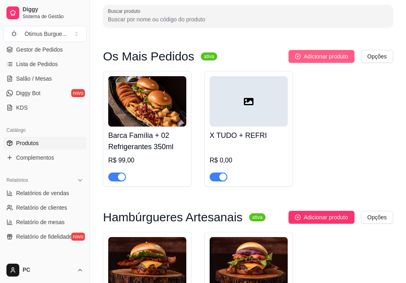
click at [339, 57] on span "Adicionar produto" at bounding box center [326, 56] width 44 height 9
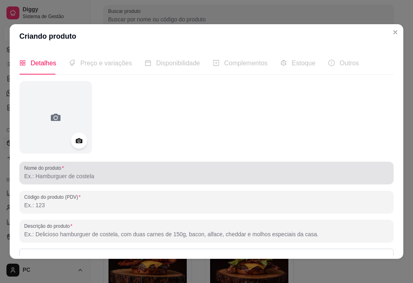
click at [88, 183] on div "Nome do produto" at bounding box center [206, 173] width 374 height 23
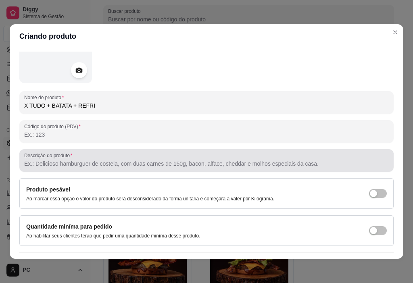
scroll to position [90, 0]
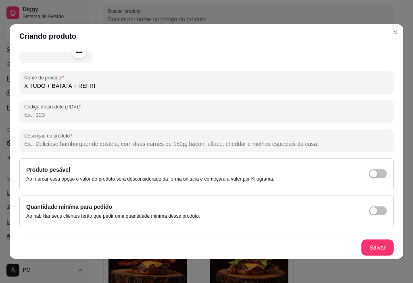
type input "X TUDO + BATATA + REFRI"
click at [372, 247] on button "Salvar" at bounding box center [376, 248] width 31 height 16
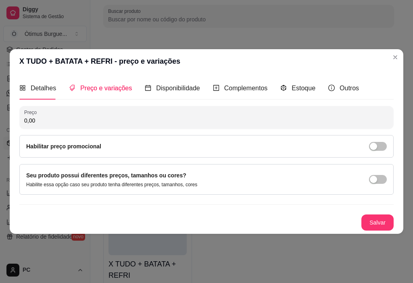
scroll to position [0, 0]
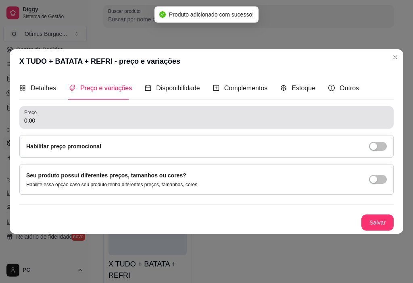
click at [35, 122] on input "0,00" at bounding box center [206, 120] width 364 height 8
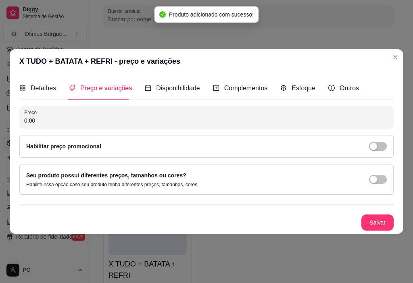
click at [35, 122] on input "0,00" at bounding box center [206, 120] width 364 height 8
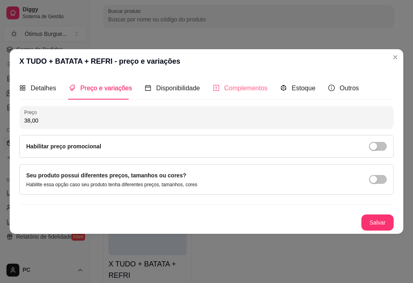
type input "38,00"
click at [226, 92] on div "Complementos" at bounding box center [240, 88] width 55 height 10
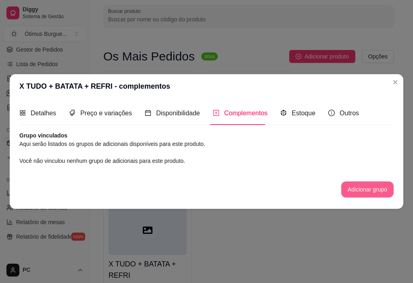
click at [368, 188] on button "Adicionar grupo" at bounding box center [367, 189] width 52 height 16
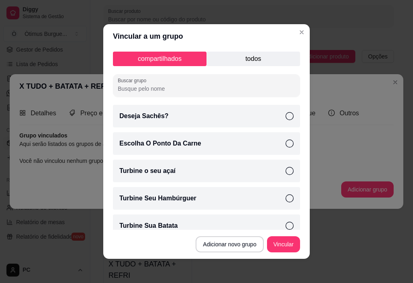
click at [232, 61] on p "todos" at bounding box center [252, 59] width 93 height 15
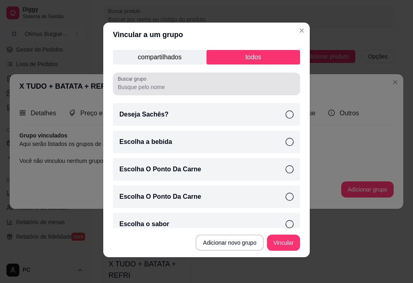
click at [174, 75] on div "Buscar grupo" at bounding box center [206, 84] width 187 height 23
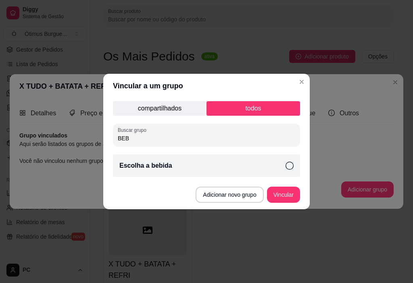
type input "BEB"
click at [184, 168] on div "Escolha a bebida" at bounding box center [206, 165] width 187 height 23
click at [276, 198] on button "Vincular" at bounding box center [283, 195] width 32 height 16
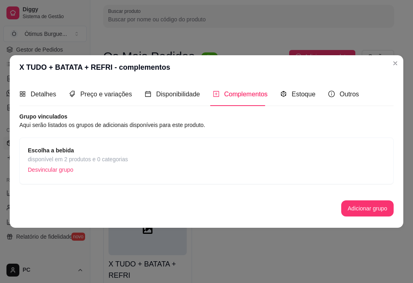
click at [102, 163] on span "disponível em 2 produtos e 0 categorias" at bounding box center [78, 159] width 100 height 9
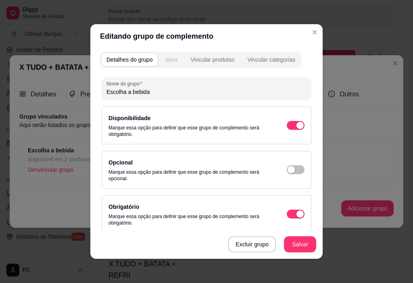
click at [174, 62] on button "Itens" at bounding box center [171, 59] width 22 height 13
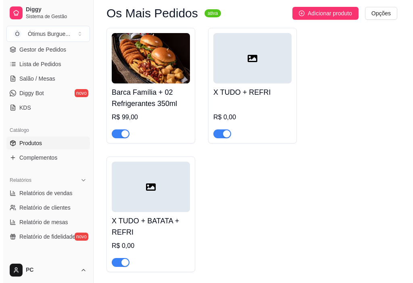
scroll to position [81, 0]
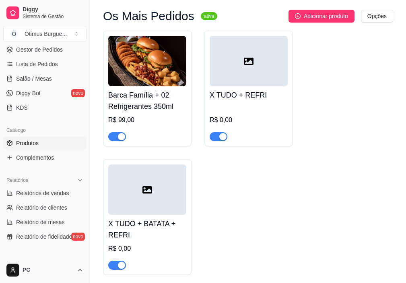
click at [251, 94] on h4 "X TUDO + REFRI" at bounding box center [249, 94] width 78 height 11
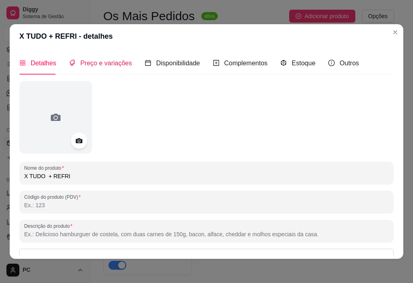
click at [95, 62] on span "Preço e variações" at bounding box center [106, 63] width 52 height 7
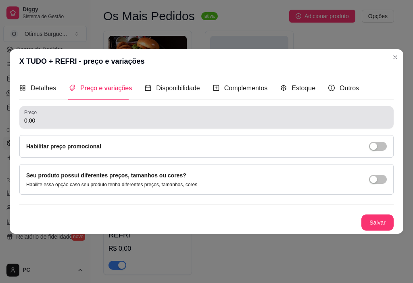
click at [39, 118] on input "0,00" at bounding box center [206, 120] width 364 height 8
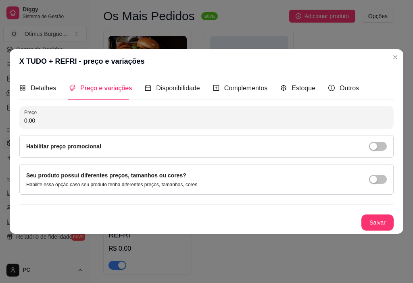
click at [39, 118] on input "0,00" at bounding box center [206, 120] width 364 height 8
type input "30,00"
click at [375, 219] on button "Salvar" at bounding box center [377, 222] width 32 height 16
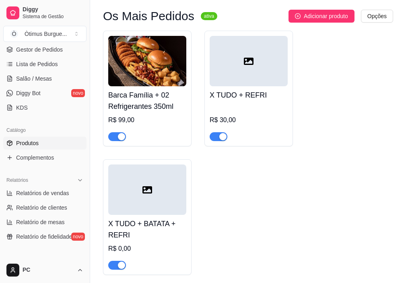
click at [168, 201] on div at bounding box center [147, 189] width 78 height 50
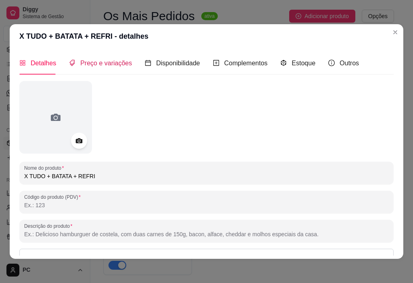
click at [95, 60] on span "Preço e variações" at bounding box center [106, 63] width 52 height 7
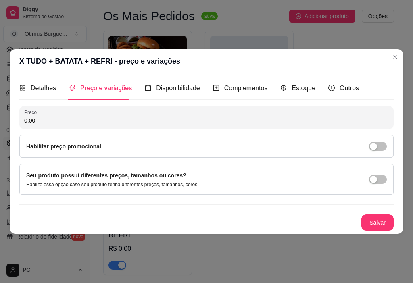
click at [66, 118] on input "0,00" at bounding box center [206, 120] width 364 height 8
type input "38,00"
click at [374, 217] on button "Salvar" at bounding box center [376, 223] width 31 height 16
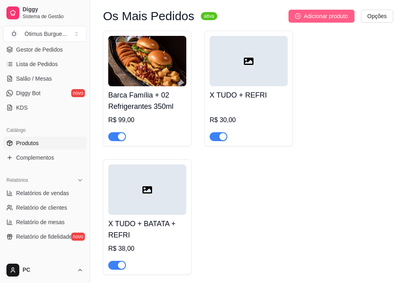
click at [304, 13] on span "Adicionar produto" at bounding box center [326, 16] width 44 height 9
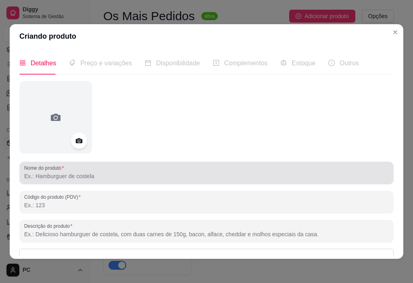
click at [70, 170] on div at bounding box center [206, 173] width 364 height 16
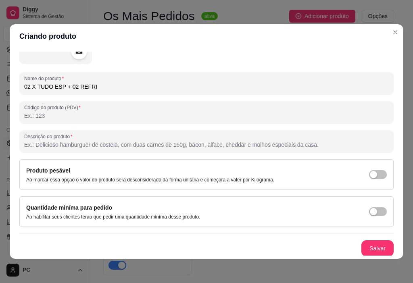
scroll to position [90, 0]
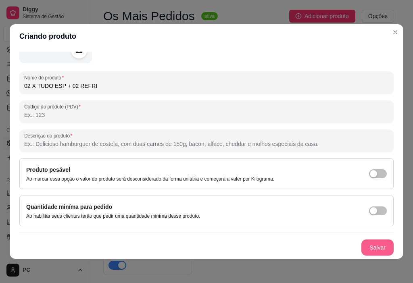
type input "02 X TUDO ESP + 02 REFRI"
click at [364, 247] on button "Salvar" at bounding box center [377, 247] width 32 height 16
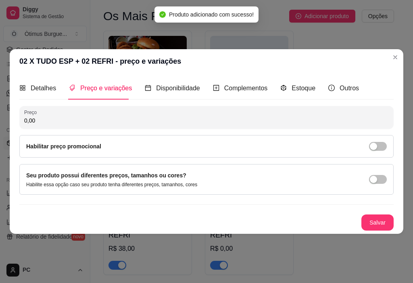
scroll to position [0, 0]
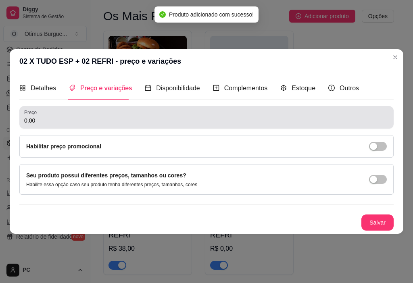
click at [37, 115] on label "Preço" at bounding box center [31, 112] width 15 height 7
click at [37, 116] on input "0,00" at bounding box center [206, 120] width 364 height 8
click at [37, 115] on label "Preço" at bounding box center [31, 112] width 15 height 7
click at [37, 116] on input "0,00" at bounding box center [206, 120] width 364 height 8
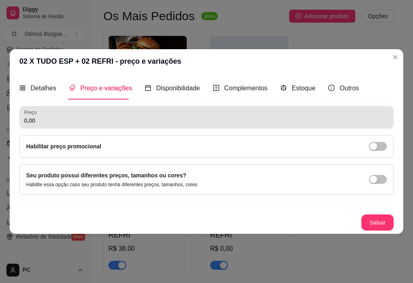
click at [37, 115] on label "Preço" at bounding box center [31, 112] width 15 height 7
click at [37, 116] on input "0,00" at bounding box center [206, 120] width 364 height 8
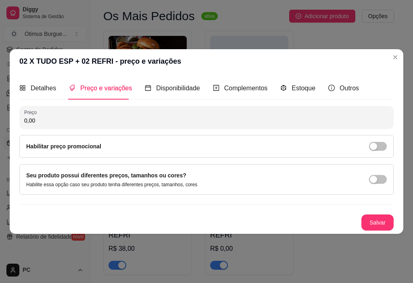
click at [37, 115] on label "Preço" at bounding box center [31, 112] width 15 height 7
click at [37, 116] on input "0,00" at bounding box center [206, 120] width 364 height 8
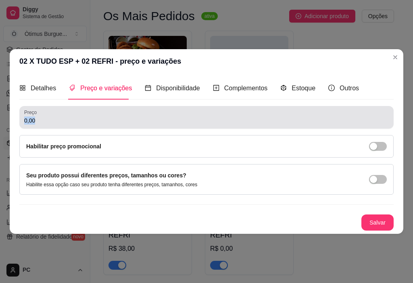
drag, startPoint x: 33, startPoint y: 126, endPoint x: 18, endPoint y: 131, distance: 16.6
click at [18, 131] on div "Detalhes Preço e variações Disponibilidade Complementos Estoque Outros Nome do …" at bounding box center [206, 153] width 393 height 160
click at [93, 126] on div "Preço 0,00" at bounding box center [206, 117] width 374 height 23
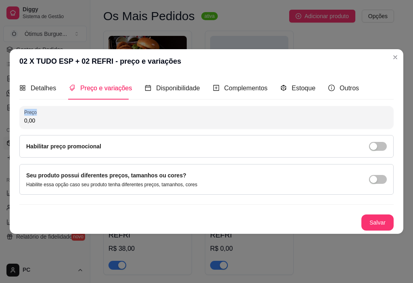
click at [93, 126] on div "Preço 0,00" at bounding box center [206, 117] width 374 height 23
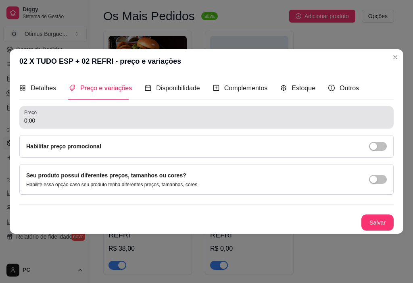
click at [93, 126] on div "Preço 0,00" at bounding box center [206, 117] width 374 height 23
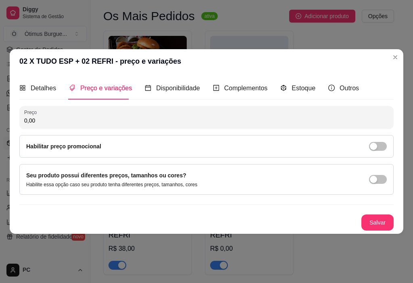
drag, startPoint x: 19, startPoint y: 126, endPoint x: 12, endPoint y: 126, distance: 6.0
click at [12, 126] on div "Detalhes Preço e variações Disponibilidade Complementos Estoque Outros Nome do …" at bounding box center [206, 153] width 393 height 160
type input "58,00"
click at [377, 221] on button "Salvar" at bounding box center [376, 223] width 31 height 16
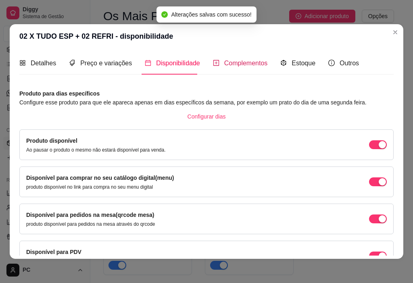
click at [228, 64] on span "Complementos" at bounding box center [246, 63] width 44 height 7
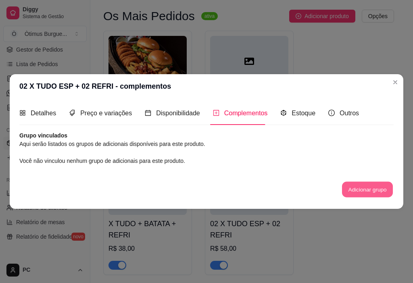
click at [355, 193] on button "Adicionar grupo" at bounding box center [367, 189] width 51 height 16
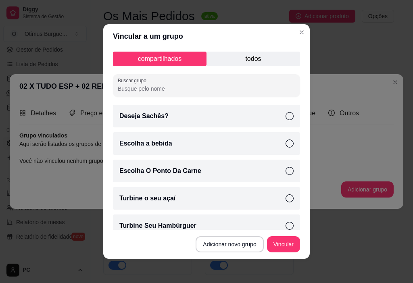
click at [238, 63] on p "todos" at bounding box center [252, 59] width 93 height 15
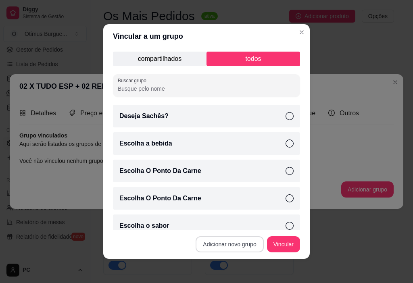
click at [234, 246] on button "Adicionar novo grupo" at bounding box center [229, 244] width 68 height 16
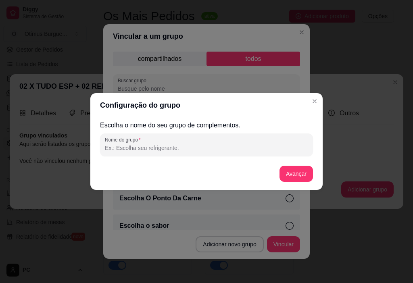
click at [197, 149] on input "Nome do grupo" at bounding box center [206, 148] width 203 height 8
type input "e"
type input "ESCOLHA 2 BEBIDAS"
click at [290, 178] on button "Avançar" at bounding box center [295, 174] width 33 height 16
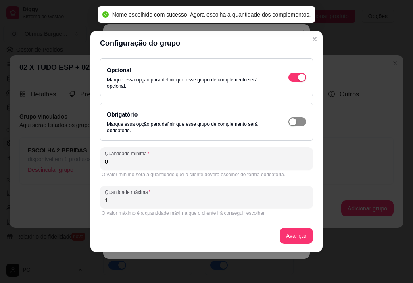
click at [296, 122] on div "button" at bounding box center [292, 121] width 7 height 7
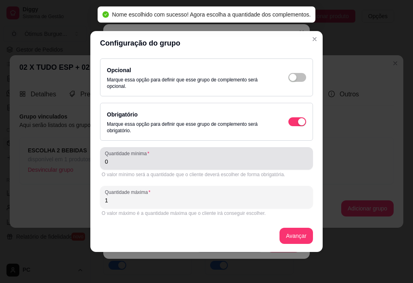
click at [118, 168] on div "Quantidade mínima 0" at bounding box center [206, 158] width 213 height 23
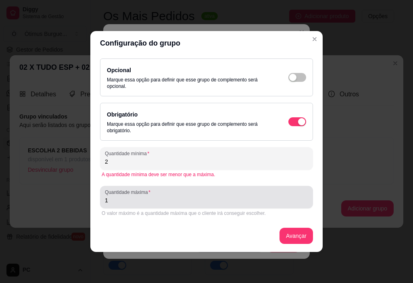
type input "2"
click at [114, 197] on input "1" at bounding box center [206, 200] width 203 height 8
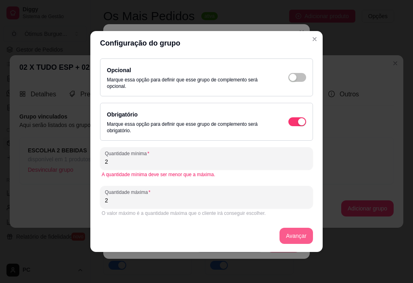
type input "2"
click at [292, 233] on button "Avançar" at bounding box center [296, 236] width 33 height 16
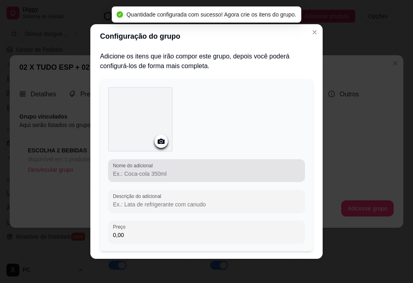
click at [138, 179] on div "Nome do adicional" at bounding box center [206, 170] width 197 height 23
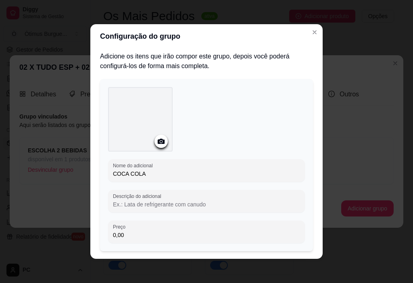
scroll to position [50, 0]
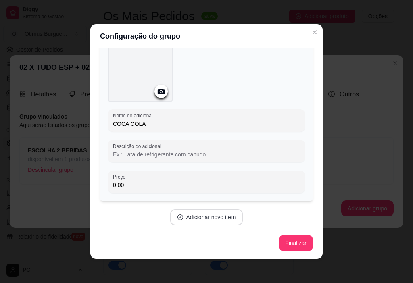
type input "COCA COLA"
click at [217, 217] on button "Adicionar novo item" at bounding box center [206, 217] width 73 height 16
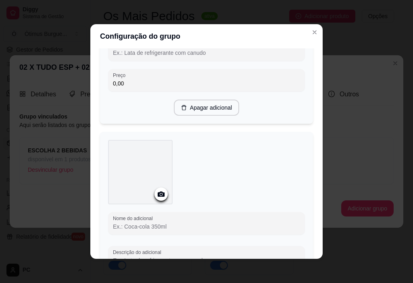
scroll to position [211, 0]
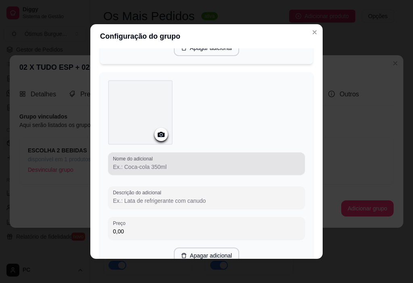
click at [139, 167] on input "Nome do adicional" at bounding box center [206, 167] width 187 height 8
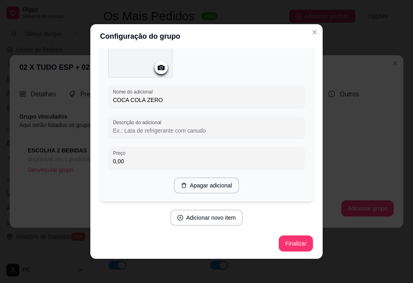
scroll to position [2, 0]
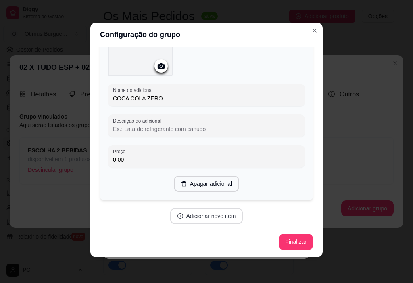
type input "COCA COLA ZERO"
click at [193, 214] on button "Adicionar novo item" at bounding box center [206, 216] width 73 height 16
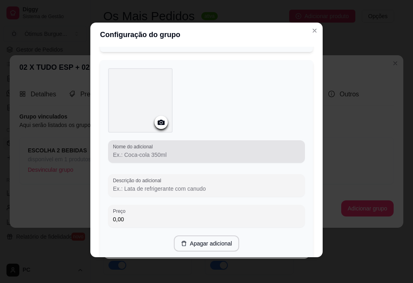
scroll to position [439, 0]
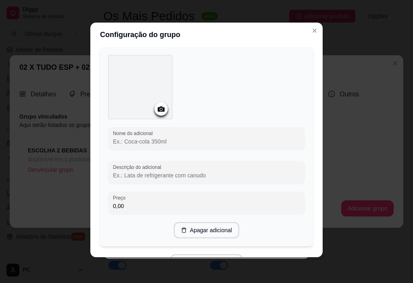
click at [144, 138] on input "Nome do adicional" at bounding box center [206, 141] width 187 height 8
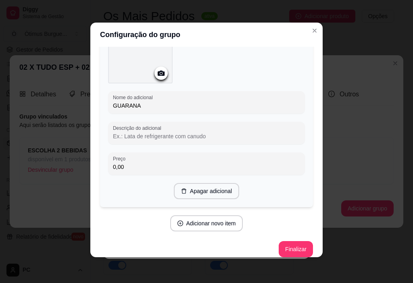
scroll to position [479, 0]
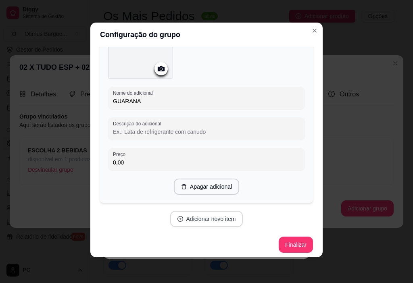
type input "GUARANA"
click at [188, 214] on button "Adicionar novo item" at bounding box center [206, 219] width 73 height 16
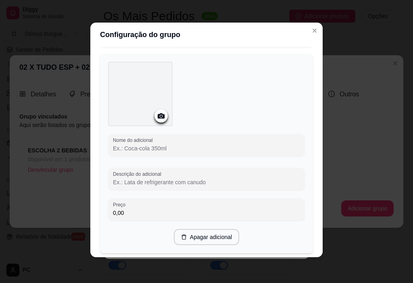
scroll to position [641, 0]
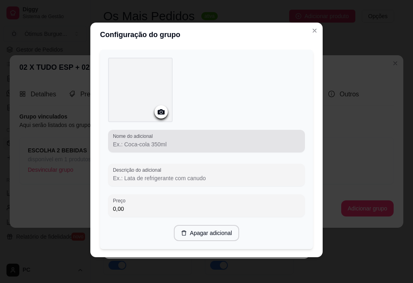
click at [148, 146] on input "Nome do adicional" at bounding box center [206, 144] width 187 height 8
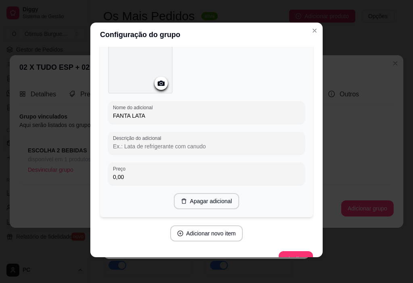
scroll to position [686, 0]
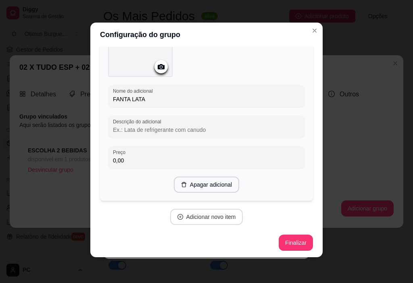
type input "FANTA LATA"
click at [188, 213] on button "Adicionar novo item" at bounding box center [206, 217] width 73 height 16
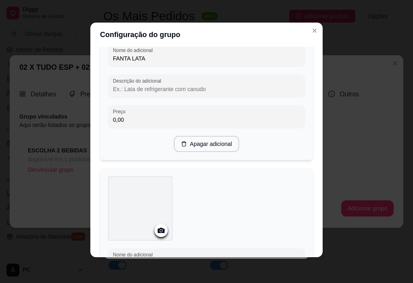
scroll to position [806, 0]
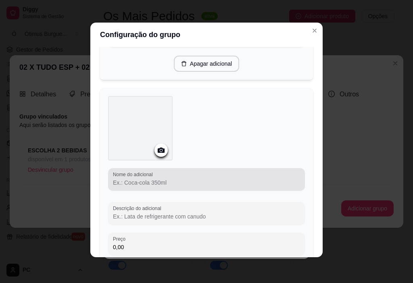
click at [130, 179] on input "Nome do adicional" at bounding box center [206, 182] width 187 height 8
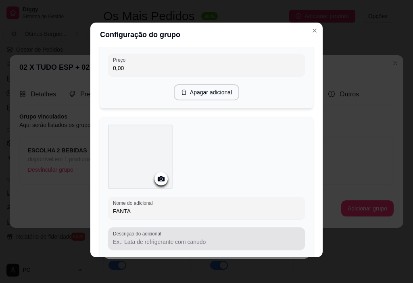
scroll to position [726, 0]
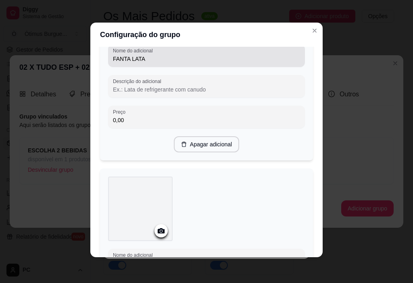
type input "FANTA"
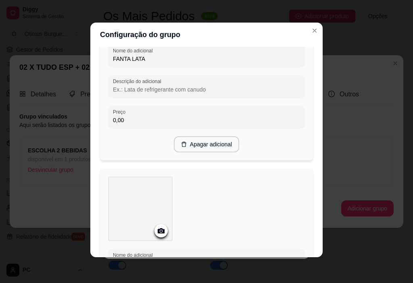
drag, startPoint x: 142, startPoint y: 57, endPoint x: 128, endPoint y: 56, distance: 14.5
click at [128, 56] on input "FANTA LATA" at bounding box center [206, 59] width 187 height 8
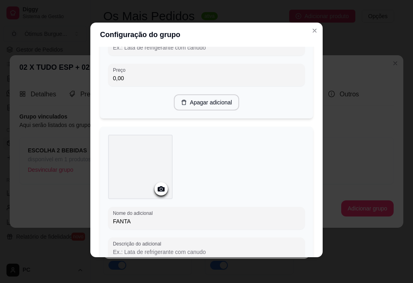
scroll to position [847, 0]
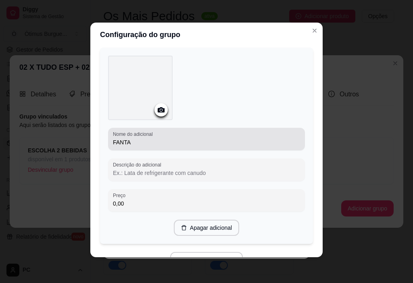
type input "FANTA UVA"
click at [155, 142] on input "FANTA" at bounding box center [206, 142] width 187 height 8
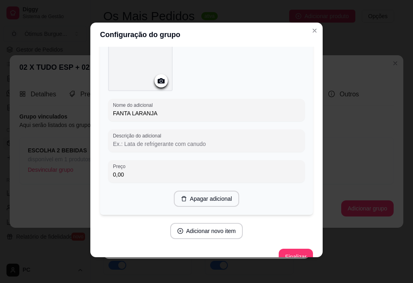
scroll to position [889, 0]
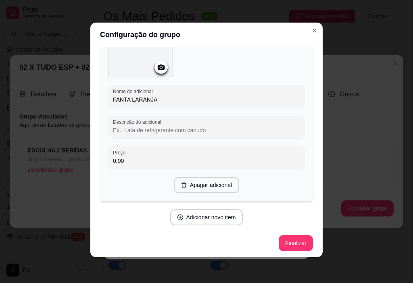
type input "FANTA LARANJA"
click at [197, 216] on button "Adicionar novo item" at bounding box center [206, 217] width 73 height 16
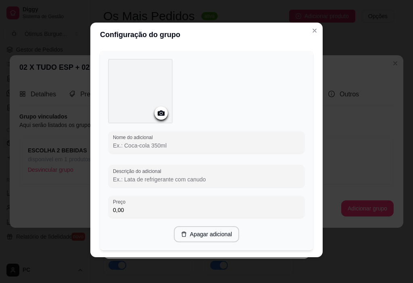
scroll to position [1051, 0]
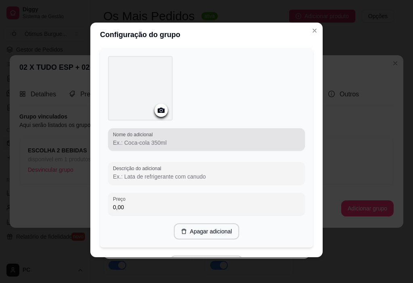
click at [126, 147] on div "Nome do adicional" at bounding box center [206, 139] width 197 height 23
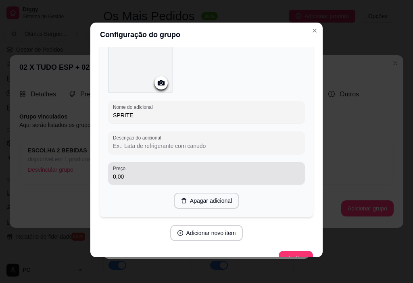
scroll to position [1093, 0]
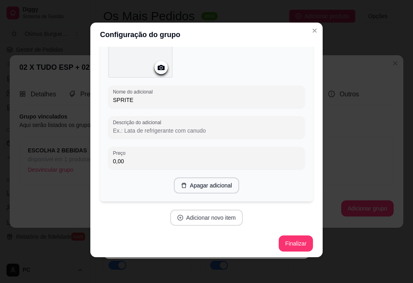
type input "SPRITE"
click at [207, 220] on button "Adicionar novo item" at bounding box center [206, 217] width 73 height 16
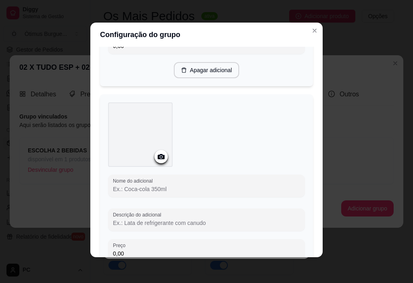
scroll to position [1254, 0]
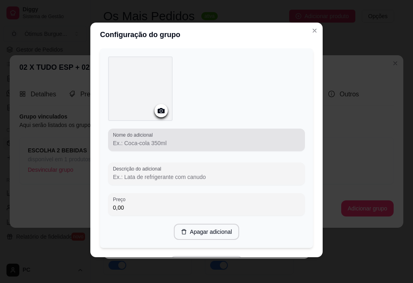
click at [132, 136] on div at bounding box center [206, 140] width 187 height 16
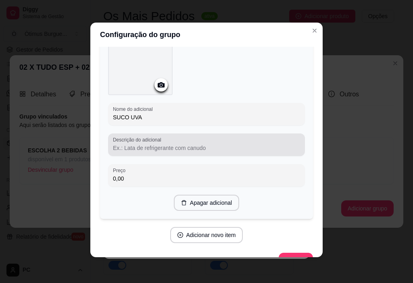
scroll to position [1297, 0]
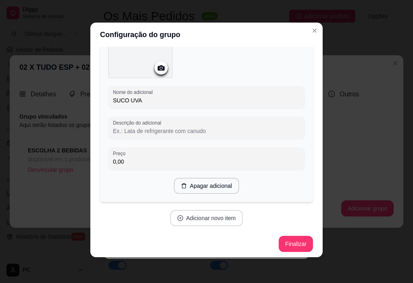
type input "SUCO UVA"
click at [201, 214] on button "Adicionar novo item" at bounding box center [206, 218] width 73 height 16
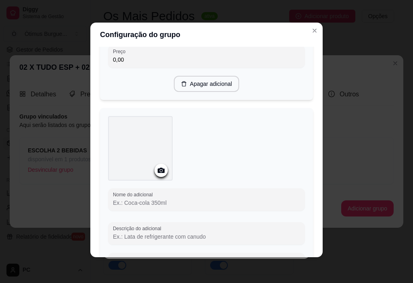
scroll to position [1458, 0]
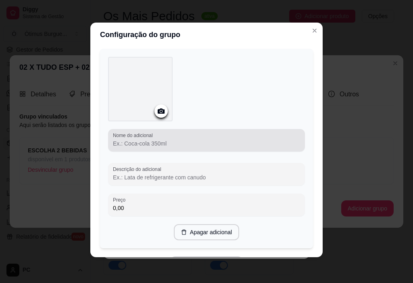
click at [156, 145] on div at bounding box center [206, 140] width 187 height 16
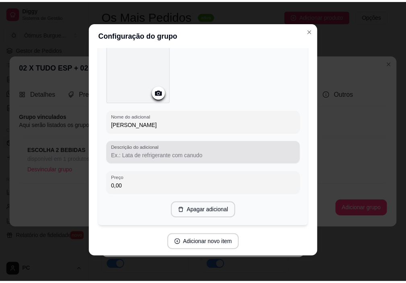
scroll to position [1501, 0]
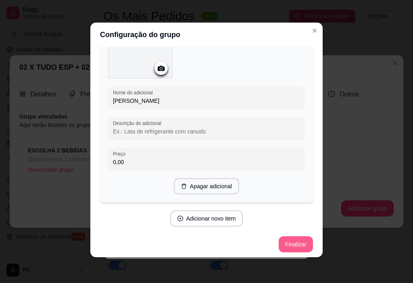
type input "SUCO MARACUJA"
click at [287, 241] on button "Finalizar" at bounding box center [295, 244] width 34 height 16
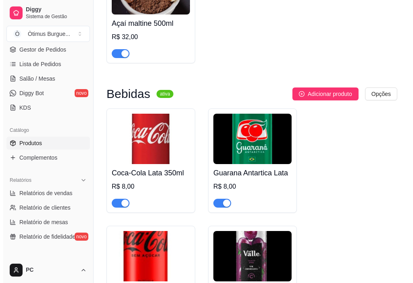
scroll to position [2734, 0]
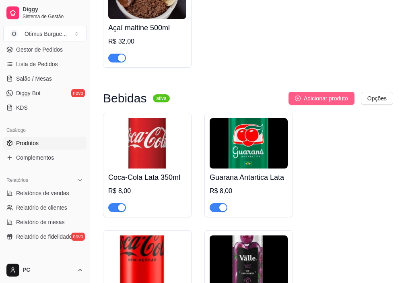
click at [336, 103] on span "Adicionar produto" at bounding box center [326, 98] width 44 height 9
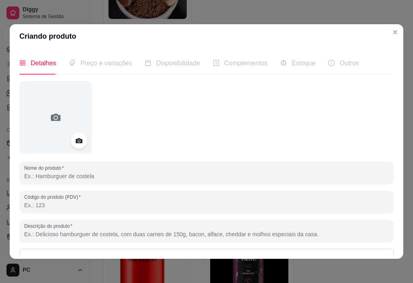
click at [46, 178] on input "Nome do produto" at bounding box center [206, 176] width 364 height 8
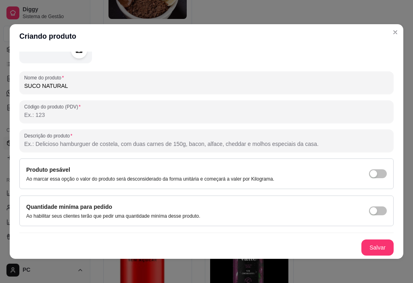
scroll to position [2, 0]
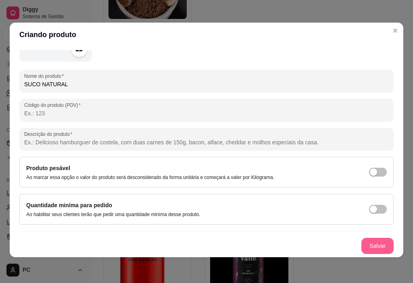
type input "SUCO NATURAL"
click at [361, 241] on button "Salvar" at bounding box center [376, 246] width 31 height 16
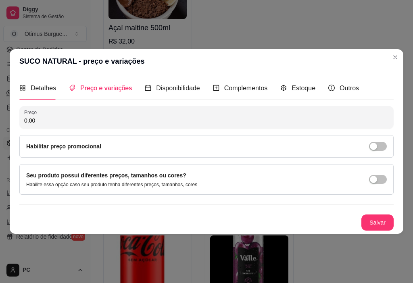
scroll to position [0, 0]
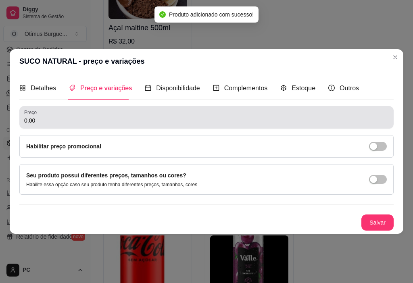
click at [63, 124] on input "0,00" at bounding box center [206, 120] width 364 height 8
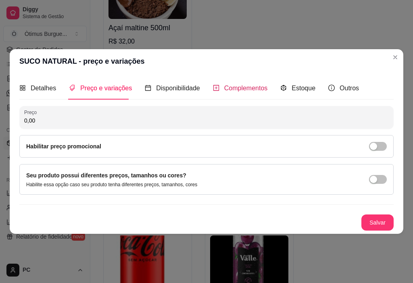
click at [224, 91] on span "Complementos" at bounding box center [246, 88] width 44 height 7
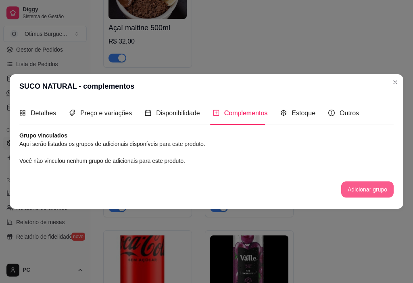
click at [360, 190] on button "Adicionar grupo" at bounding box center [367, 189] width 52 height 16
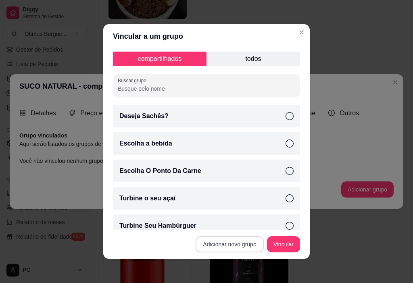
click at [236, 249] on button "Adicionar novo grupo" at bounding box center [229, 244] width 68 height 16
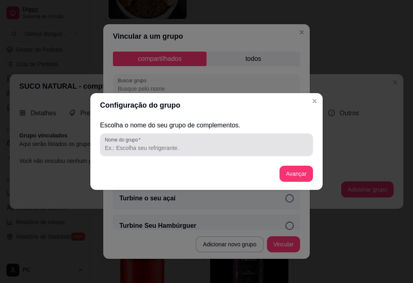
click at [145, 143] on div at bounding box center [206, 145] width 203 height 16
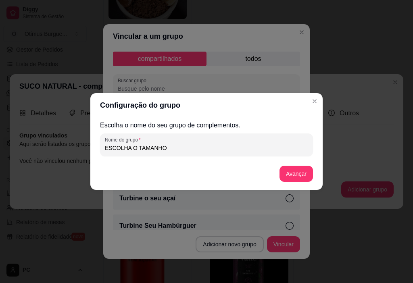
type input "ESCOLHA O TAMANHO"
click at [292, 173] on button "Avançar" at bounding box center [296, 174] width 33 height 16
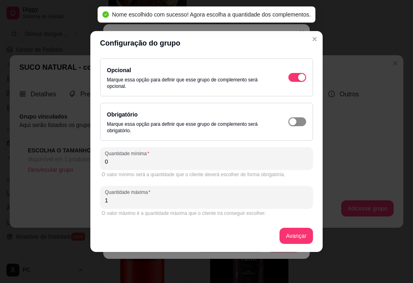
click at [300, 124] on span "button" at bounding box center [297, 121] width 18 height 9
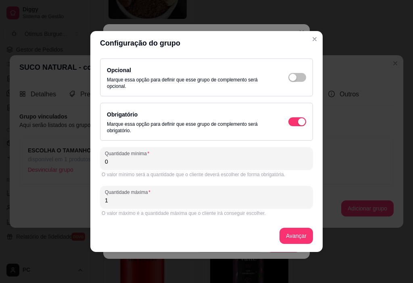
click at [118, 168] on div "Quantidade mínima 0" at bounding box center [206, 158] width 213 height 23
type input "1"
click at [302, 231] on button "Avançar" at bounding box center [295, 236] width 33 height 16
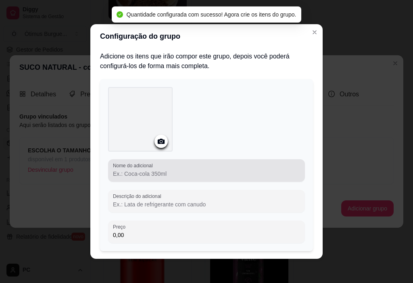
click at [141, 174] on input "Nome do adicional" at bounding box center [206, 174] width 187 height 8
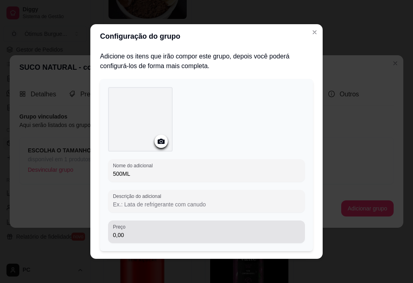
type input "500ML"
click at [156, 232] on input "0,00" at bounding box center [206, 235] width 187 height 8
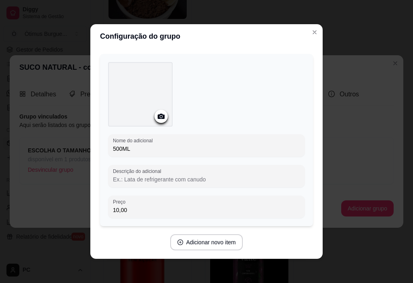
scroll to position [50, 0]
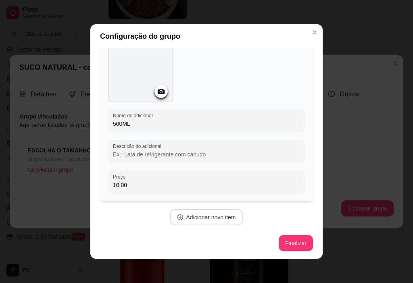
type input "10,00"
click at [201, 222] on button "Adicionar novo item" at bounding box center [206, 217] width 73 height 16
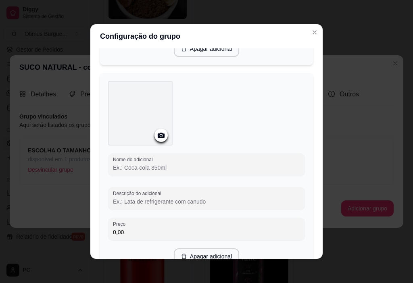
scroll to position [211, 0]
click at [182, 175] on div at bounding box center [206, 176] width 197 height 3
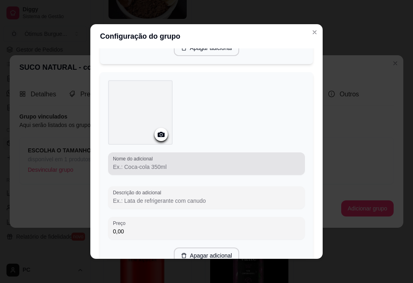
click at [191, 169] on input "Nome do adicional" at bounding box center [206, 167] width 187 height 8
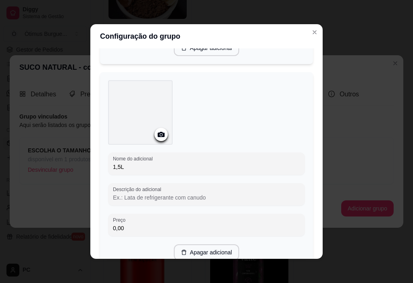
click at [113, 166] on input "1,5L" at bounding box center [206, 167] width 187 height 8
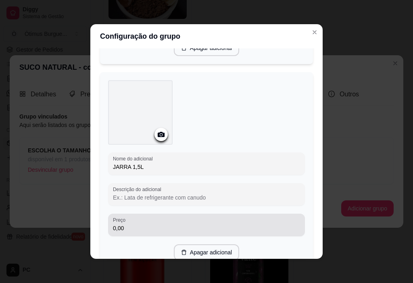
type input "JARRA 1,5L"
click at [134, 225] on input "0,00" at bounding box center [206, 228] width 187 height 8
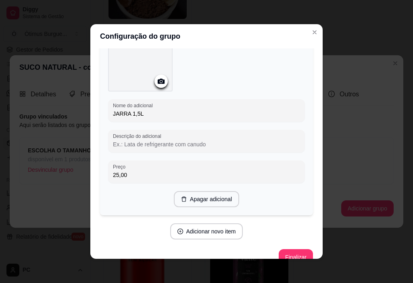
scroll to position [278, 0]
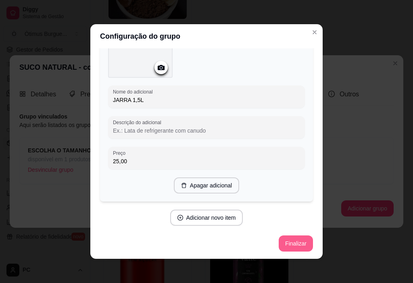
type input "25,00"
click at [291, 244] on button "Finalizar" at bounding box center [295, 244] width 33 height 16
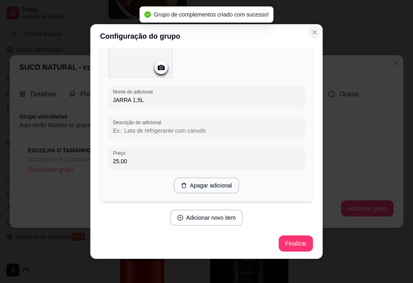
click at [313, 33] on icon "Close" at bounding box center [314, 32] width 6 height 6
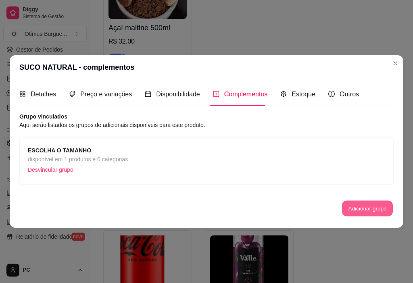
click at [352, 210] on button "Adicionar grupo" at bounding box center [367, 208] width 51 height 16
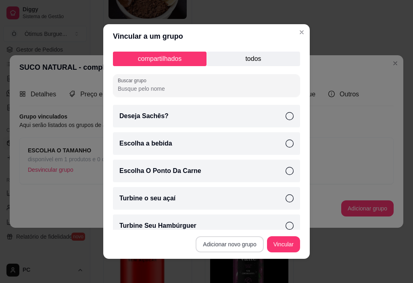
click at [214, 242] on button "Adicionar novo grupo" at bounding box center [229, 244] width 68 height 16
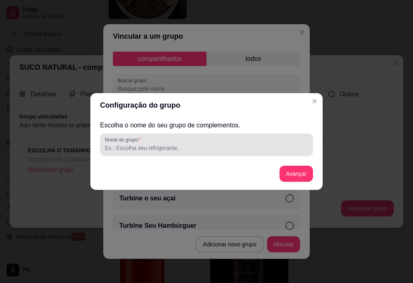
click at [145, 142] on div at bounding box center [206, 145] width 203 height 16
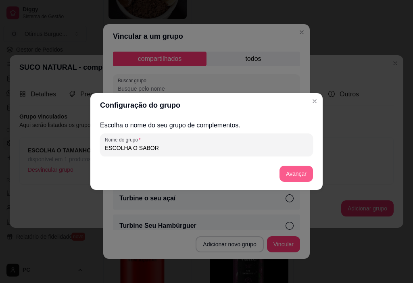
type input "ESCOLHA O SABOR"
click at [292, 178] on button "Avançar" at bounding box center [295, 174] width 33 height 16
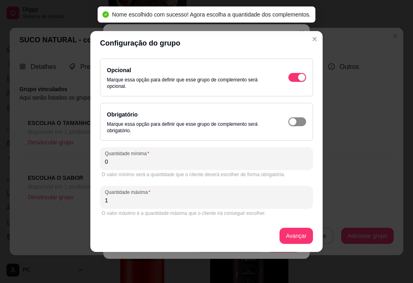
click at [299, 125] on span "button" at bounding box center [297, 121] width 18 height 9
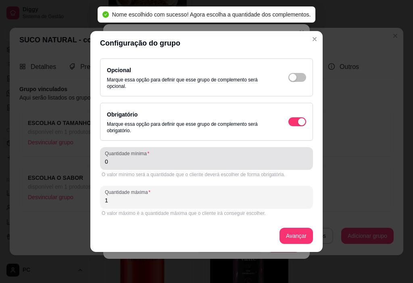
click at [149, 160] on input "0" at bounding box center [206, 162] width 203 height 8
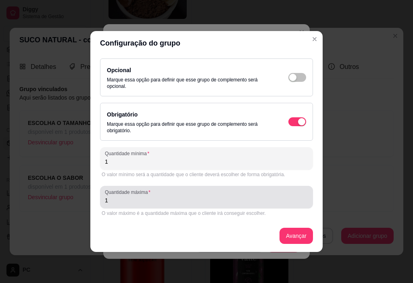
type input "1"
click at [135, 201] on input "1" at bounding box center [206, 200] width 203 height 8
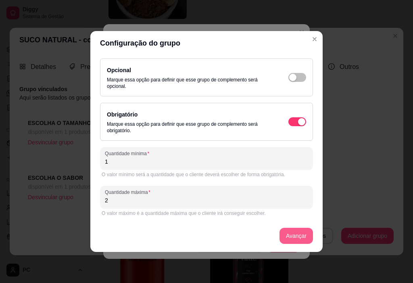
type input "2"
click at [309, 235] on button "Avançar" at bounding box center [296, 236] width 33 height 16
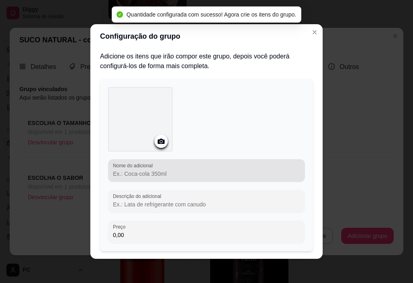
click at [133, 175] on input "Nome do adicional" at bounding box center [206, 174] width 187 height 8
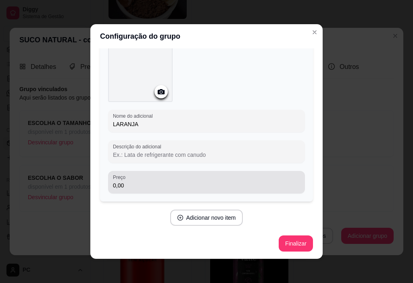
scroll to position [50, 0]
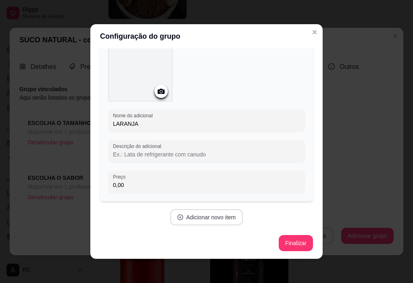
type input "LARANJA"
click at [196, 220] on button "Adicionar novo item" at bounding box center [206, 217] width 73 height 16
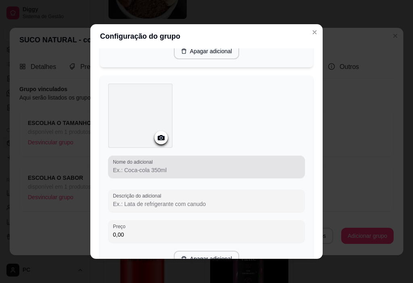
scroll to position [211, 0]
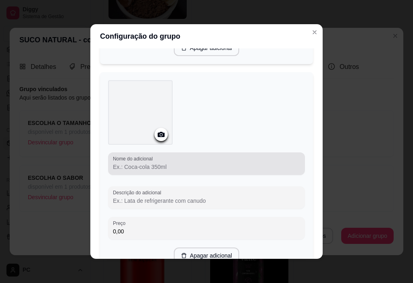
click at [135, 170] on div at bounding box center [206, 163] width 187 height 16
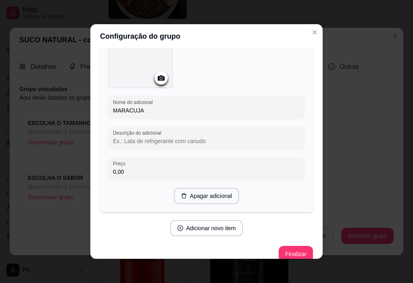
scroll to position [278, 0]
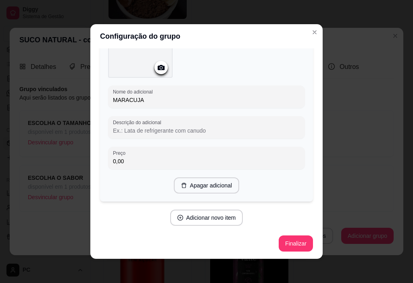
type input "MARACUJA"
click at [185, 217] on button "Adicionar novo item" at bounding box center [206, 218] width 71 height 16
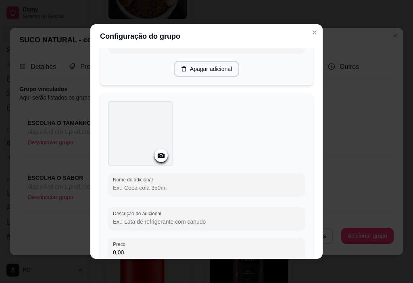
scroll to position [399, 0]
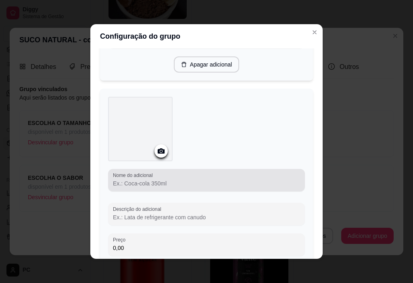
click at [124, 174] on label "Nome do adicional" at bounding box center [134, 175] width 42 height 7
click at [124, 179] on input "Nome do adicional" at bounding box center [206, 183] width 187 height 8
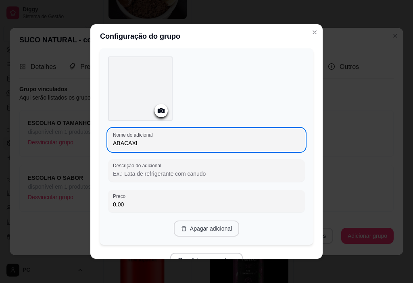
scroll to position [482, 0]
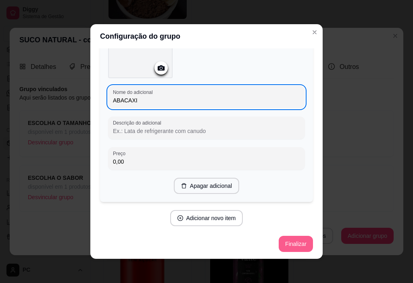
type input "ABACAXI"
click at [283, 243] on button "Finalizar" at bounding box center [295, 244] width 34 height 16
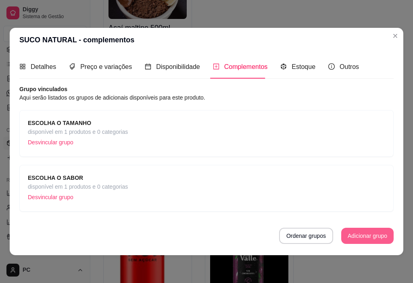
click at [362, 237] on button "Adicionar grupo" at bounding box center [367, 236] width 52 height 16
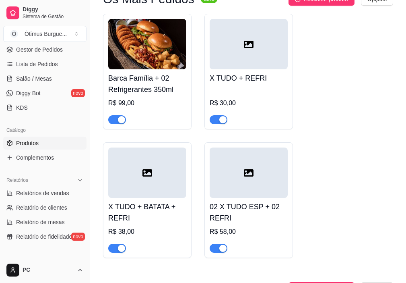
scroll to position [0, 0]
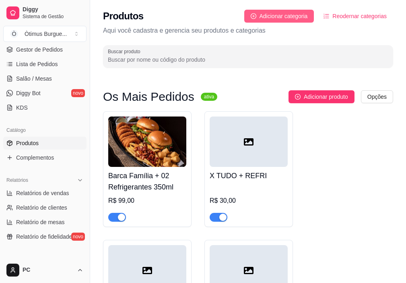
click at [301, 12] on span "Adicionar categoria" at bounding box center [284, 16] width 48 height 9
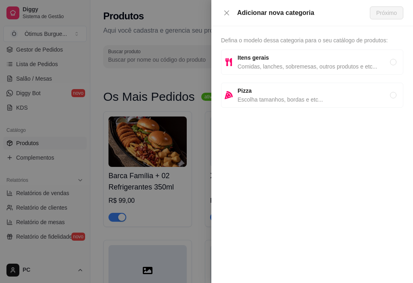
click at [270, 63] on span "Comidas, lanches, sobremesas, outros produtos e etc..." at bounding box center [313, 66] width 152 height 9
radio input "true"
click at [379, 12] on span "Próximo" at bounding box center [386, 12] width 21 height 9
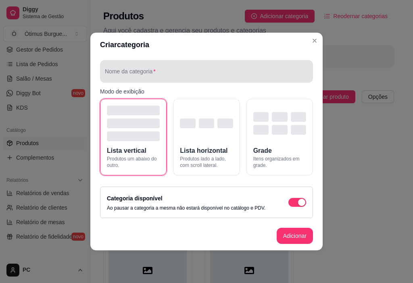
click at [150, 68] on div at bounding box center [206, 71] width 203 height 16
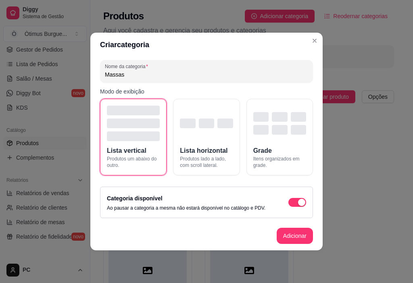
type input "Massas"
click at [310, 241] on button "Adicionar" at bounding box center [294, 236] width 35 height 16
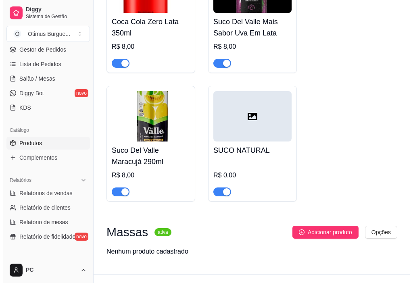
scroll to position [3031, 0]
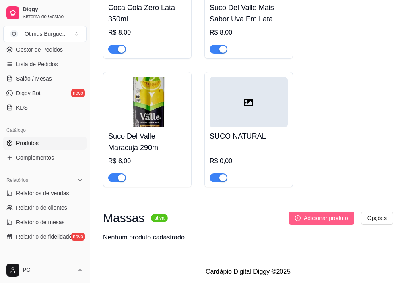
click at [319, 214] on span "Adicionar produto" at bounding box center [326, 218] width 44 height 9
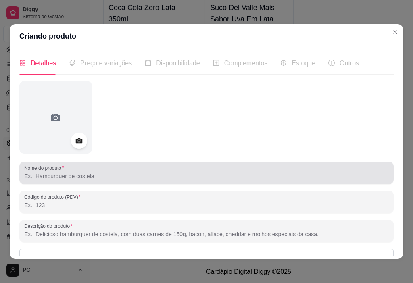
click at [65, 182] on div "Nome do produto" at bounding box center [206, 173] width 374 height 23
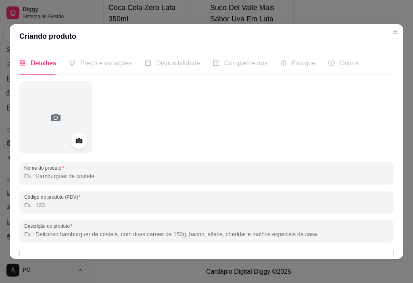
type input "e"
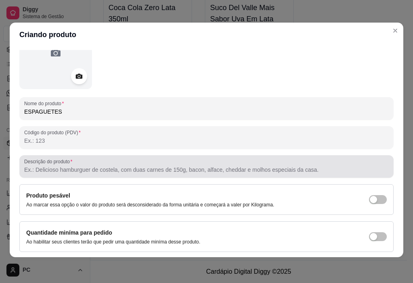
scroll to position [90, 0]
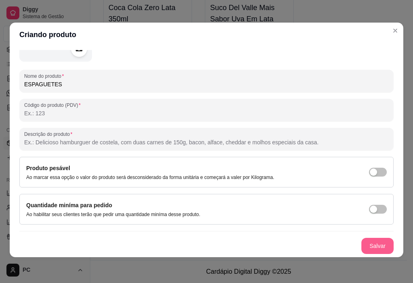
type input "ESPAGUETES"
click at [361, 247] on button "Salvar" at bounding box center [376, 246] width 31 height 16
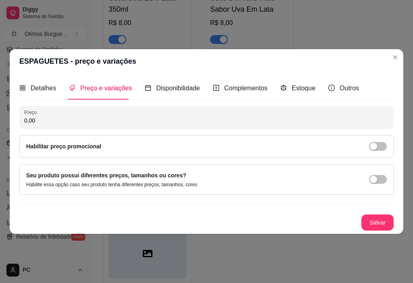
scroll to position [0, 0]
click at [225, 96] on div "Complementos" at bounding box center [240, 88] width 55 height 23
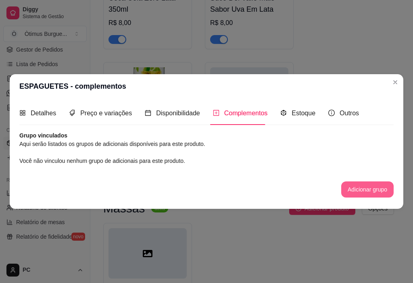
click at [367, 188] on button "Adicionar grupo" at bounding box center [367, 189] width 52 height 16
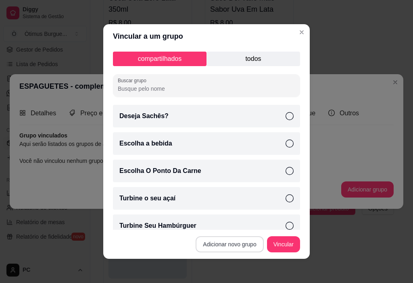
click at [240, 239] on button "Adicionar novo grupo" at bounding box center [229, 244] width 68 height 16
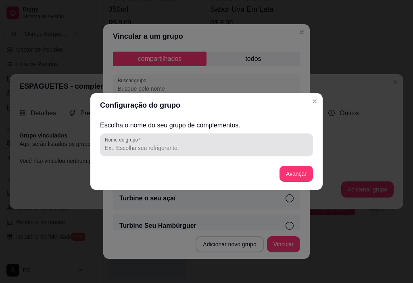
click at [143, 147] on input "Nome do grupo" at bounding box center [206, 148] width 203 height 8
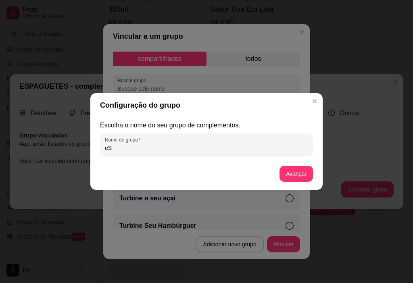
type input "e"
type input "R"
type input "ESCOLHA O SABOR"
click at [300, 176] on button "Avançar" at bounding box center [296, 174] width 33 height 16
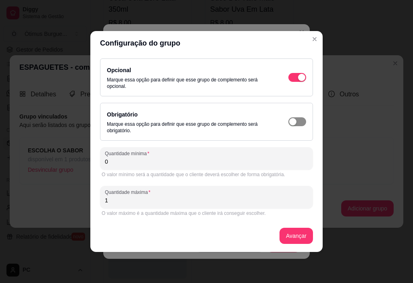
click at [300, 124] on span "button" at bounding box center [297, 121] width 18 height 9
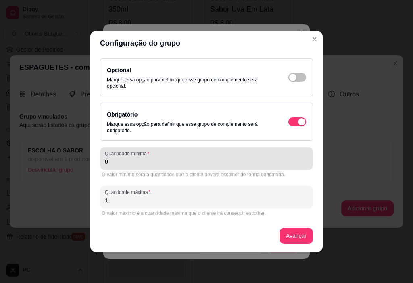
click at [116, 167] on div "Quantidade mínima 0" at bounding box center [206, 158] width 213 height 23
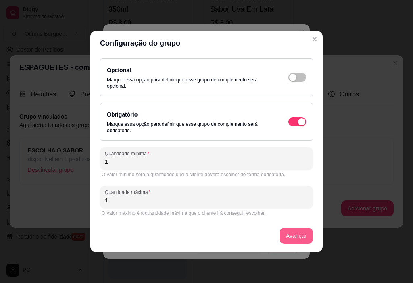
type input "1"
click at [297, 242] on button "Avançar" at bounding box center [295, 236] width 33 height 16
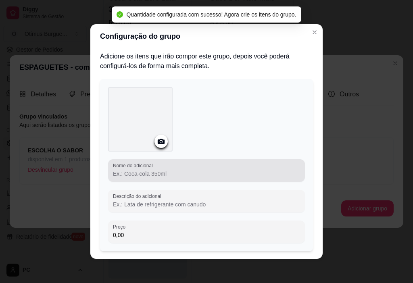
click at [134, 176] on input "Nome do adicional" at bounding box center [206, 174] width 187 height 8
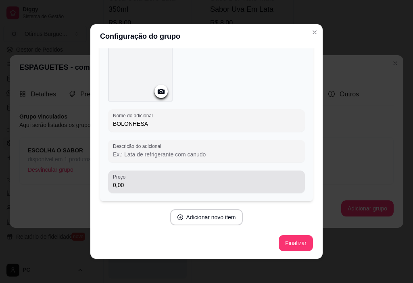
scroll to position [2, 0]
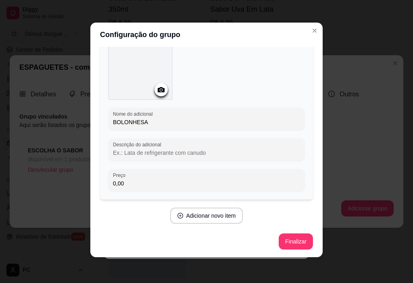
type input "BOLONHESA"
click at [200, 218] on button "Adicionar novo item" at bounding box center [206, 216] width 71 height 16
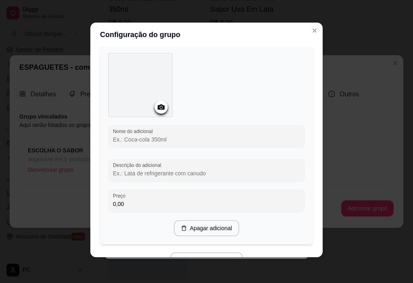
scroll to position [251, 0]
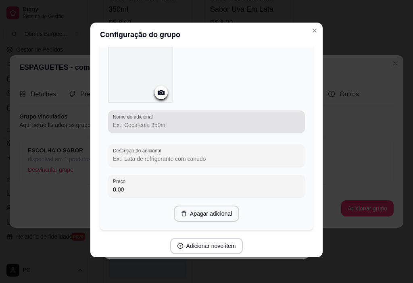
click at [137, 127] on input "Nome do adicional" at bounding box center [206, 125] width 187 height 8
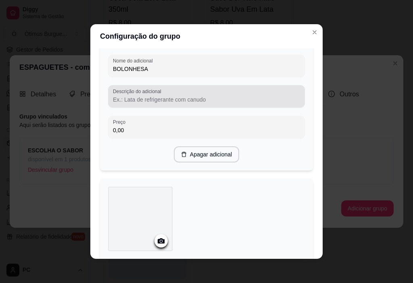
scroll to position [81, 0]
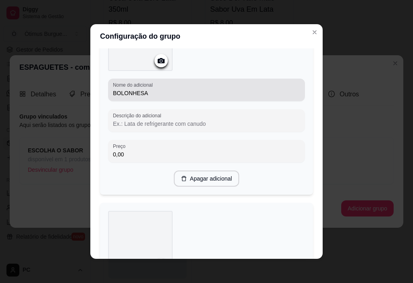
type input "MOLHO BRANCO"
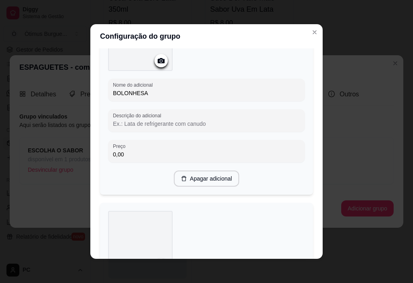
click at [180, 91] on input "BOLONHESA" at bounding box center [206, 93] width 187 height 8
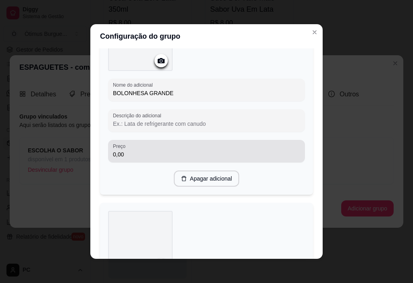
type input "BOLONHESA GRANDE"
click at [147, 150] on input "0,00" at bounding box center [206, 154] width 187 height 8
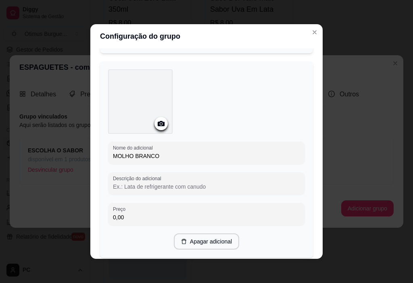
scroll to position [278, 0]
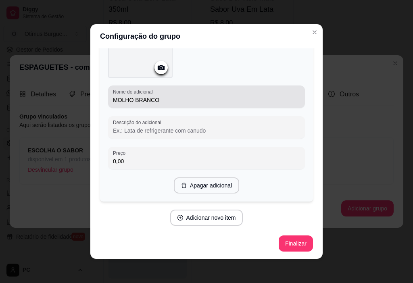
type input "24,00"
click at [172, 96] on input "MOLHO BRANCO" at bounding box center [206, 100] width 187 height 8
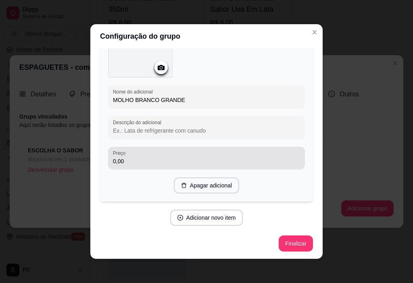
type input "MOLHO BRANCO GRANDE"
click at [135, 155] on div "0,00" at bounding box center [206, 158] width 187 height 16
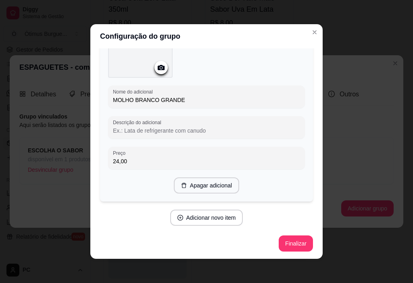
scroll to position [2, 0]
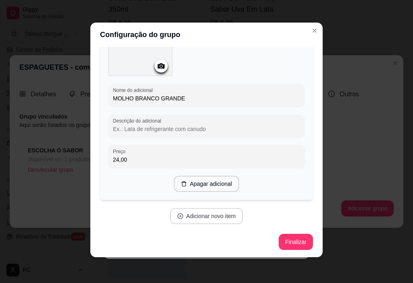
type input "24,00"
click at [216, 215] on button "Adicionar novo item" at bounding box center [206, 216] width 73 height 16
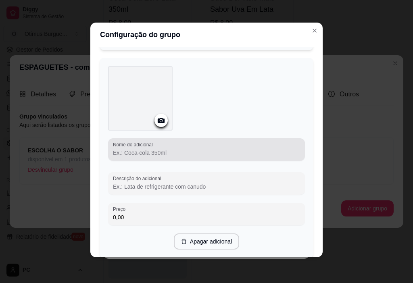
scroll to position [439, 0]
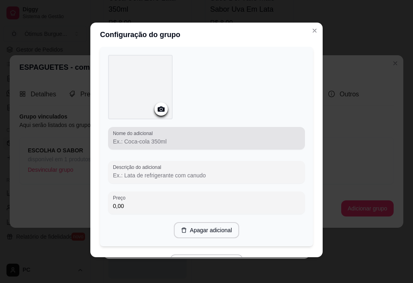
click at [128, 142] on input "Nome do adicional" at bounding box center [206, 141] width 187 height 8
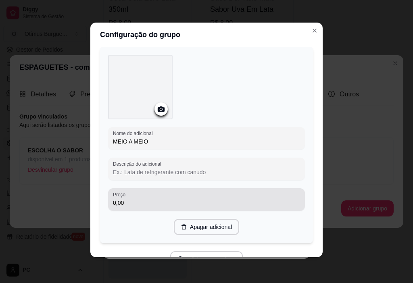
type input "MEIO A MEIO"
click at [134, 191] on div "0,00" at bounding box center [206, 199] width 187 height 16
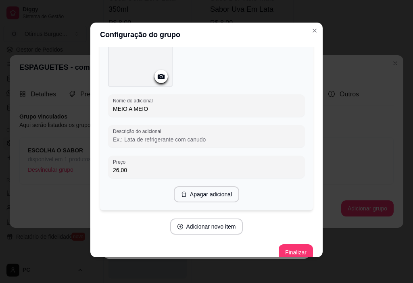
scroll to position [482, 0]
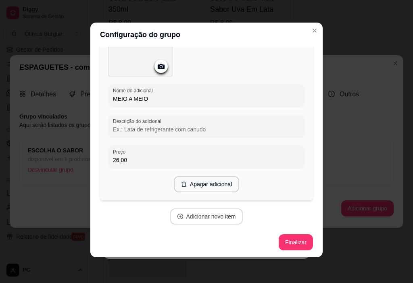
type input "26,00"
click at [216, 214] on button "Adicionar novo item" at bounding box center [206, 216] width 73 height 16
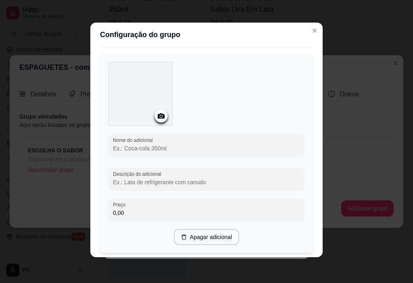
scroll to position [643, 0]
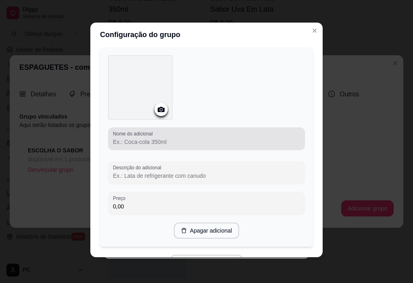
click at [155, 145] on div at bounding box center [206, 139] width 187 height 16
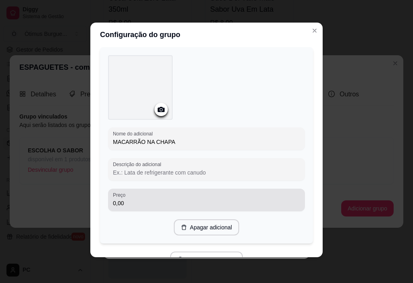
type input "MACARRÃO NA CHAPA"
click at [126, 201] on input "0,00" at bounding box center [206, 203] width 187 height 8
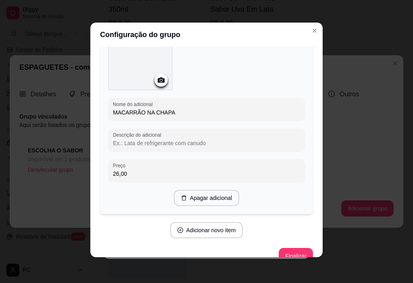
scroll to position [686, 0]
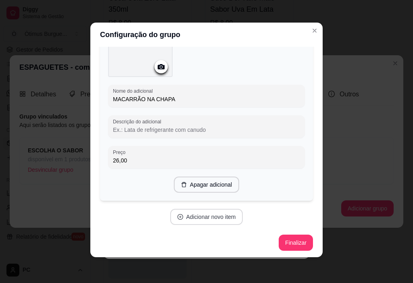
type input "26,00"
click at [196, 214] on button "Adicionar novo item" at bounding box center [206, 217] width 73 height 16
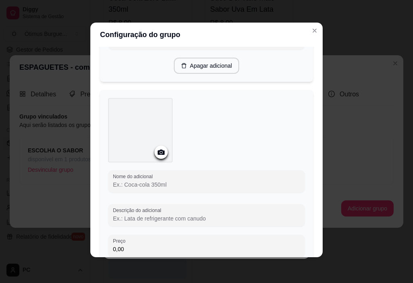
scroll to position [806, 0]
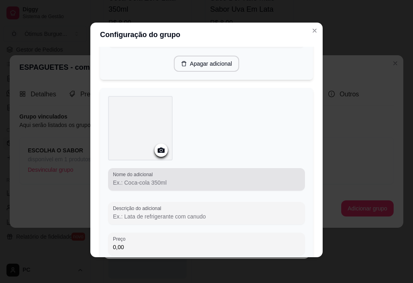
click at [133, 176] on div at bounding box center [206, 179] width 187 height 16
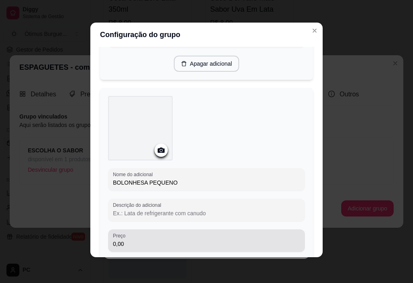
type input "BOLONHESA PEQUENO"
click at [134, 236] on div "0,00" at bounding box center [206, 240] width 187 height 16
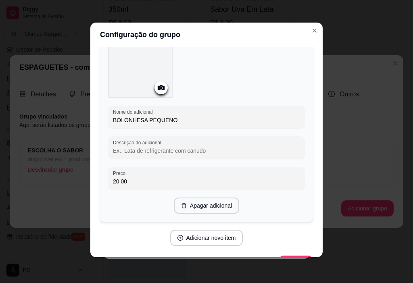
scroll to position [889, 0]
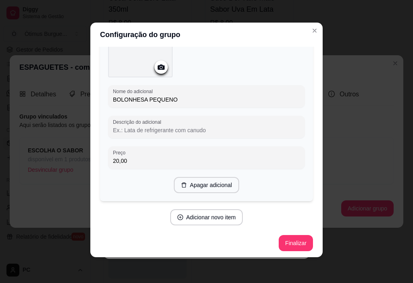
type input "20,00"
click at [193, 209] on button "Adicionar novo item" at bounding box center [206, 217] width 73 height 16
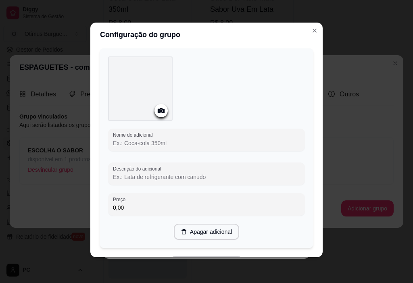
scroll to position [1091, 0]
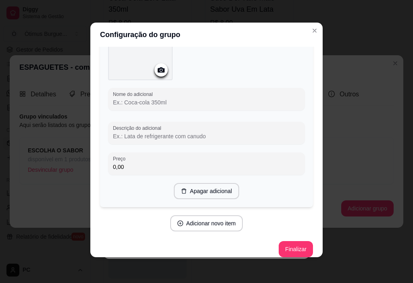
click at [135, 103] on input "Nome do adicional" at bounding box center [206, 102] width 187 height 8
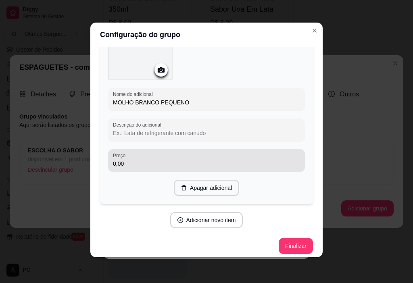
type input "MOLHO BRANCO PEQUENO"
click at [131, 157] on div "0,00" at bounding box center [206, 160] width 187 height 16
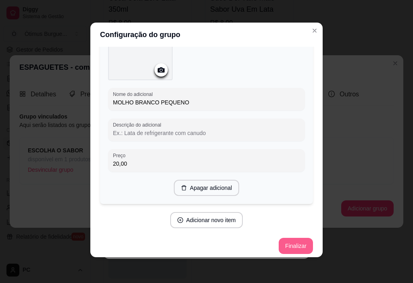
type input "20,00"
click at [287, 239] on button "Finalizar" at bounding box center [295, 246] width 34 height 16
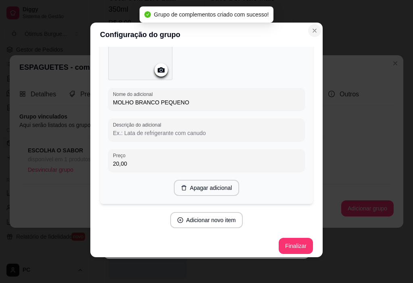
click at [311, 29] on icon "Close" at bounding box center [314, 30] width 6 height 6
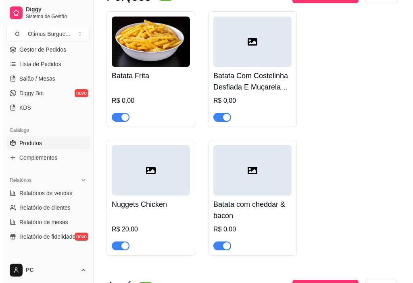
scroll to position [1982, 0]
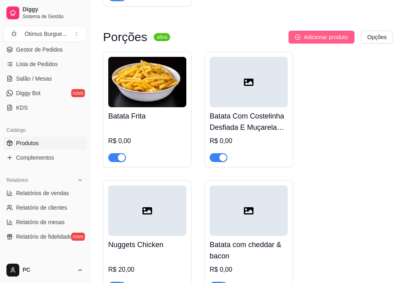
click at [319, 41] on span "Adicionar produto" at bounding box center [326, 37] width 44 height 9
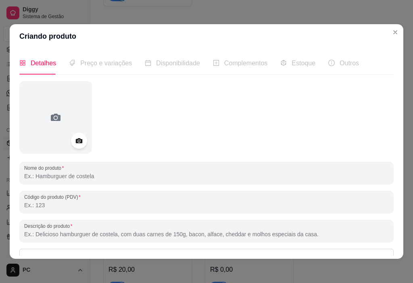
click at [40, 174] on input "Nome do produto" at bounding box center [206, 176] width 364 height 8
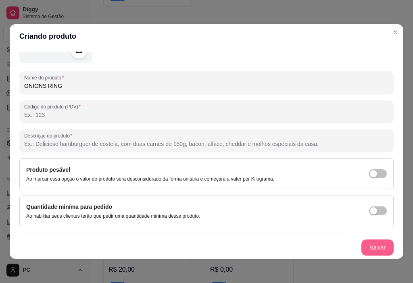
type input "ONIONS RING"
click at [374, 250] on button "Salvar" at bounding box center [377, 247] width 32 height 16
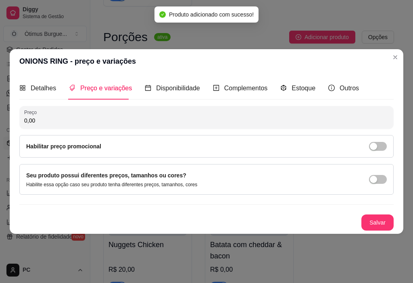
scroll to position [0, 0]
click at [46, 120] on input "0,00" at bounding box center [206, 120] width 364 height 8
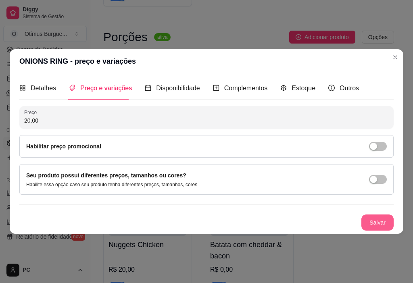
type input "20,00"
click at [389, 226] on button "Salvar" at bounding box center [377, 222] width 32 height 16
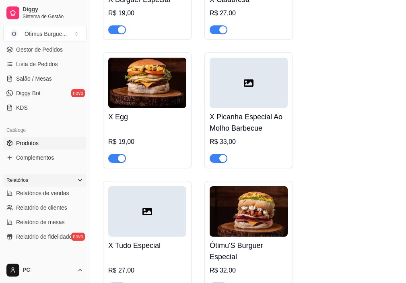
scroll to position [1298, 0]
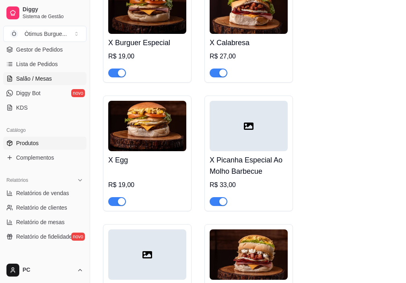
click at [44, 81] on span "Salão / Mesas" at bounding box center [34, 79] width 36 height 8
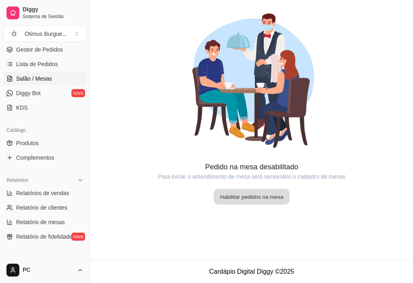
click at [275, 199] on button "Habilitar pedidos na mesa" at bounding box center [252, 197] width 76 height 16
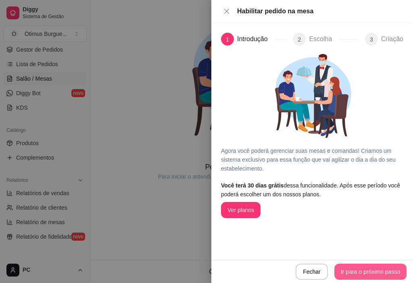
click at [367, 273] on button "Ir para o próximo passo" at bounding box center [370, 271] width 72 height 16
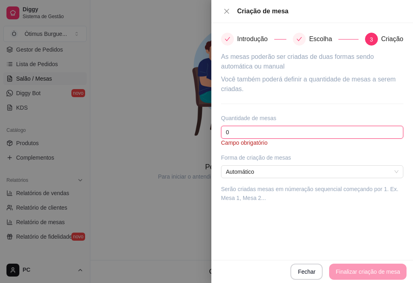
click at [251, 132] on input "0" at bounding box center [312, 132] width 182 height 13
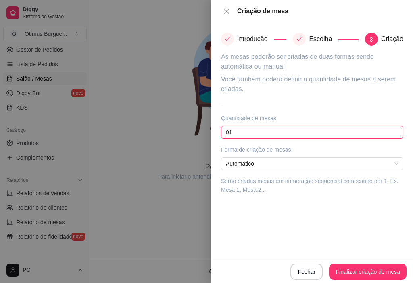
type input "0"
click at [271, 165] on span "Automático" at bounding box center [312, 164] width 172 height 12
type input "15"
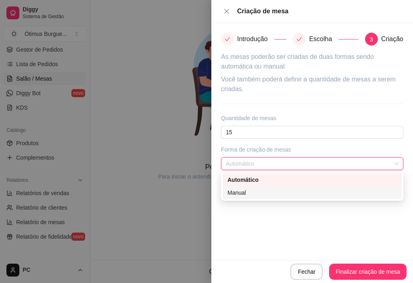
click at [268, 227] on div "Introdução Escolha 3 Criação As mesas poderão ser criadas de duas formas sendo …" at bounding box center [311, 141] width 201 height 237
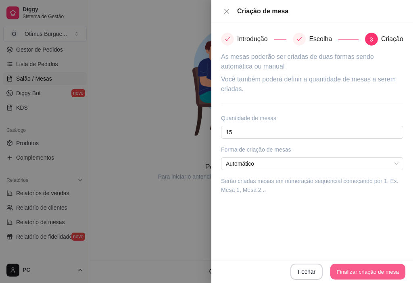
click at [365, 272] on button "Finalizar criação de mesa" at bounding box center [367, 272] width 75 height 16
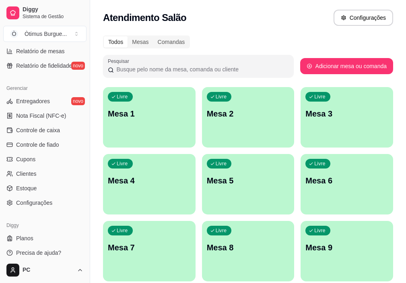
scroll to position [297, 0]
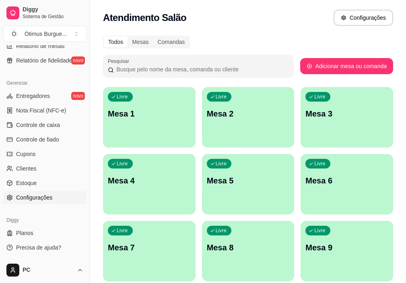
click at [44, 199] on span "Configurações" at bounding box center [34, 197] width 36 height 8
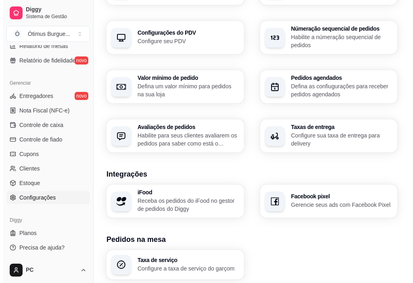
scroll to position [311, 0]
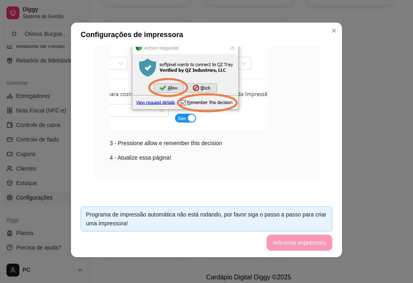
scroll to position [0, 0]
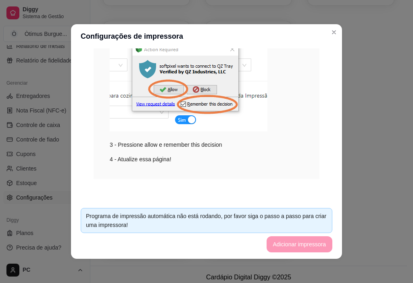
click at [280, 244] on footer "Programa de impressão automática não está rodando, por favor siga o passo a pas…" at bounding box center [206, 229] width 271 height 57
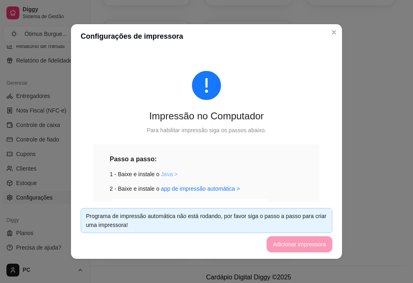
click at [161, 174] on link "Java >" at bounding box center [169, 174] width 17 height 6
click at [172, 189] on link "app de impressão automática >" at bounding box center [200, 188] width 79 height 6
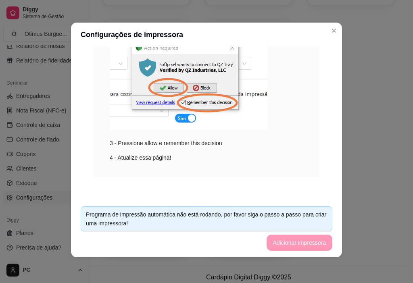
scroll to position [145, 0]
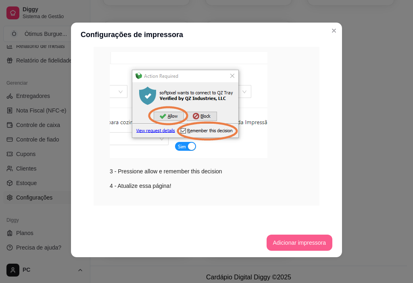
click at [286, 238] on button "Adicionar impressora" at bounding box center [299, 242] width 66 height 16
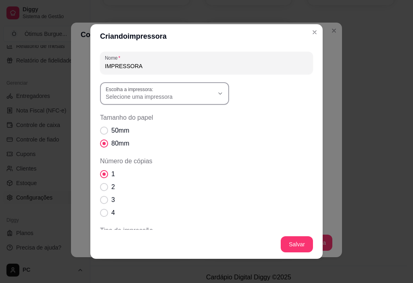
click at [202, 92] on div "Selecione uma impressora" at bounding box center [160, 93] width 108 height 15
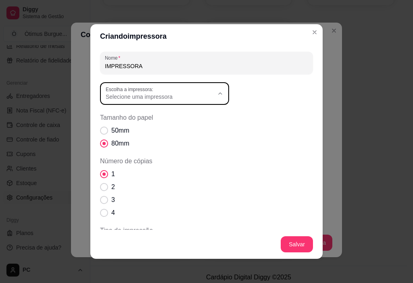
click at [167, 114] on span "ELGIN i8" at bounding box center [158, 116] width 104 height 8
type input "ELGIN i8"
select select "ELGIN i8"
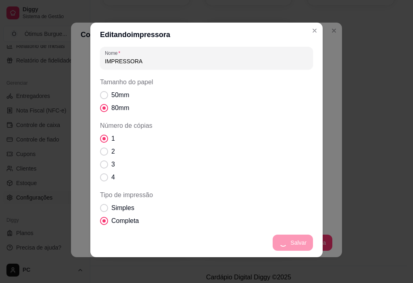
scroll to position [0, 0]
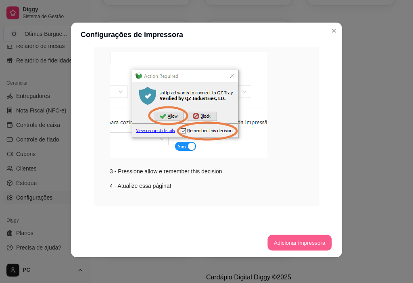
click at [296, 242] on button "Adicionar impressora" at bounding box center [299, 243] width 64 height 16
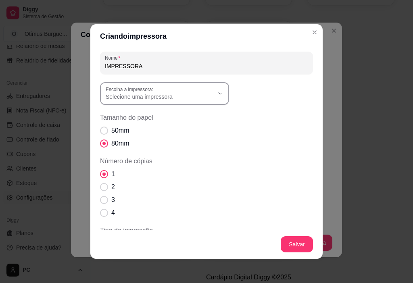
click at [208, 89] on div "Selecione uma impressora" at bounding box center [160, 93] width 108 height 15
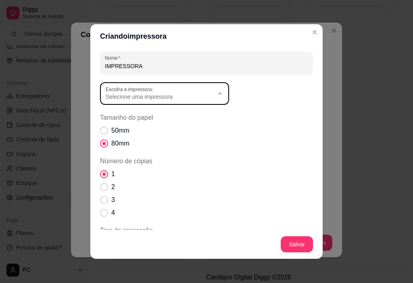
click at [164, 115] on span "ELGIN i8" at bounding box center [158, 116] width 104 height 8
type input "ELGIN i8"
select select "ELGIN i8"
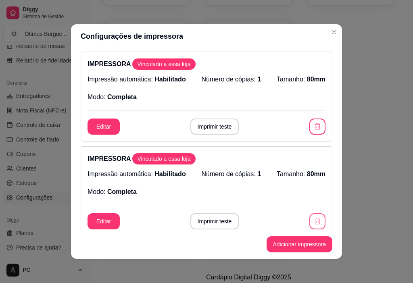
click at [313, 222] on icon "button" at bounding box center [317, 221] width 8 height 8
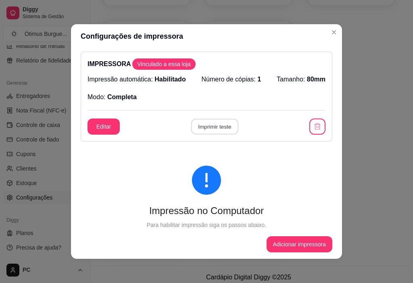
click at [207, 125] on button "Imprimir teste" at bounding box center [214, 127] width 47 height 16
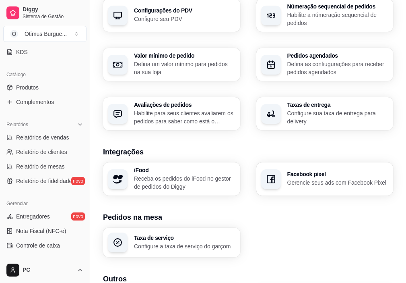
scroll to position [176, 0]
click at [24, 91] on span "Produtos" at bounding box center [27, 88] width 23 height 8
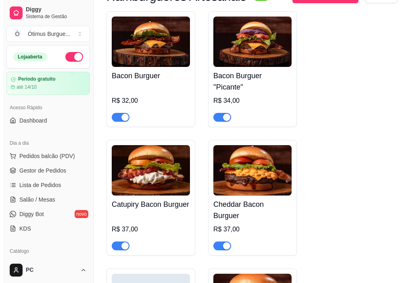
scroll to position [403, 0]
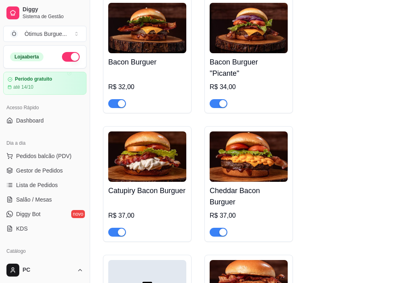
click at [228, 166] on img at bounding box center [249, 156] width 78 height 50
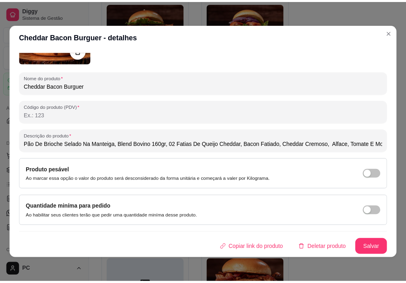
scroll to position [2, 0]
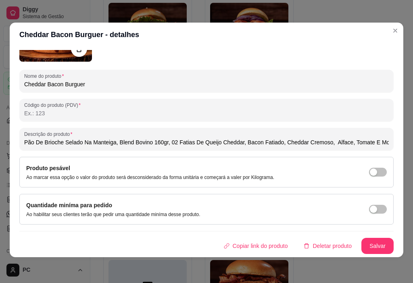
type input "Pão De Brioche Selado Na Manteiga, Blend Bovino 160gr, 02 Fatias De Queijo Ched…"
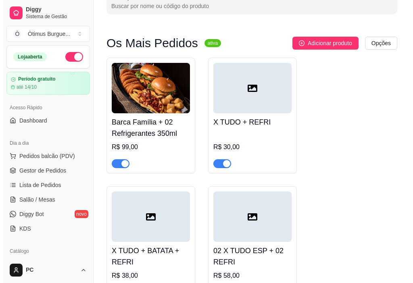
scroll to position [0, 0]
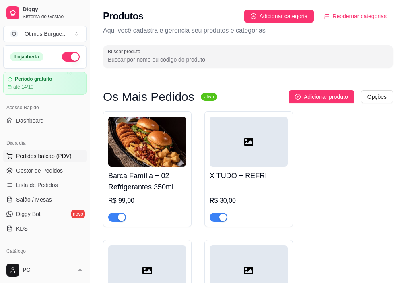
click at [38, 160] on button "Pedidos balcão (PDV)" at bounding box center [44, 155] width 83 height 13
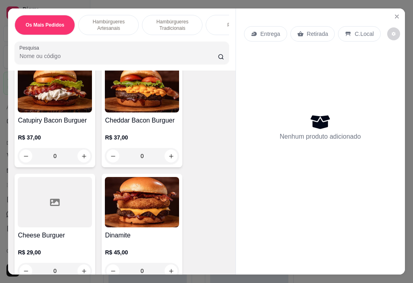
scroll to position [403, 0]
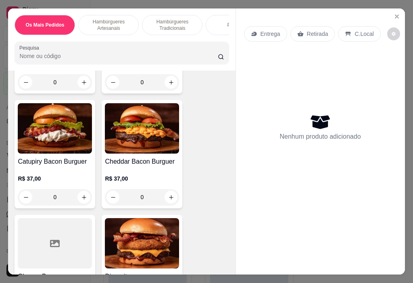
click at [135, 139] on img at bounding box center [142, 128] width 74 height 50
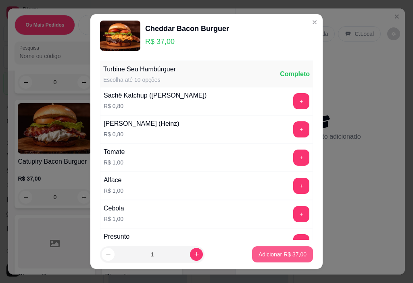
click at [257, 246] on div "Adicionar R$ 37,00" at bounding box center [282, 254] width 61 height 16
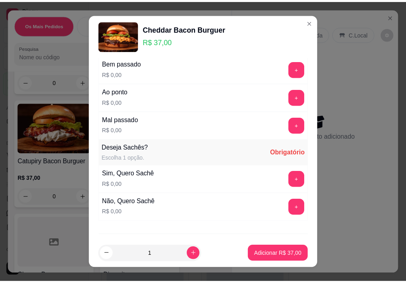
scroll to position [806, 0]
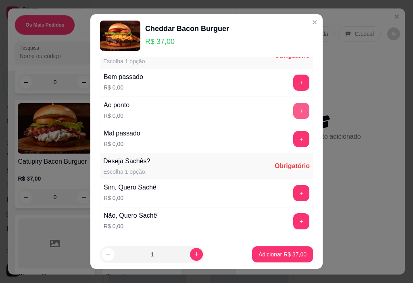
click at [293, 110] on button "+" at bounding box center [301, 111] width 16 height 16
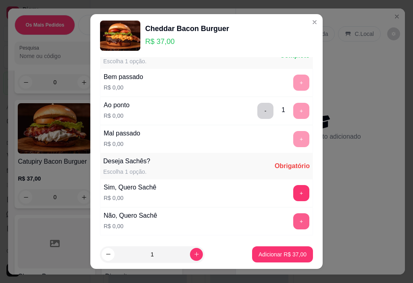
click at [293, 219] on button "+" at bounding box center [301, 221] width 16 height 16
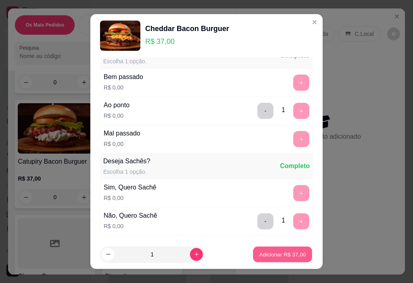
click at [275, 253] on p "Adicionar R$ 37,00" at bounding box center [282, 254] width 47 height 8
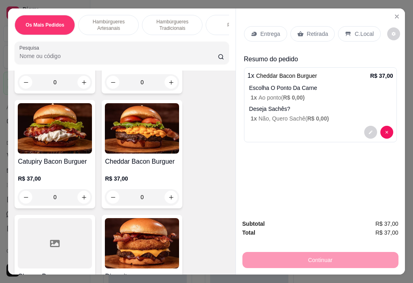
click at [307, 30] on p "Retirada" at bounding box center [317, 34] width 21 height 8
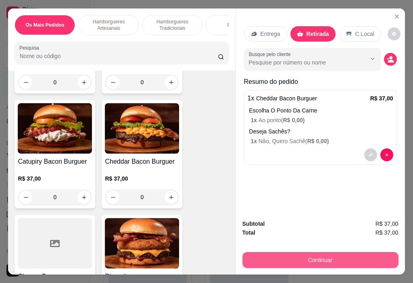
click at [319, 259] on button "Continuar" at bounding box center [320, 260] width 156 height 16
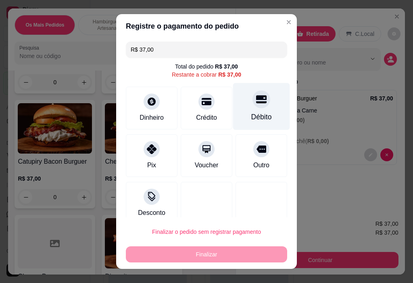
click at [252, 106] on div at bounding box center [261, 100] width 18 height 18
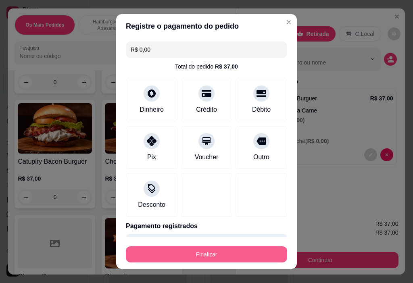
click at [232, 252] on button "Finalizar" at bounding box center [206, 254] width 161 height 16
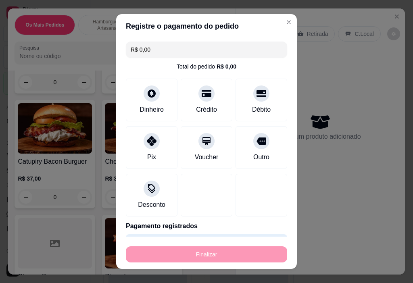
type input "-R$ 37,00"
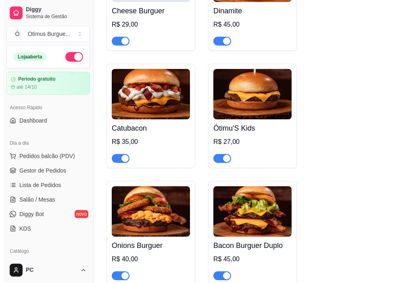
scroll to position [725, 0]
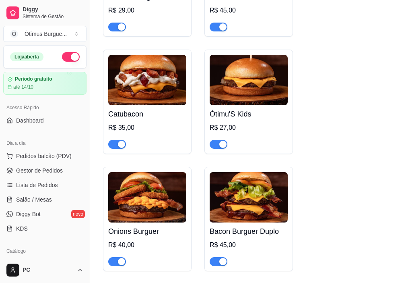
click at [165, 205] on img at bounding box center [147, 197] width 78 height 50
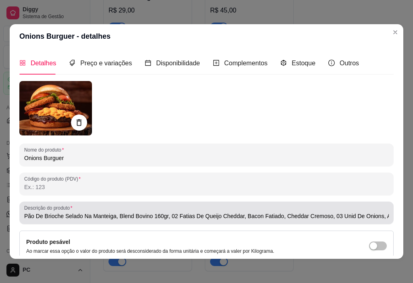
type input "Pão De Brioche Selado Na Manteiga, Blend Bovino 160gr, 02 Fatias De Queijo Ched…"
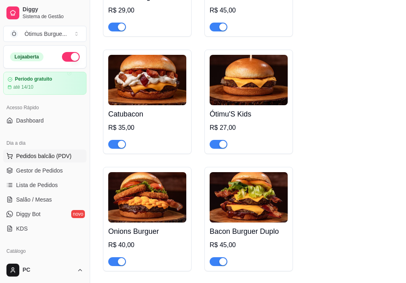
click at [42, 160] on span "Pedidos balcão (PDV)" at bounding box center [44, 156] width 56 height 8
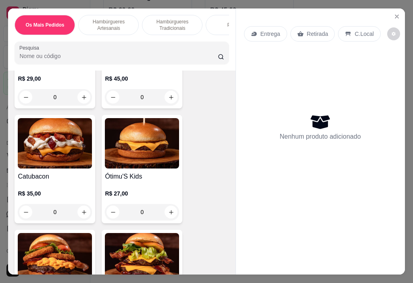
scroll to position [725, 0]
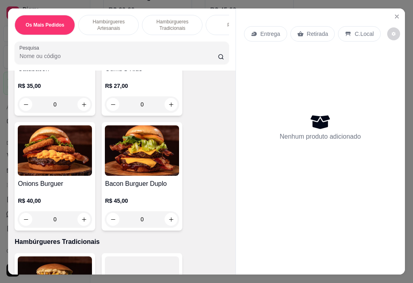
click at [67, 166] on img at bounding box center [55, 150] width 74 height 50
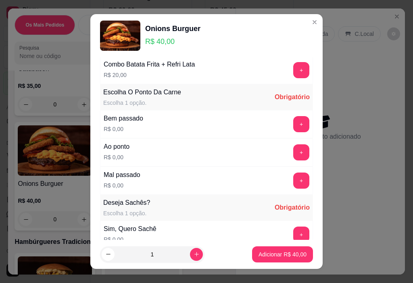
scroll to position [765, 0]
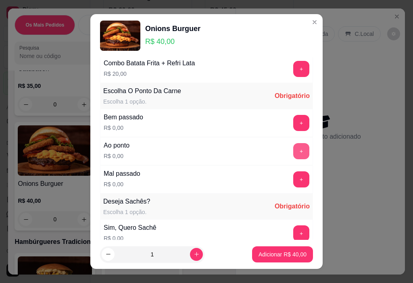
click at [293, 151] on button "+" at bounding box center [301, 151] width 16 height 16
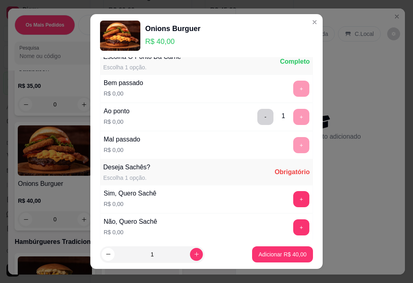
scroll to position [846, 0]
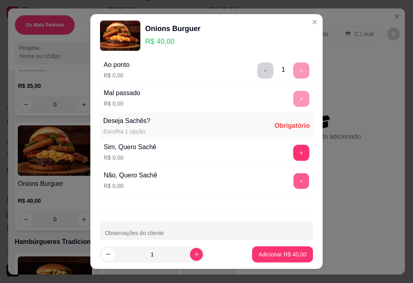
click at [293, 188] on button "+" at bounding box center [301, 181] width 16 height 16
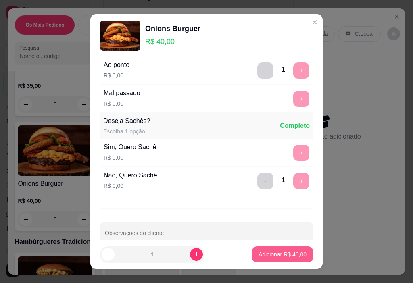
click at [279, 256] on p "Adicionar R$ 40,00" at bounding box center [282, 254] width 48 height 8
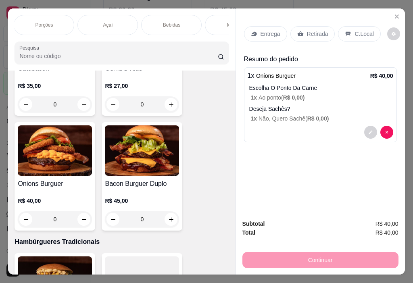
scroll to position [0, 193]
click at [186, 28] on div "Bebidas" at bounding box center [169, 25] width 60 height 20
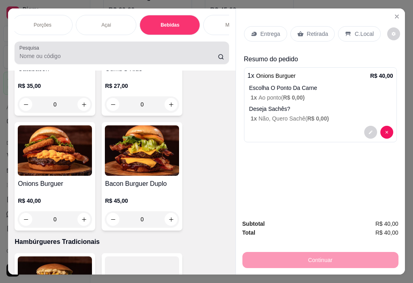
scroll to position [20, 0]
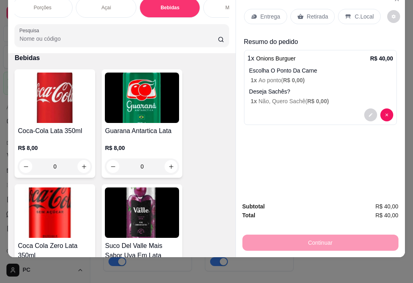
click at [149, 104] on img at bounding box center [142, 98] width 74 height 50
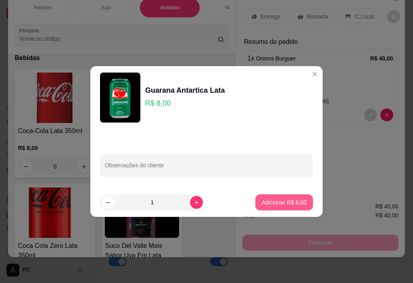
click at [275, 204] on p "Adicionar R$ 8,00" at bounding box center [283, 202] width 45 height 8
type input "1"
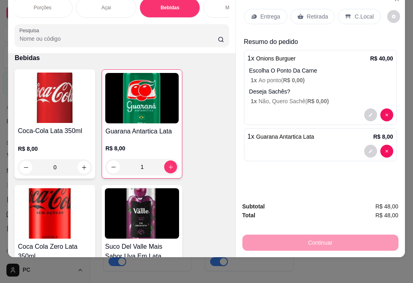
click at [299, 14] on icon at bounding box center [300, 16] width 6 height 5
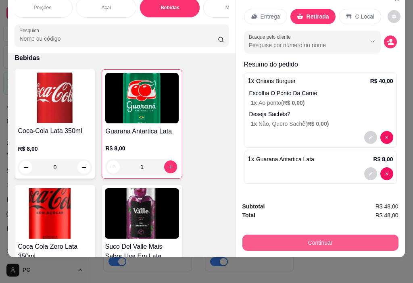
click at [334, 236] on button "Continuar" at bounding box center [320, 242] width 156 height 16
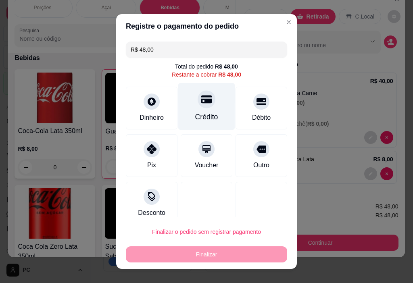
click at [197, 105] on div at bounding box center [206, 100] width 18 height 18
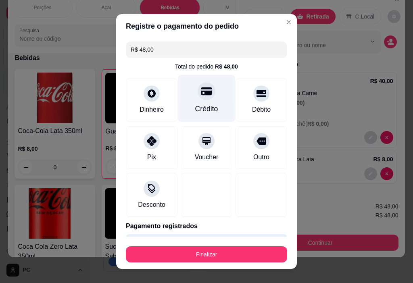
type input "R$ 0,00"
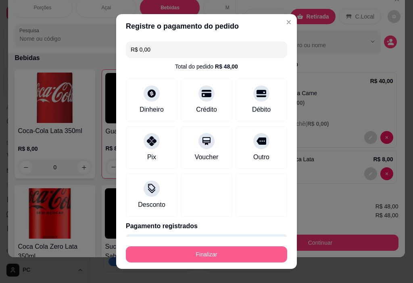
click at [217, 250] on button "Finalizar" at bounding box center [206, 254] width 161 height 16
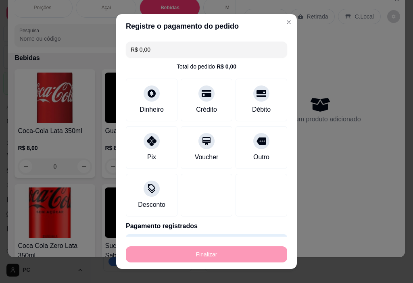
type input "0"
type input "-R$ 48,00"
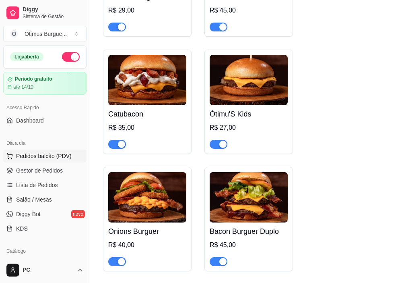
click at [57, 154] on span "Pedidos balcão (PDV)" at bounding box center [44, 156] width 56 height 8
